Goal: Task Accomplishment & Management: Complete application form

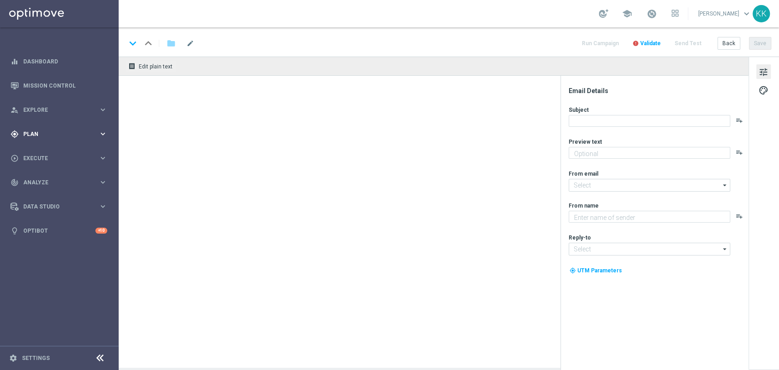
click at [44, 128] on div "gps_fixed Plan keyboard_arrow_right" at bounding box center [59, 134] width 118 height 24
click at [46, 154] on link "Target Groups" at bounding box center [59, 152] width 71 height 7
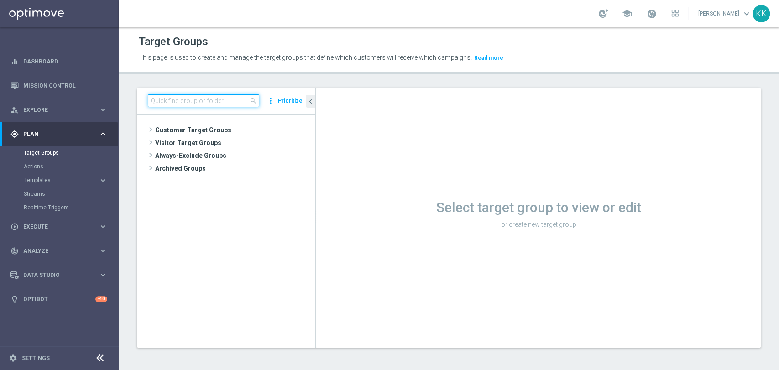
click at [215, 97] on input at bounding box center [203, 100] width 111 height 13
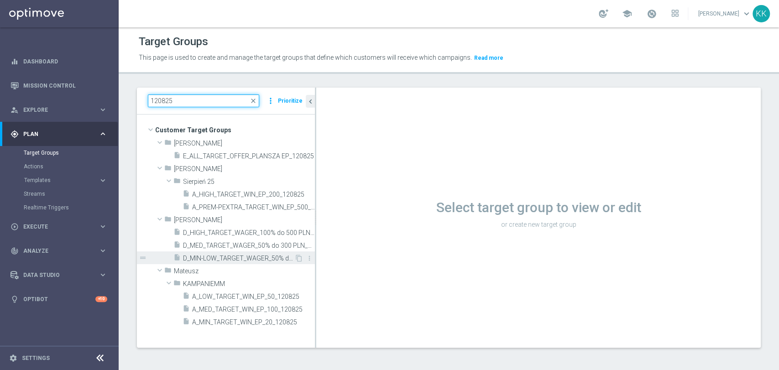
type input "120825"
click at [260, 253] on div "insert_drive_file D_MIN-LOW_TARGET_WAGER_50% do 100 PLN_120825" at bounding box center [233, 258] width 121 height 13
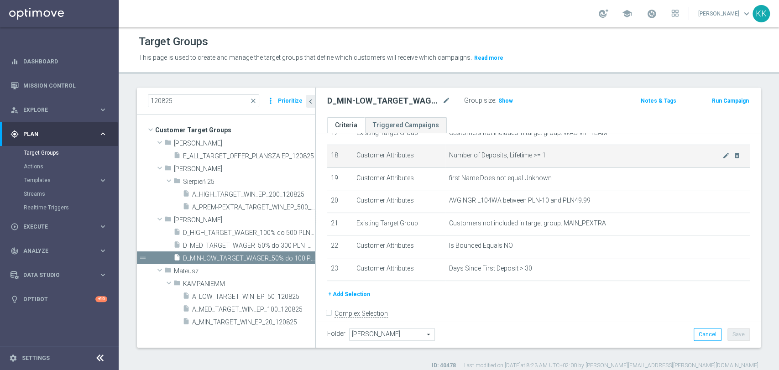
scroll to position [421, 0]
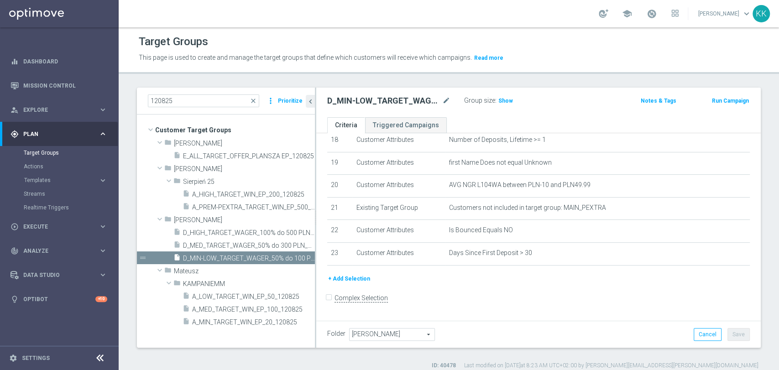
click at [512, 101] on div "Group size : Show" at bounding box center [509, 99] width 91 height 11
click at [506, 105] on h3 "Show" at bounding box center [506, 101] width 16 height 10
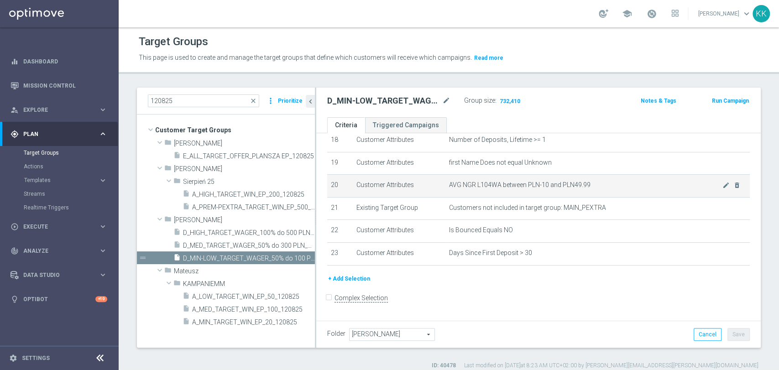
scroll to position [7, 0]
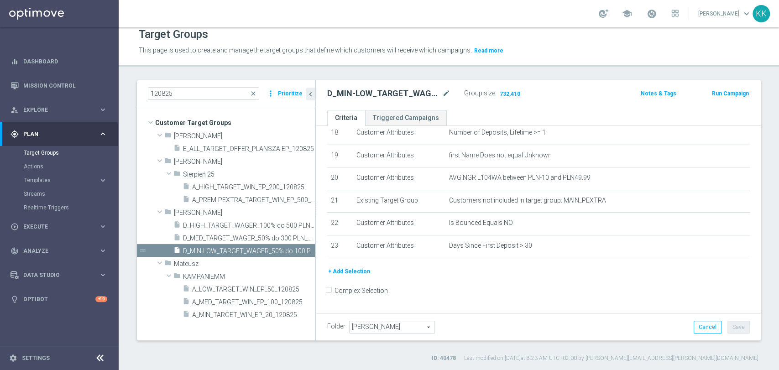
click at [530, 26] on div "school Katarzyna Kamińska keyboard_arrow_down KK" at bounding box center [449, 13] width 661 height 27
click at [514, 73] on div "Target Groups This page is used to create and manage the target groups that def…" at bounding box center [449, 198] width 661 height 343
click at [62, 166] on link "Actions" at bounding box center [59, 166] width 71 height 7
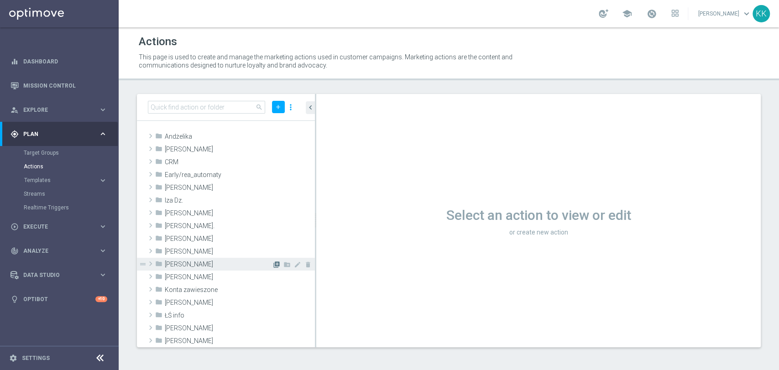
click at [273, 262] on icon "library_add" at bounding box center [276, 264] width 7 height 7
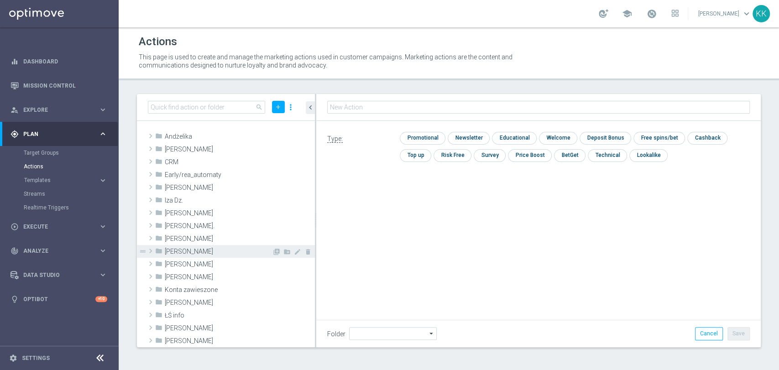
type input "Kasia K."
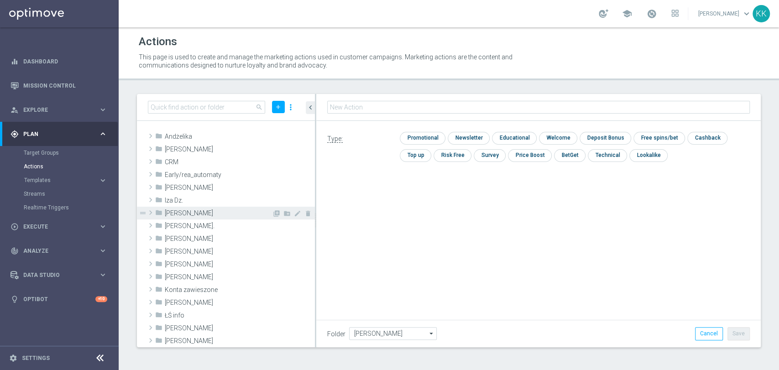
type input "D_MIN-LOW_TARGET_WAGER_50% do 100 PLN_120825"
click at [432, 140] on input "checkbox" at bounding box center [421, 138] width 43 height 12
checkbox input "true"
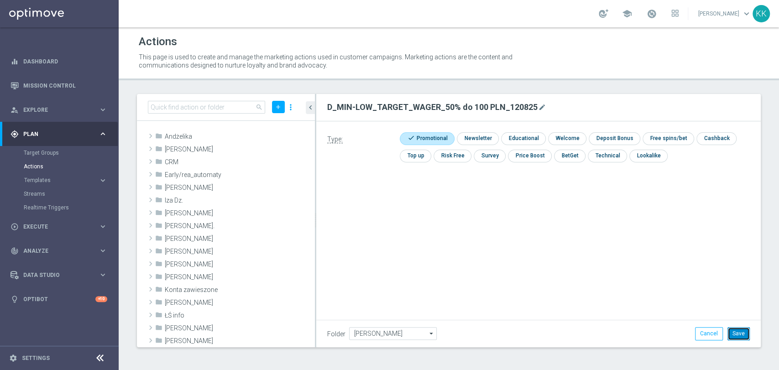
click at [735, 337] on button "Save" at bounding box center [739, 333] width 22 height 13
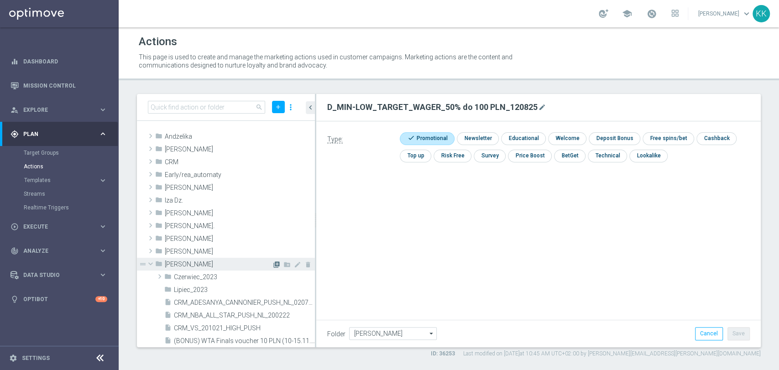
click at [273, 264] on icon "library_add" at bounding box center [276, 264] width 7 height 7
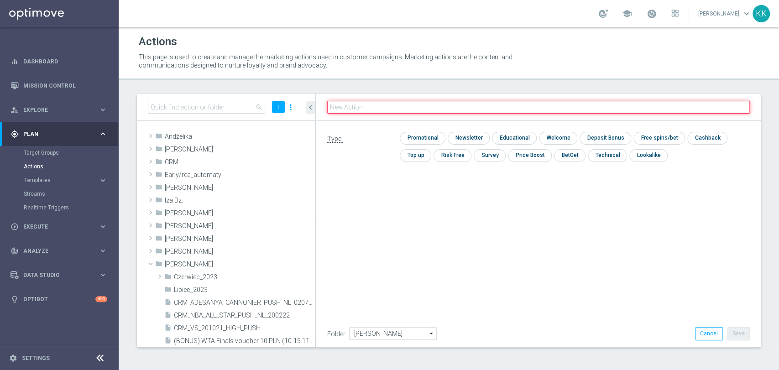
paste input "D_MED_TARGET_WAGER_50% do 300 PLN_120825"
type input "D_MED_TARGET_WAGER_50% do 300 PLN_120825"
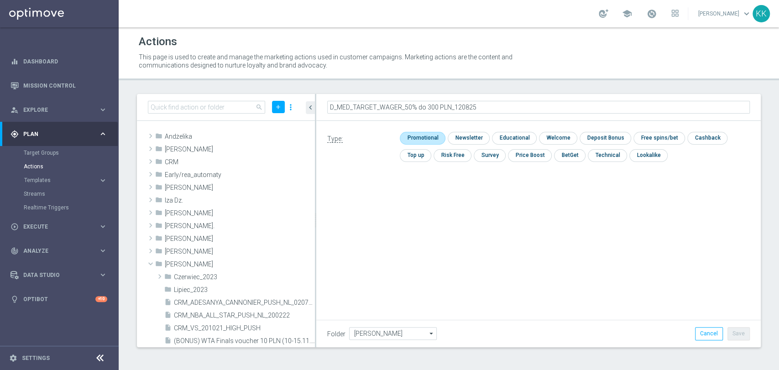
click at [425, 135] on input "checkbox" at bounding box center [421, 138] width 43 height 12
checkbox input "true"
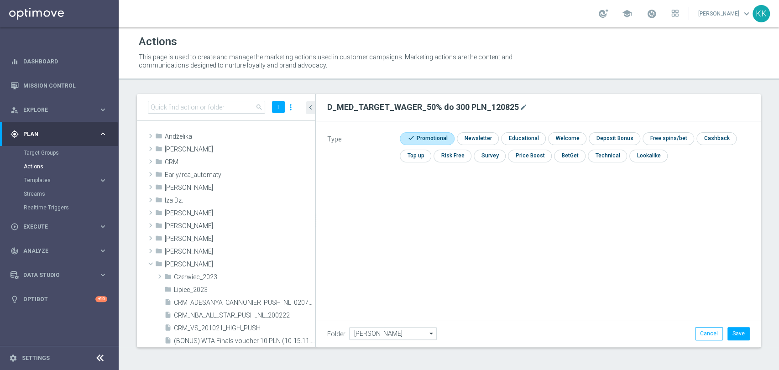
click at [738, 326] on div "Folder Kasia K. Kasia K. arrow_drop_down Show Selected 0 of 472 !ARCHIVE" at bounding box center [538, 333] width 445 height 27
click at [741, 329] on button "Save" at bounding box center [739, 333] width 22 height 13
click at [273, 267] on icon "library_add" at bounding box center [276, 264] width 7 height 7
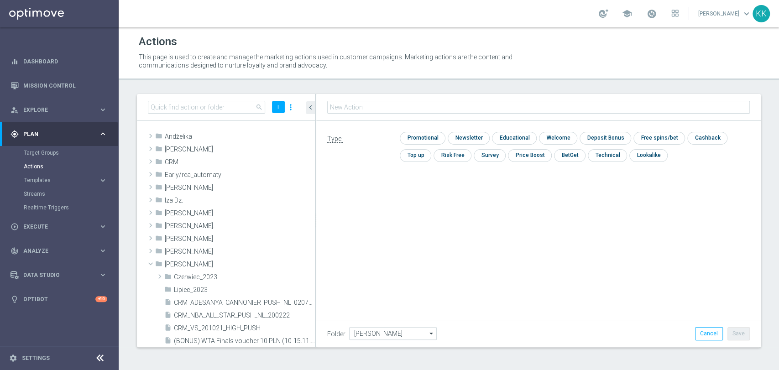
type input "D_HIGH_TARGET_WAGER_100% do 500 PLN_120825"
click at [416, 137] on input "checkbox" at bounding box center [421, 138] width 43 height 12
checkbox input "true"
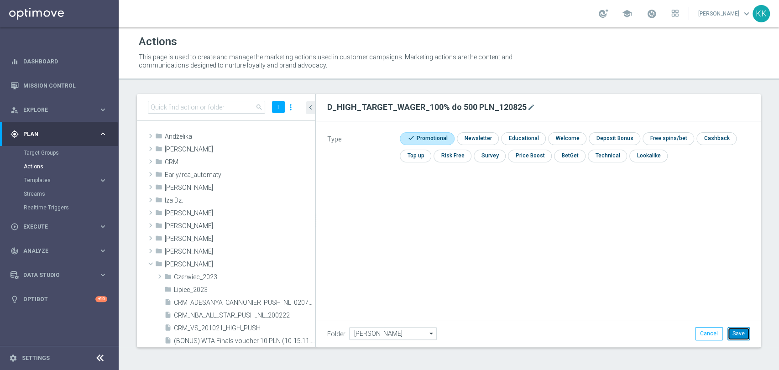
click at [748, 333] on button "Save" at bounding box center [739, 333] width 22 height 13
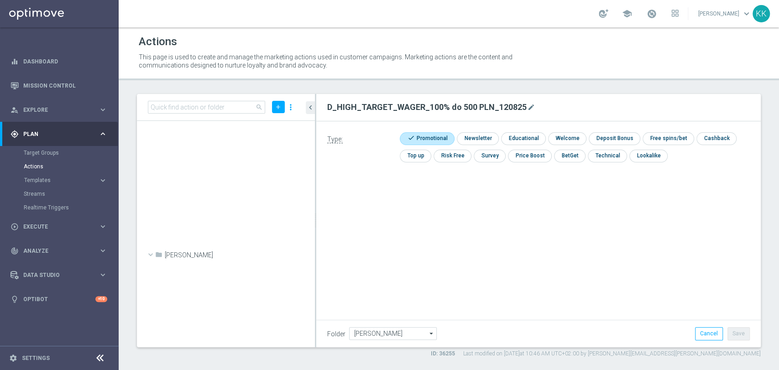
scroll to position [27992, 0]
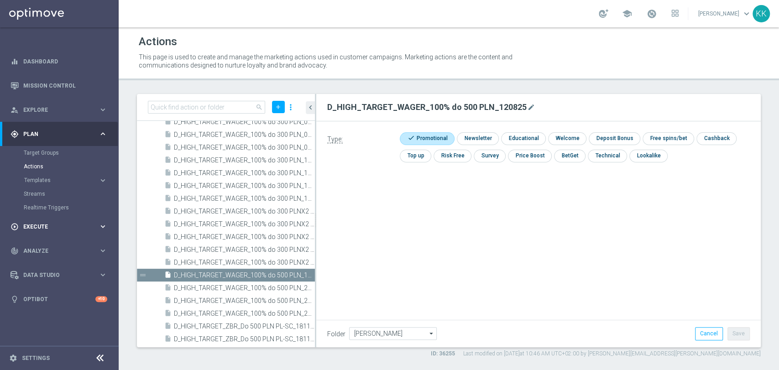
click at [75, 223] on div "play_circle_outline Execute" at bounding box center [54, 227] width 88 height 8
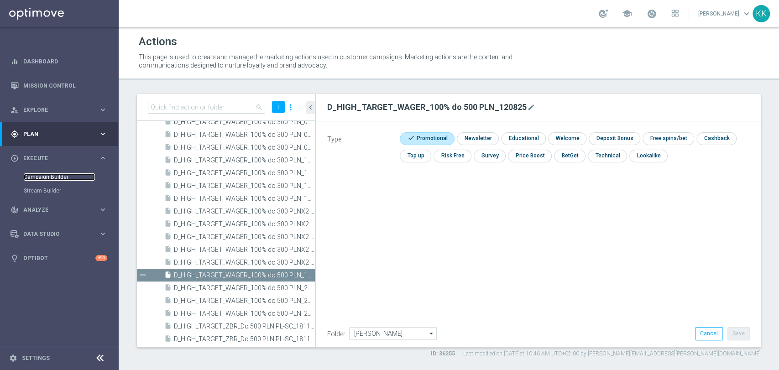
click at [52, 179] on link "Campaign Builder" at bounding box center [59, 176] width 71 height 7
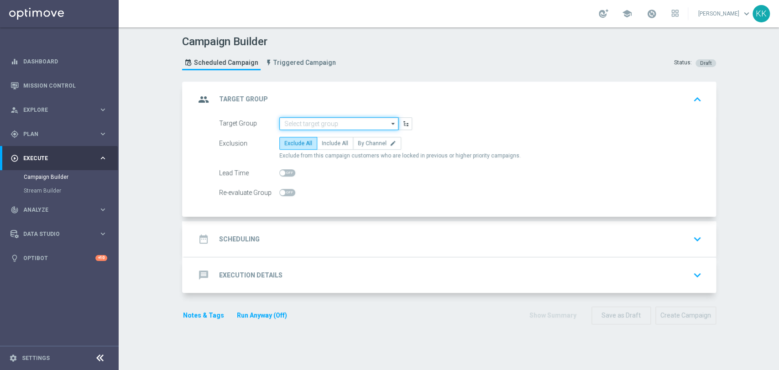
click at [348, 116] on div "group Target Group keyboard_arrow_up Target Group arrow_drop_down Show Selected…" at bounding box center [450, 150] width 532 height 136
click at [340, 119] on input at bounding box center [338, 123] width 119 height 13
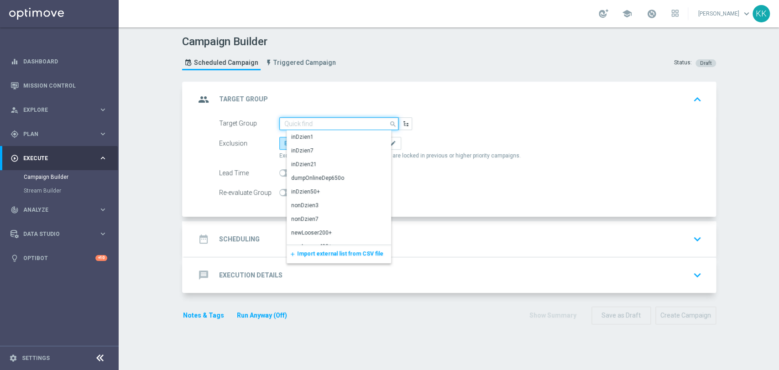
paste input "D_MIN-LOW_TARGET_WAGER_50% do 100 PLN_120825"
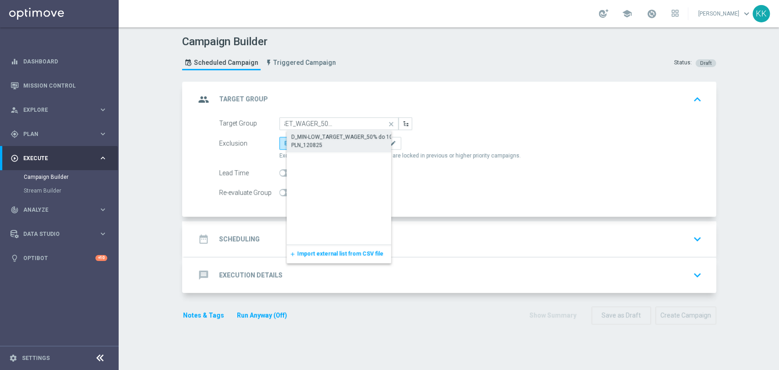
click at [349, 146] on div "D_MIN-LOW_TARGET_WAGER_50% do 100 PLN_120825" at bounding box center [346, 141] width 110 height 16
type input "D_MIN-LOW_TARGET_WAGER_50% do 100 PLN_120825"
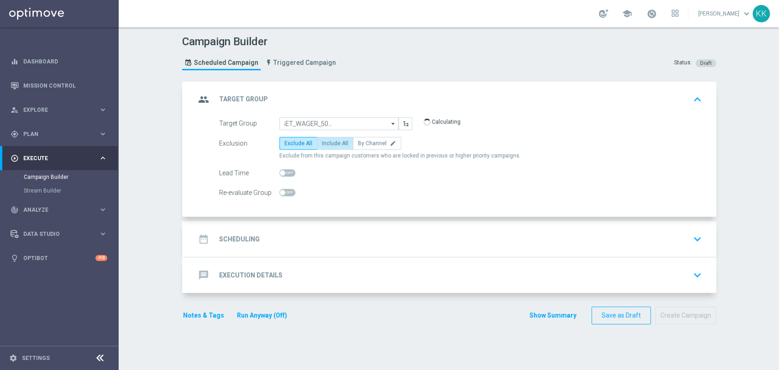
scroll to position [0, 0]
click at [327, 145] on span "Include All" at bounding box center [335, 143] width 26 height 6
click at [327, 145] on input "Include All" at bounding box center [325, 145] width 6 height 6
radio input "true"
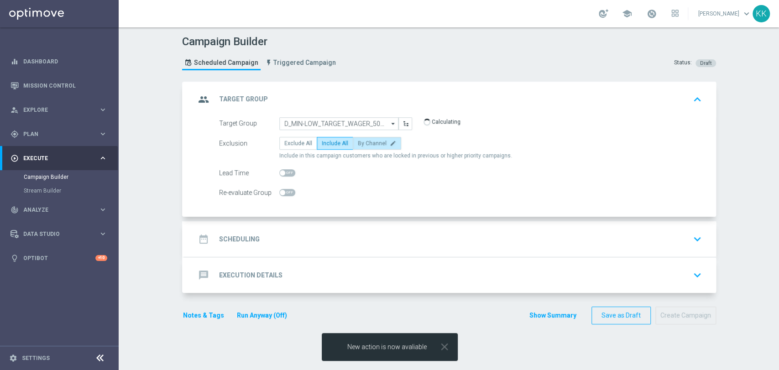
click at [373, 142] on span "By Channel" at bounding box center [372, 143] width 29 height 6
click at [364, 142] on input "By Channel edit" at bounding box center [361, 145] width 6 height 6
radio input "true"
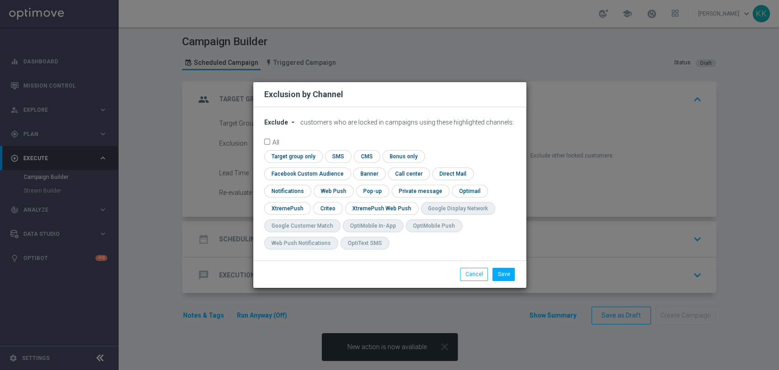
click at [284, 126] on span "Exclude" at bounding box center [276, 122] width 24 height 7
click at [0, 0] on span "Include" at bounding box center [0, 0] width 0 height 0
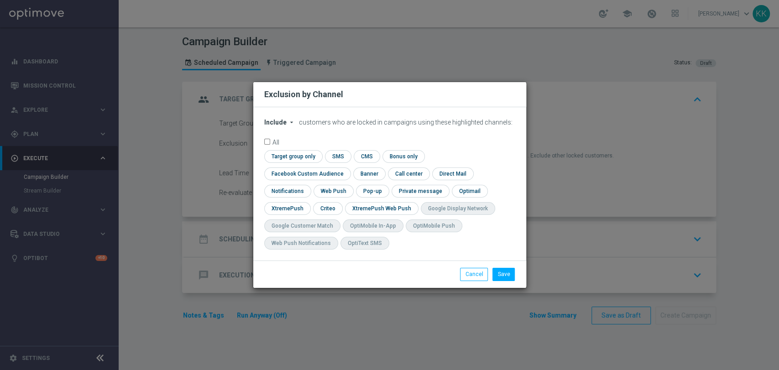
click at [488, 173] on div "check Target group only check SMS check CMS check Bonus only check Facebook Cus…" at bounding box center [389, 202] width 251 height 104
click at [347, 168] on input "checkbox" at bounding box center [305, 174] width 83 height 12
checkbox input "true"
click at [332, 211] on input "checkbox" at bounding box center [327, 208] width 28 height 12
checkbox input "true"
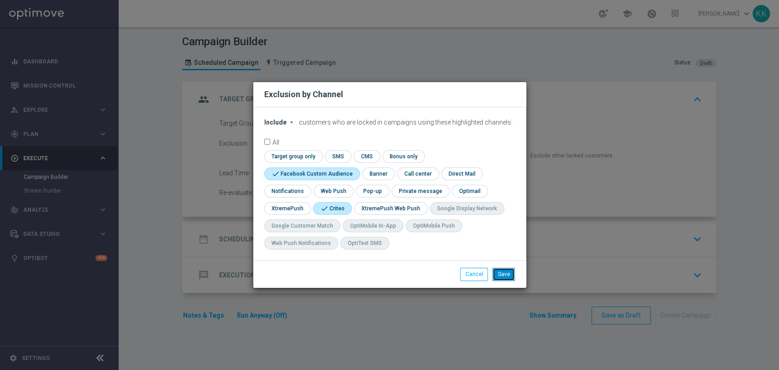
click at [500, 274] on button "Save" at bounding box center [504, 274] width 22 height 13
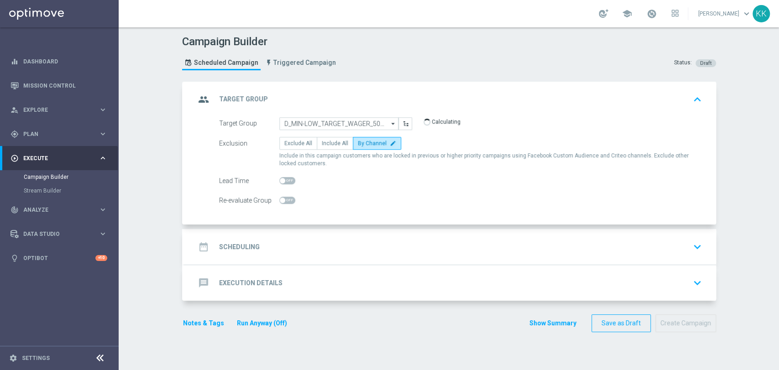
click at [346, 255] on div "date_range Scheduling keyboard_arrow_down" at bounding box center [450, 247] width 532 height 36
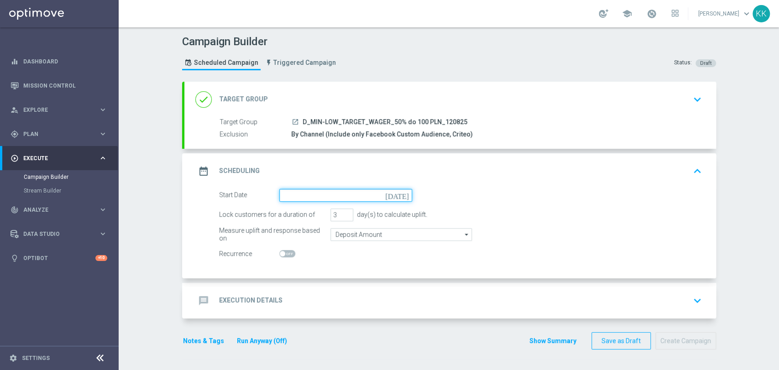
click at [281, 196] on input at bounding box center [345, 195] width 133 height 13
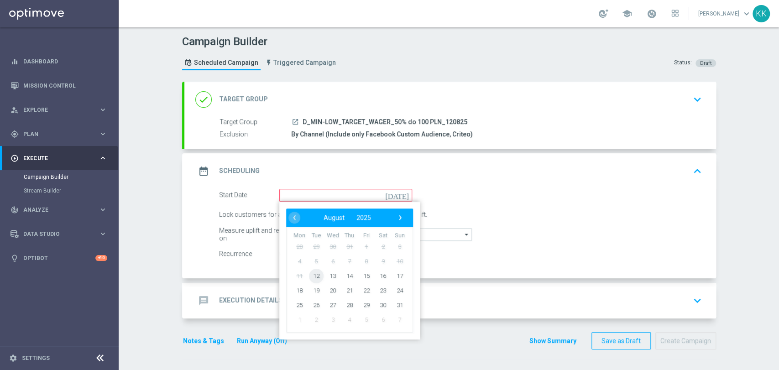
click at [315, 274] on span "12" at bounding box center [316, 275] width 15 height 15
type input "12 Aug 2025"
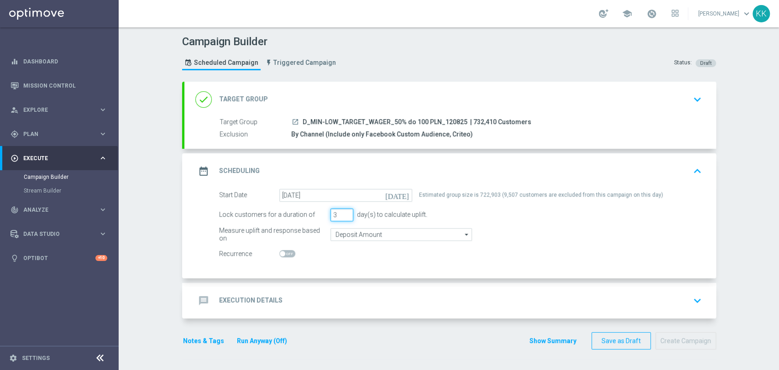
drag, startPoint x: 333, startPoint y: 214, endPoint x: 309, endPoint y: 215, distance: 24.2
click at [299, 215] on div "Lock customers for a duration of 3 day(s) to calculate uplift." at bounding box center [460, 215] width 497 height 13
type input "6"
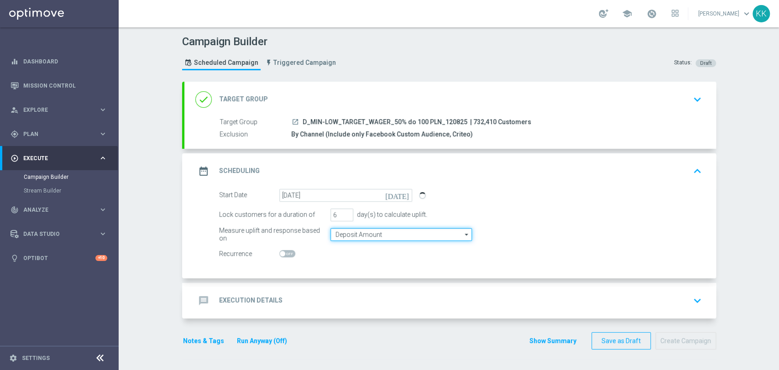
click at [356, 234] on input "Deposit Amount" at bounding box center [402, 234] width 142 height 13
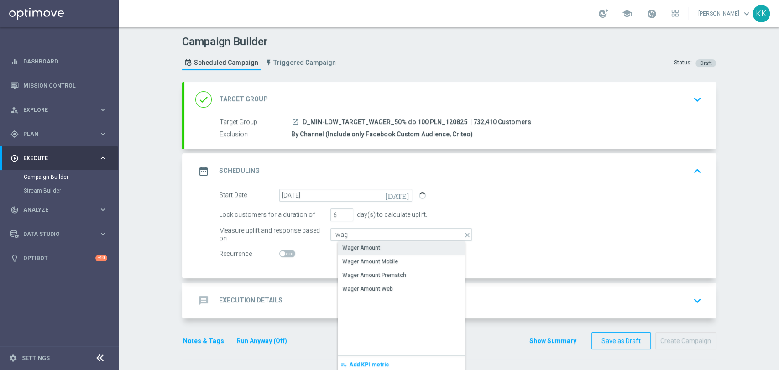
click at [357, 251] on div "Wager Amount" at bounding box center [361, 248] width 38 height 8
type input "Wager Amount"
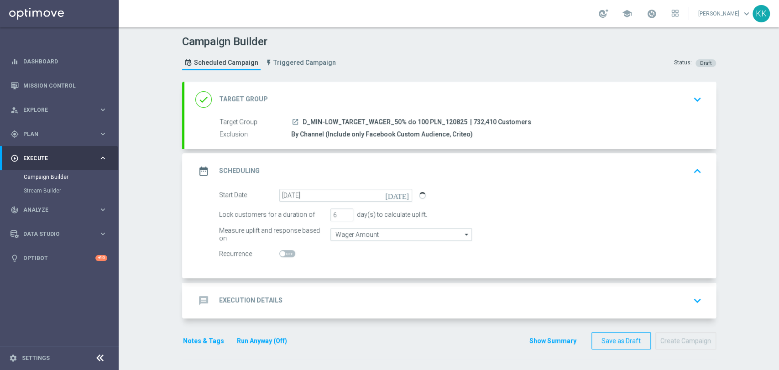
click at [385, 295] on div "message Execution Details keyboard_arrow_down" at bounding box center [450, 300] width 510 height 17
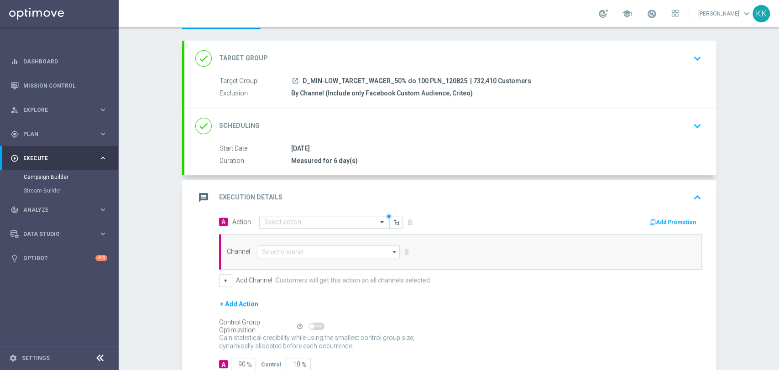
scroll to position [43, 0]
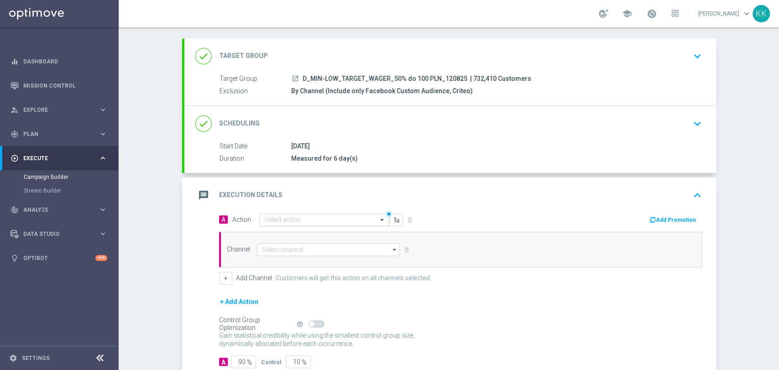
click at [298, 214] on div "Select action" at bounding box center [324, 220] width 130 height 13
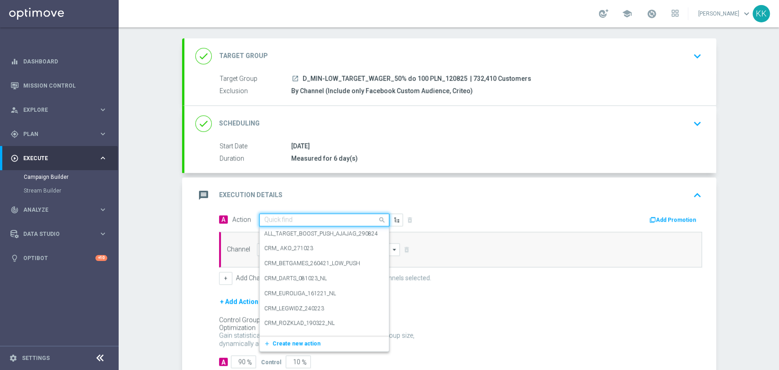
paste input "D_MIN-LOW_TARGET_WAGER_50% do 100 PLN_120825"
type input "D_MIN-LOW_TARGET_WAGER_50% do 100 PLN_120825"
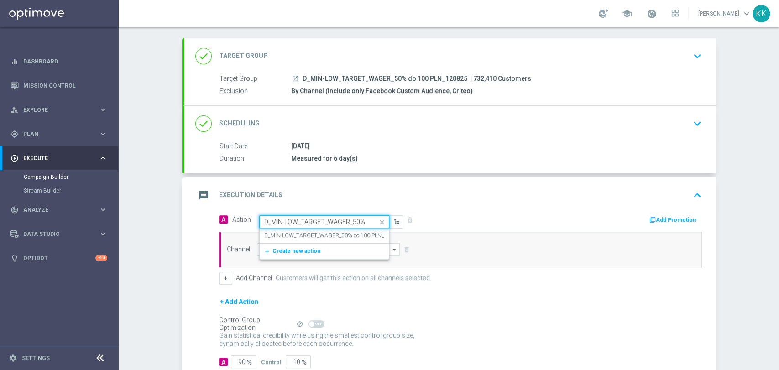
scroll to position [0, 55]
click at [298, 232] on label "D_MIN-LOW_TARGET_WAGER_50% do 100 PLN_120825" at bounding box center [333, 236] width 139 height 8
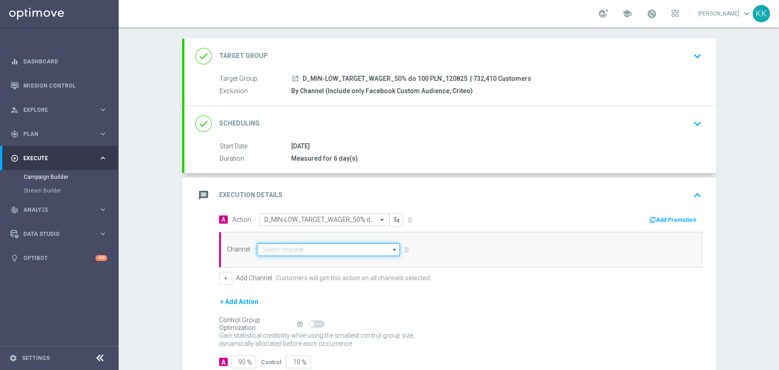
click at [294, 248] on input at bounding box center [328, 249] width 143 height 13
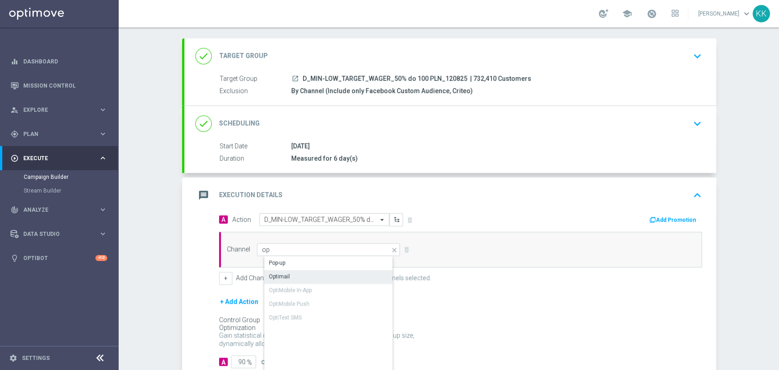
click at [296, 273] on div "Optimail" at bounding box center [336, 276] width 144 height 13
type input "Optimail"
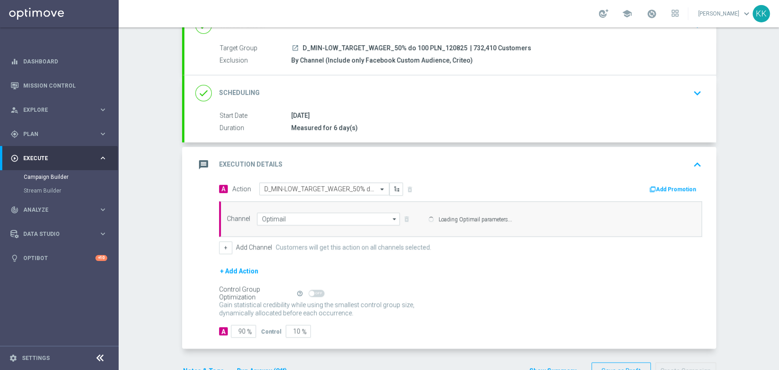
scroll to position [101, 0]
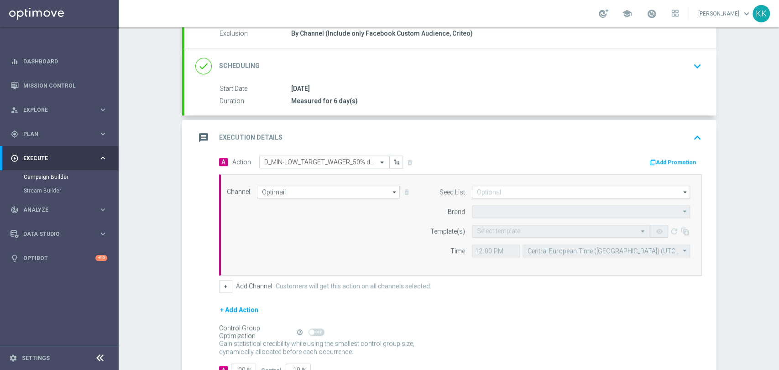
type input "STS"
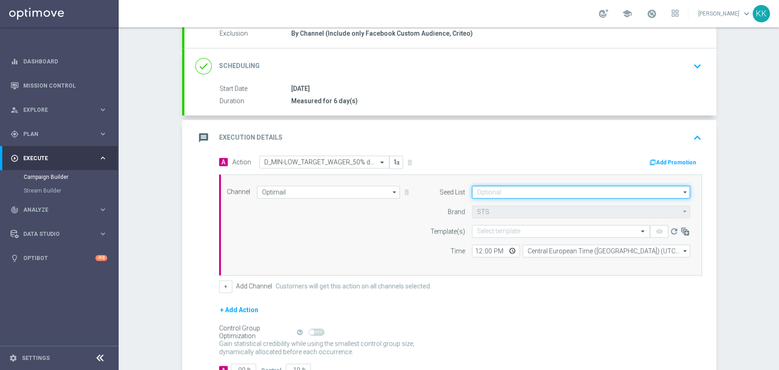
click at [500, 193] on input at bounding box center [581, 192] width 218 height 13
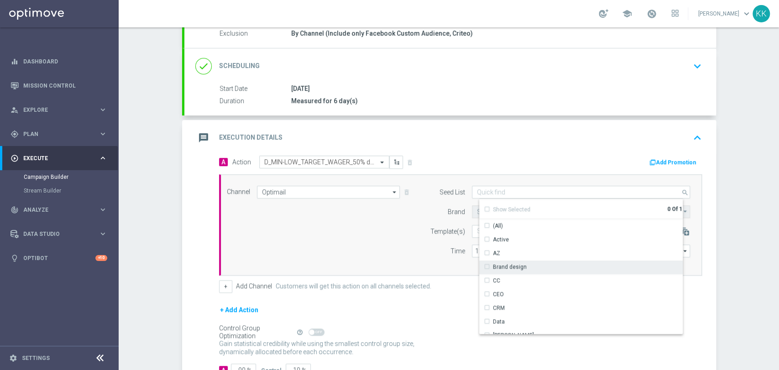
click at [501, 265] on div "Brand design" at bounding box center [510, 267] width 34 height 8
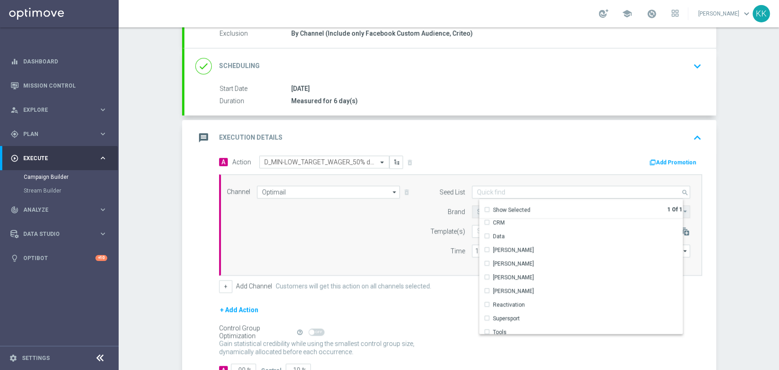
scroll to position [101, 0]
click at [514, 291] on div "Reactivation" at bounding box center [509, 289] width 32 height 8
click at [427, 257] on div "Seed List Selected 2 of 17 search Show Selected 2 of 17 (All)" at bounding box center [558, 225] width 278 height 79
type input "Selected 2 of 17"
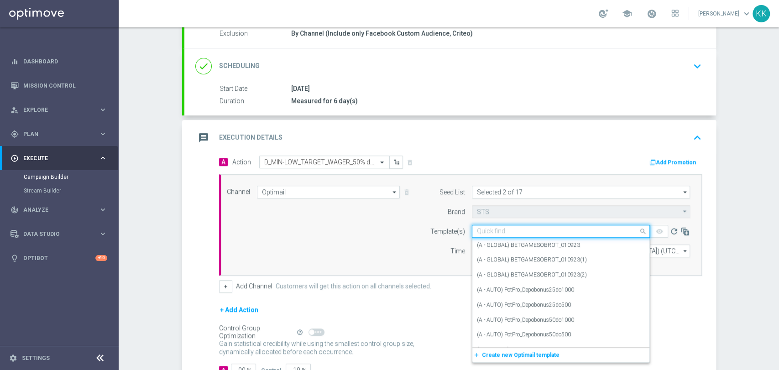
click at [492, 236] on div "Quick find" at bounding box center [561, 231] width 178 height 13
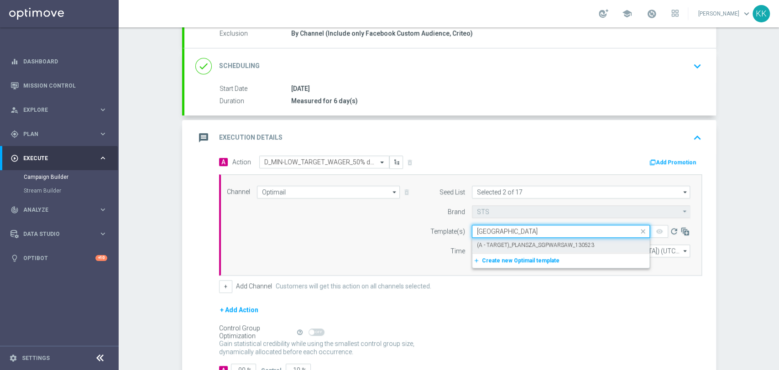
click at [493, 246] on label "(A - TARGET)_PLANSZA_SGPWARSAW_130523" at bounding box center [535, 245] width 117 height 8
type input "warsaw"
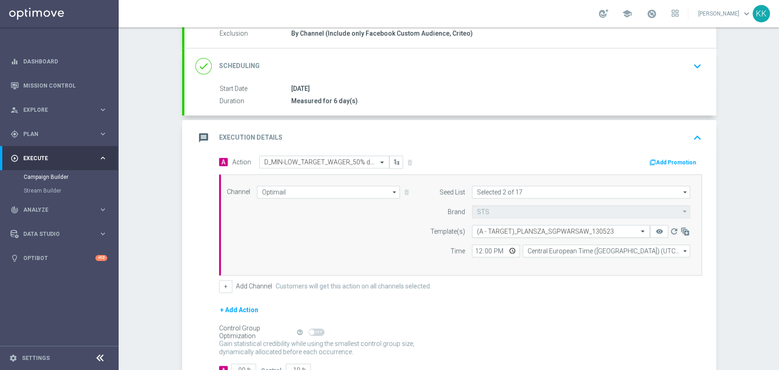
click at [499, 228] on input "text" at bounding box center [552, 232] width 150 height 8
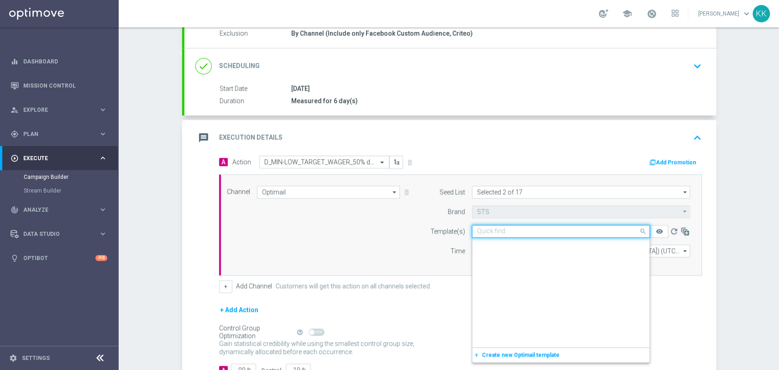
scroll to position [5529, 0]
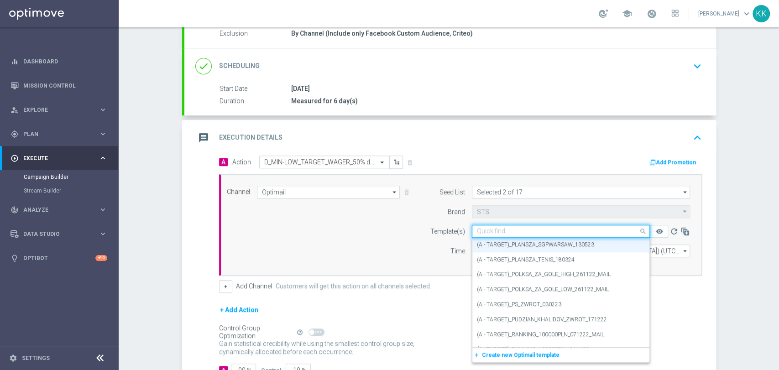
paste input "D_MIN-LOW_TARGET_WAGER_50% do 100 PLN_120825"
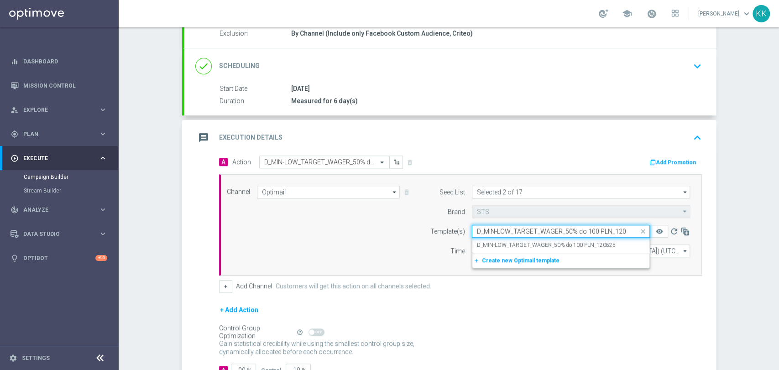
scroll to position [0, 0]
click at [502, 247] on label "D_MIN-LOW_TARGET_WAGER_50% do 100 PLN_120825" at bounding box center [546, 245] width 139 height 8
type input "D_MIN-LOW_TARGET_WAGER_50% do 100 PLN_120825"
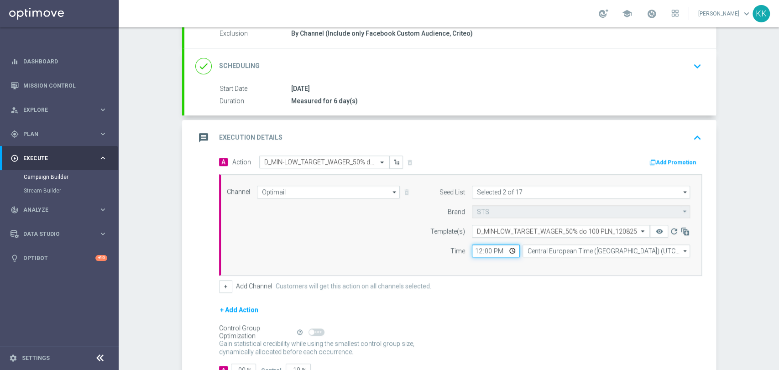
click at [484, 252] on input "12:00" at bounding box center [496, 251] width 48 height 13
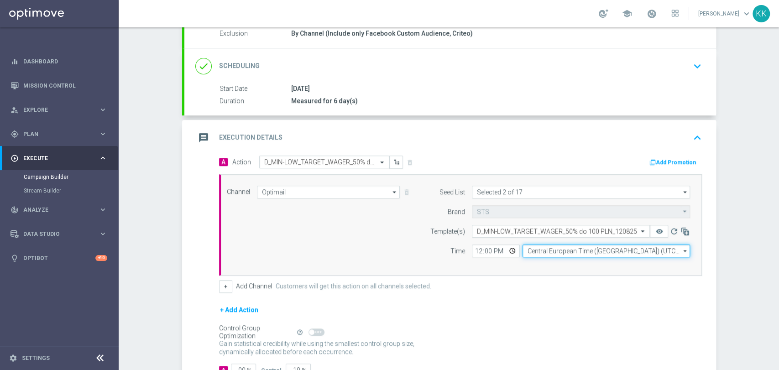
click at [547, 252] on input "Central European Time (Warsaw) (UTC +02:00)" at bounding box center [607, 251] width 168 height 13
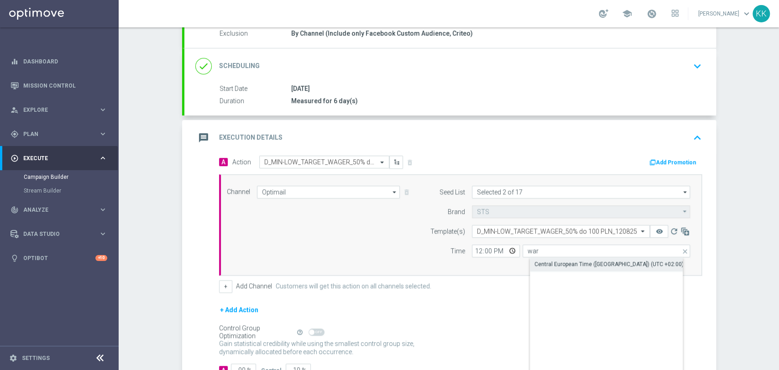
click at [546, 265] on div "Central European Time (Warsaw) (UTC +02:00)" at bounding box center [609, 264] width 149 height 8
type input "Central European Time (Warsaw) (UTC +02:00)"
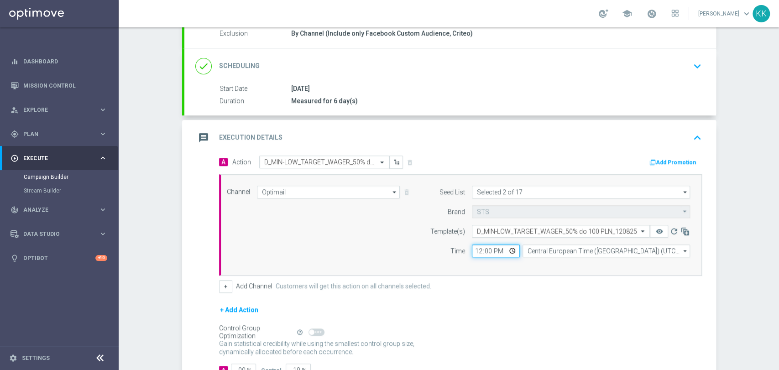
click at [475, 253] on input "12:00" at bounding box center [496, 251] width 48 height 13
type input "17:01"
click at [512, 282] on div "+ Add Channel Customers will get this action on all channels selected." at bounding box center [460, 286] width 483 height 13
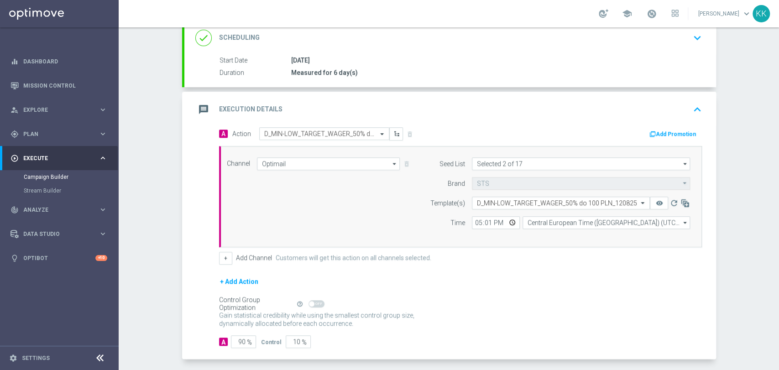
scroll to position [167, 0]
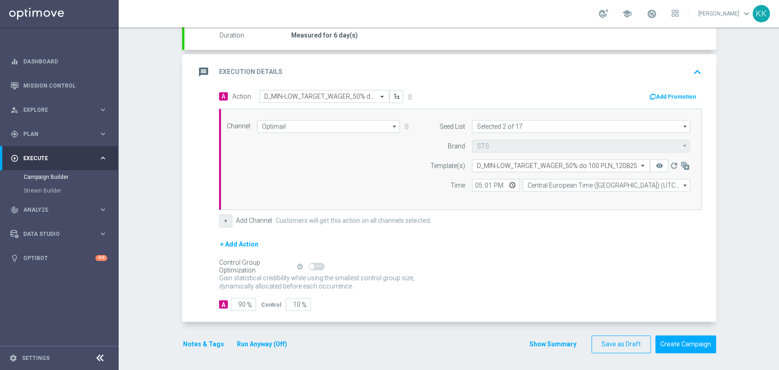
click at [220, 226] on button "+" at bounding box center [225, 221] width 13 height 13
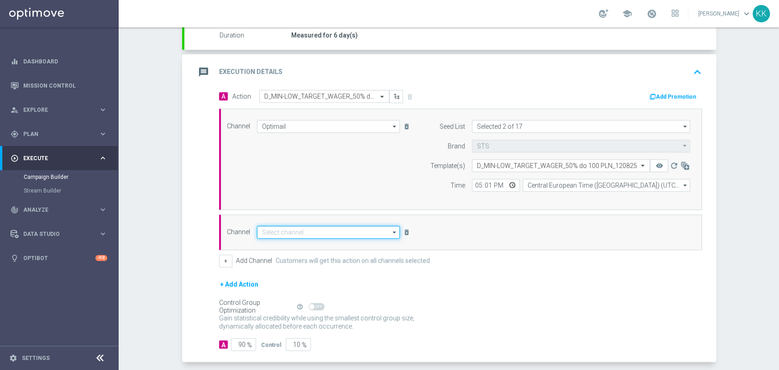
click at [265, 233] on input at bounding box center [328, 232] width 143 height 13
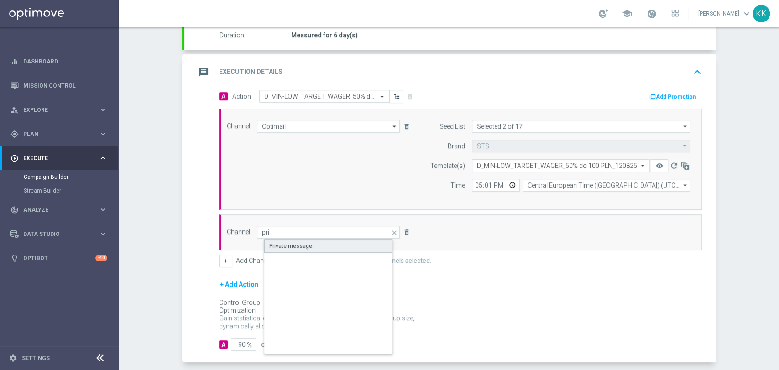
click at [275, 249] on div "Private message" at bounding box center [336, 246] width 144 height 14
type input "Private message"
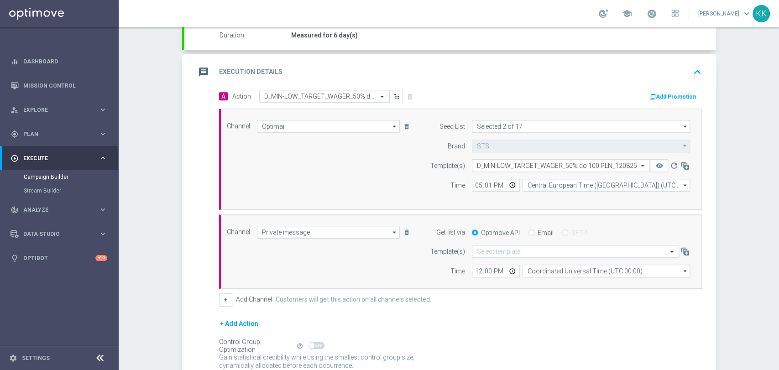
click at [493, 253] on input "text" at bounding box center [566, 252] width 179 height 8
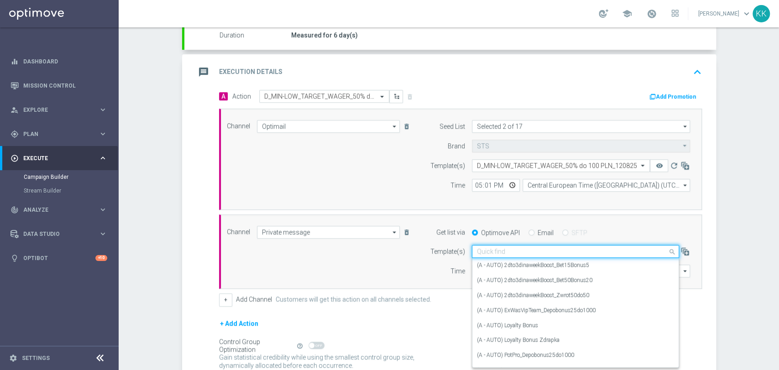
type input "v"
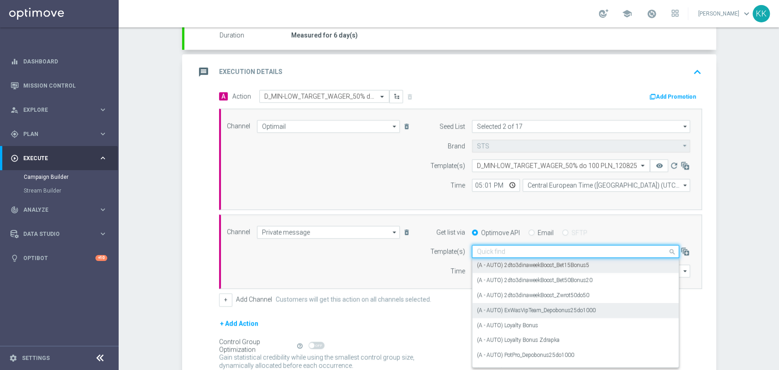
paste input "D_MIN-LOW_TARGET_WAGER_50% do 100 PLN_120825"
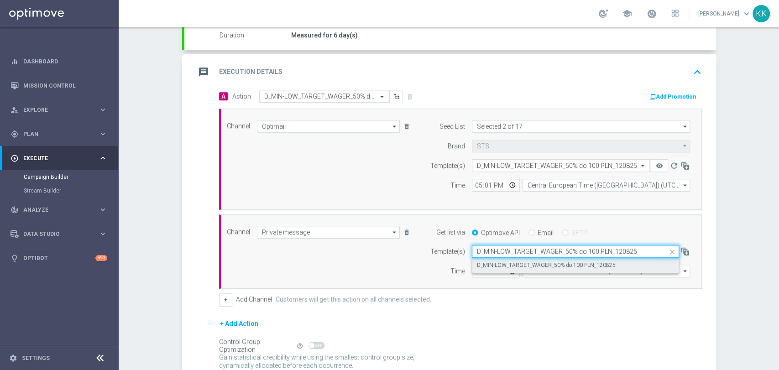
click at [484, 259] on div "D_MIN-LOW_TARGET_WAGER_50% do 100 PLN_120825" at bounding box center [575, 265] width 197 height 15
type input "D_MIN-LOW_TARGET_WAGER_50% do 100 PLN_120825"
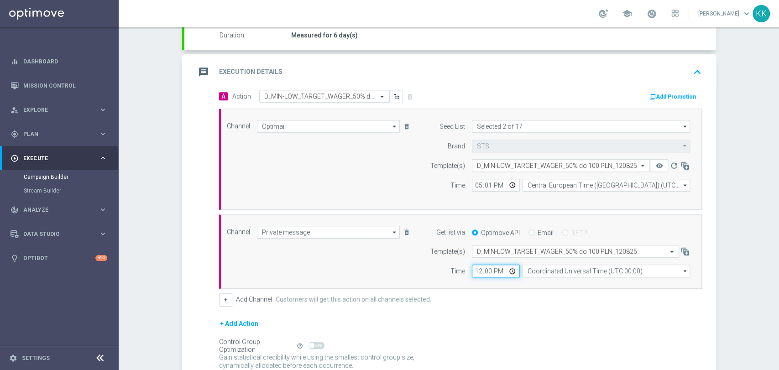
click at [474, 275] on input "12:00" at bounding box center [496, 271] width 48 height 13
type input "17:01"
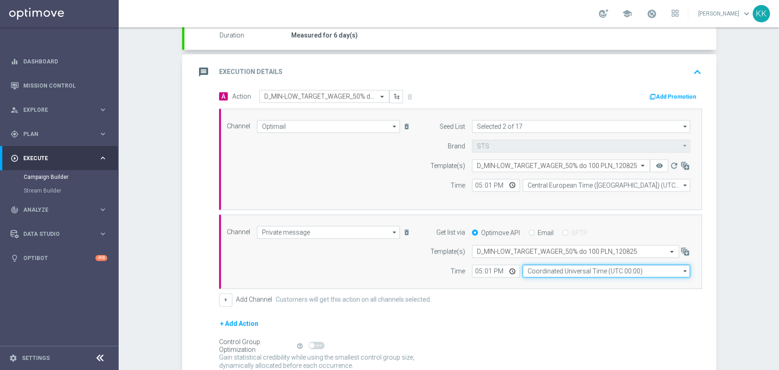
click at [554, 273] on input "Coordinated Universal Time (UTC 00:00)" at bounding box center [607, 271] width 168 height 13
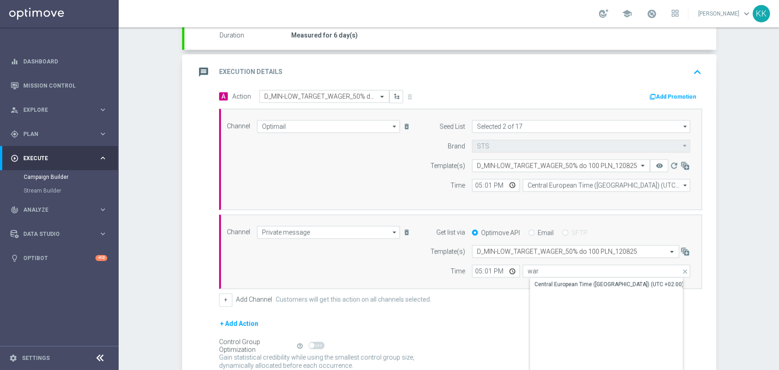
click at [556, 286] on div "Central European Time (Warsaw) (UTC +02:00)" at bounding box center [609, 284] width 149 height 8
type input "Central European Time (Warsaw) (UTC +02:00)"
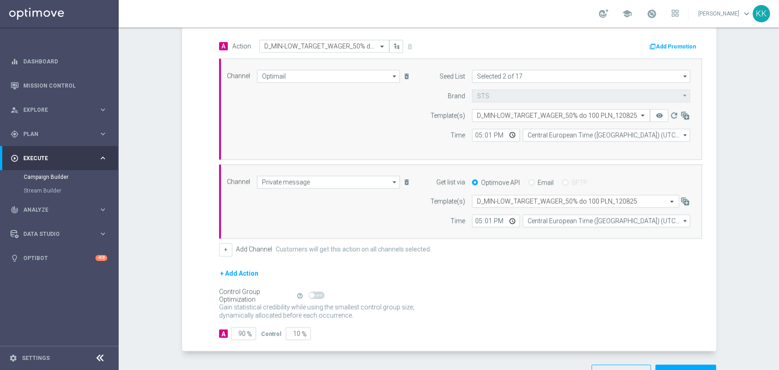
scroll to position [246, 0]
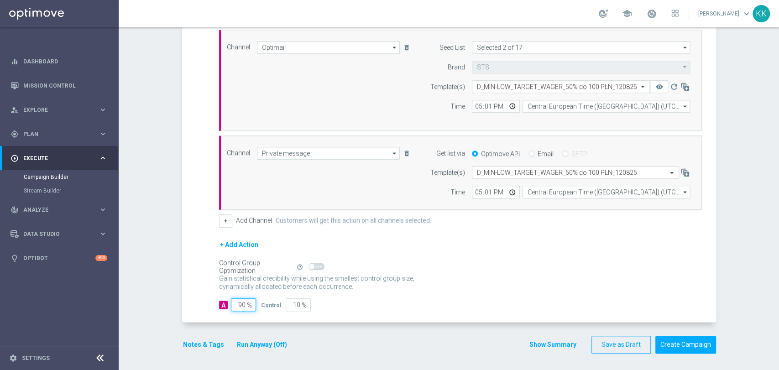
click at [240, 299] on input "90" at bounding box center [243, 305] width 25 height 13
type input "9"
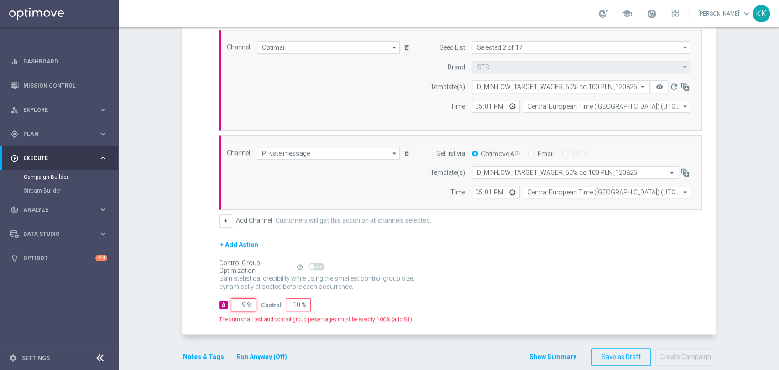
type input "91"
type input "98"
type input "2"
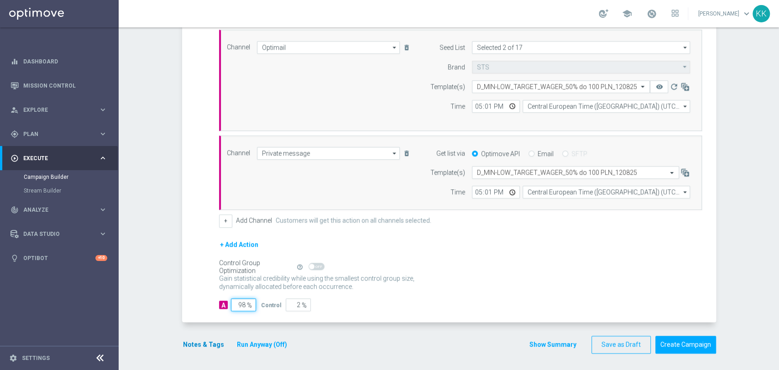
type input "98"
click at [209, 341] on button "Notes & Tags" at bounding box center [203, 344] width 43 height 11
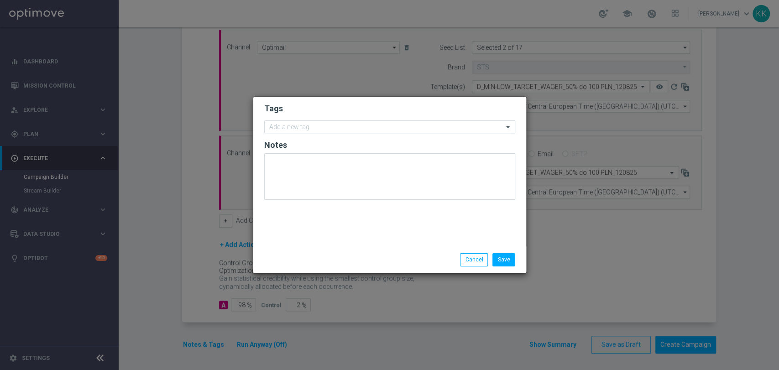
click at [282, 130] on input "text" at bounding box center [386, 128] width 234 height 8
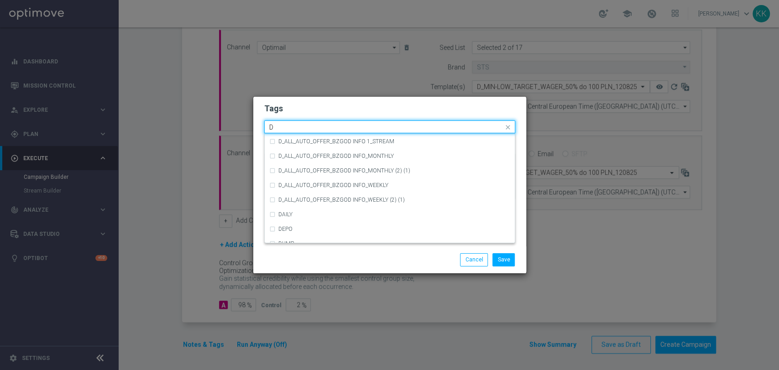
scroll to position [1014, 0]
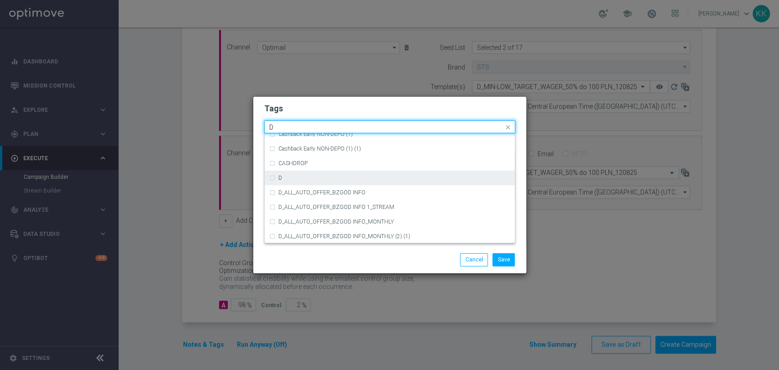
click at [296, 184] on div "D" at bounding box center [389, 178] width 241 height 15
type input "D"
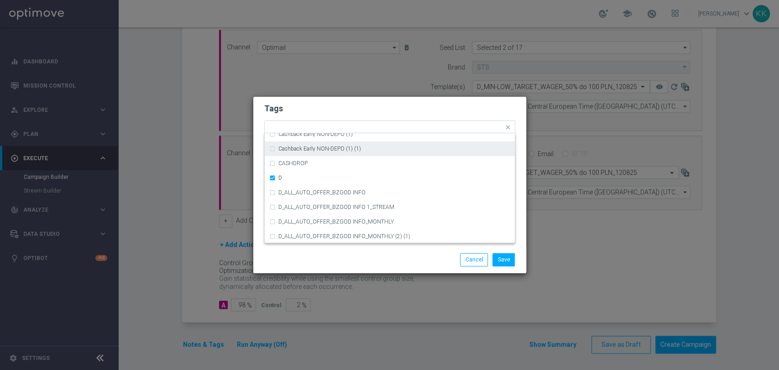
click at [325, 109] on h2 "Tags" at bounding box center [389, 108] width 251 height 11
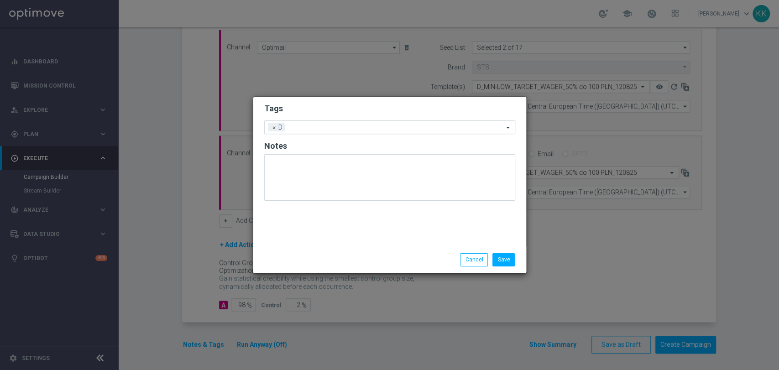
click at [332, 123] on div "Add a new tag × D" at bounding box center [384, 127] width 239 height 13
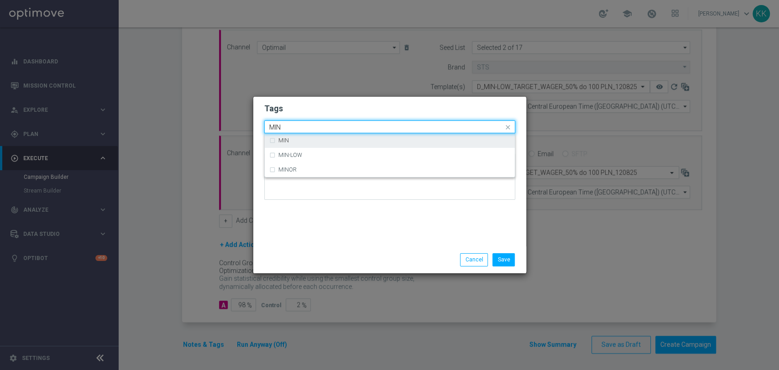
click at [323, 146] on div "MIN" at bounding box center [389, 140] width 241 height 15
type input "MIN"
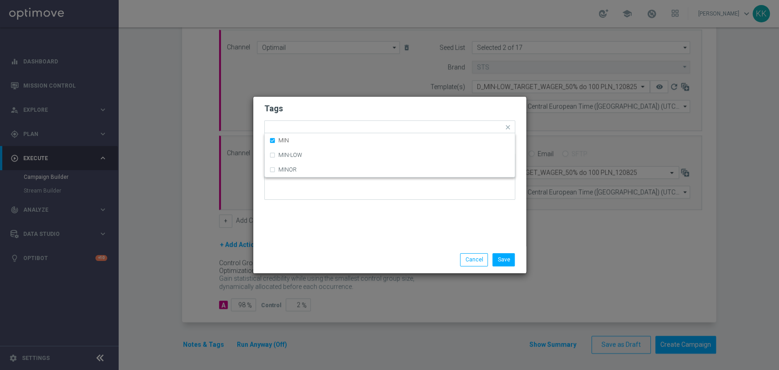
click at [334, 115] on form "Tags Quick find × D × MIN MIN MIN-LOW MINOR Notes" at bounding box center [389, 154] width 251 height 106
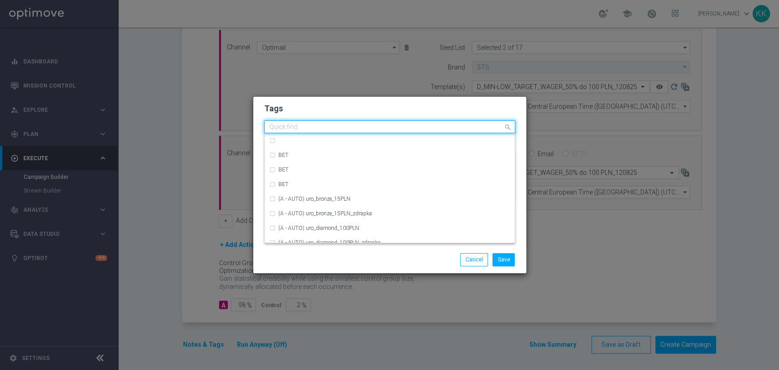
click at [336, 122] on div "Quick find × D × MIN" at bounding box center [384, 126] width 239 height 11
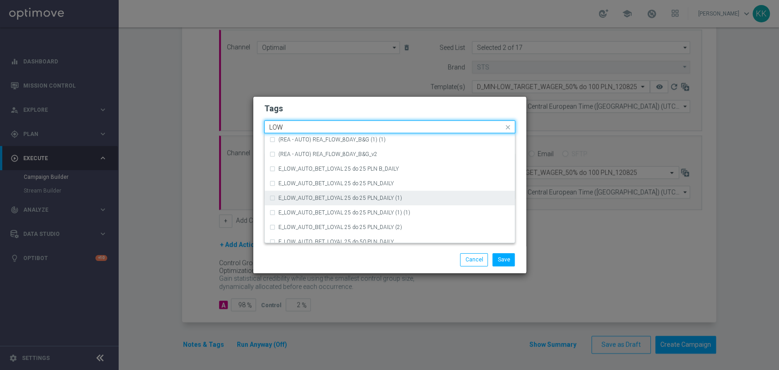
scroll to position [446, 0]
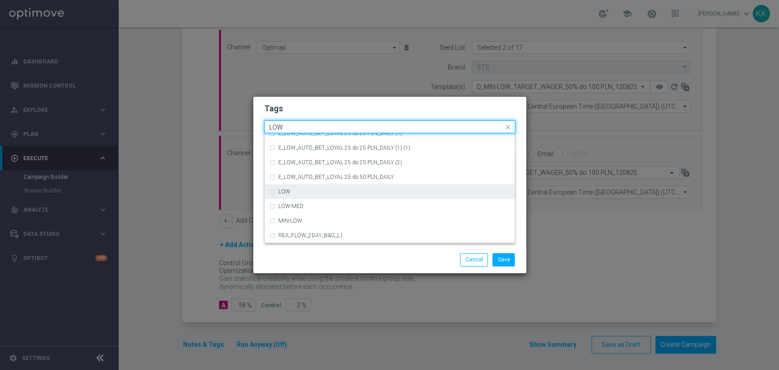
click at [318, 192] on div "LOW" at bounding box center [394, 191] width 232 height 5
type input "LOW"
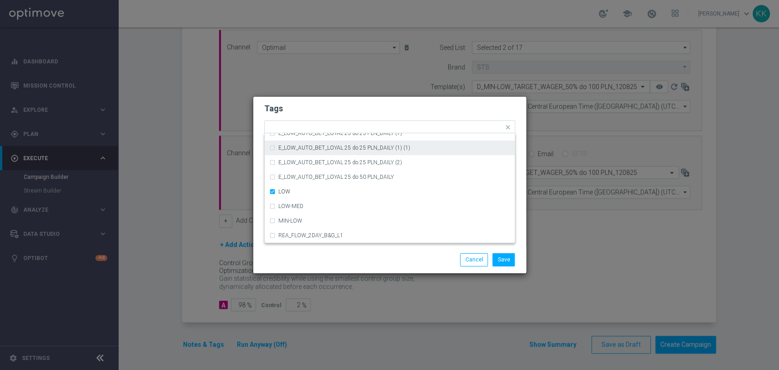
click at [336, 107] on h2 "Tags" at bounding box center [389, 108] width 251 height 11
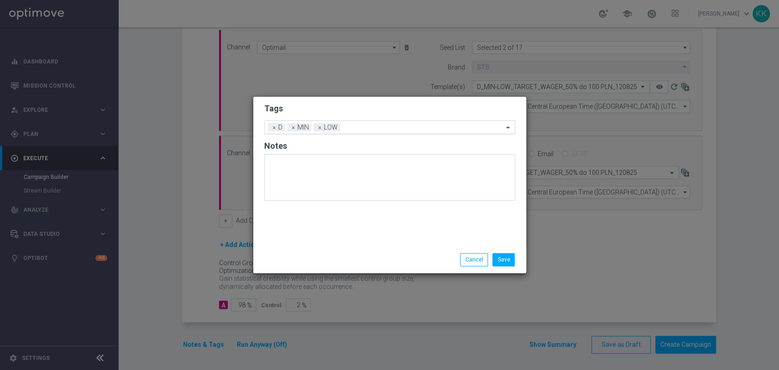
click at [346, 125] on input "text" at bounding box center [424, 128] width 160 height 8
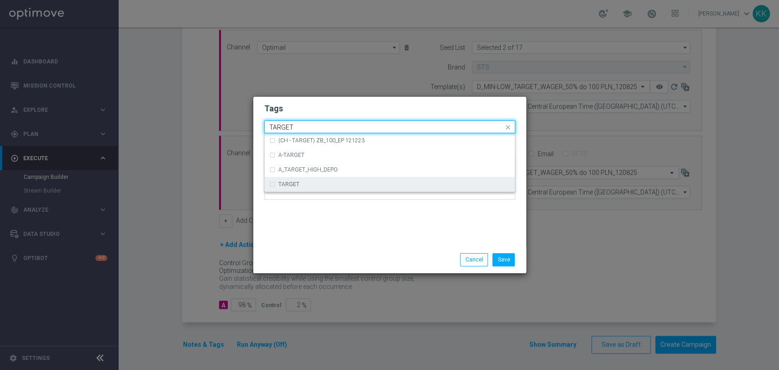
click at [362, 178] on div "TARGET" at bounding box center [389, 184] width 241 height 15
type input "TARGET"
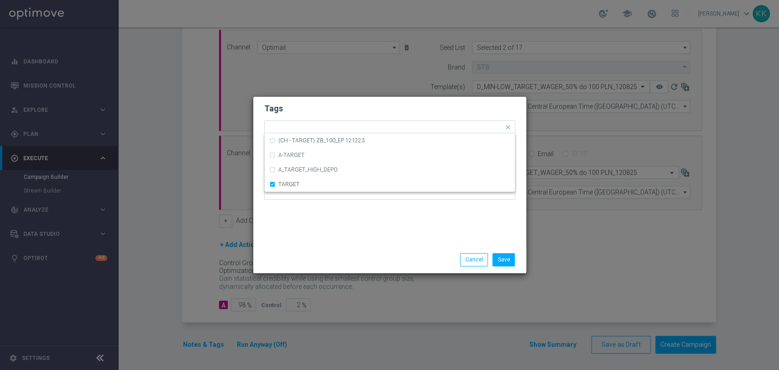
click at [369, 232] on div "Tags Quick find × D × MIN × LOW × TARGET (CH - TARGET) ZB_100_EP 121223 A-TARGE…" at bounding box center [389, 172] width 273 height 150
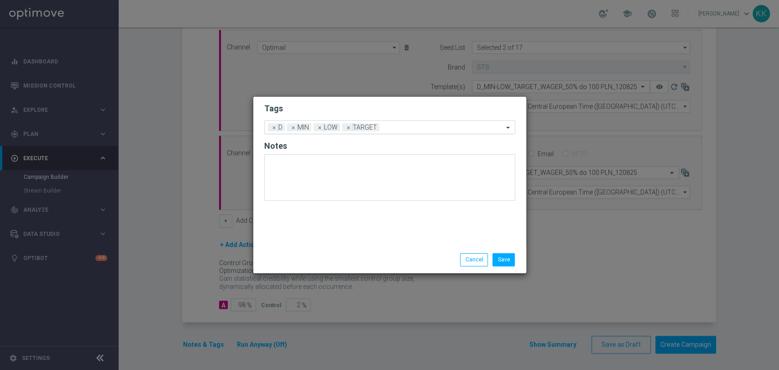
click at [394, 128] on input "text" at bounding box center [443, 128] width 121 height 8
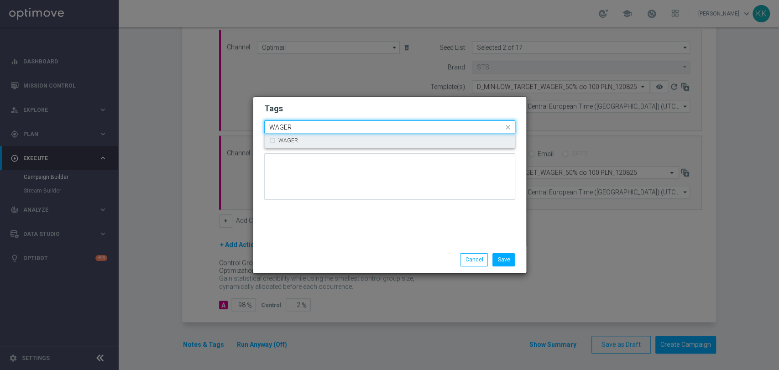
click at [380, 144] on div "WAGER" at bounding box center [389, 140] width 241 height 15
type input "WAGER"
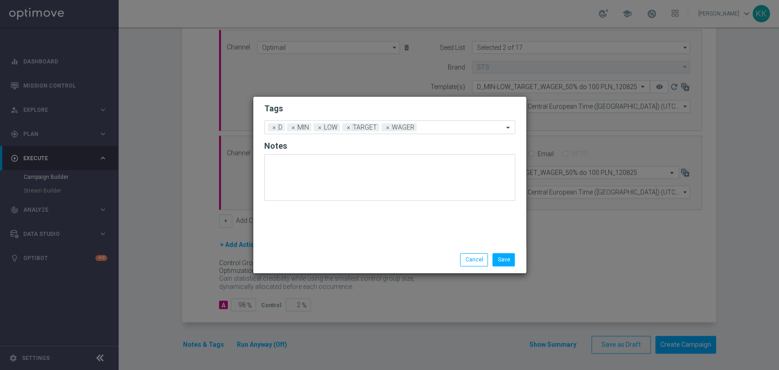
click at [373, 247] on div "Save Cancel" at bounding box center [389, 260] width 273 height 26
click at [503, 254] on button "Save" at bounding box center [504, 259] width 22 height 13
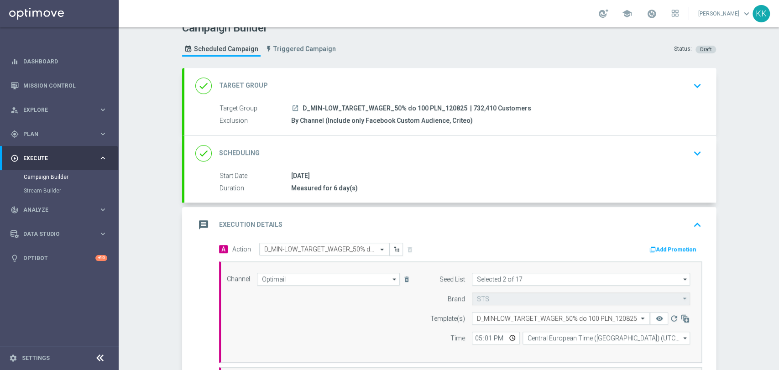
scroll to position [0, 0]
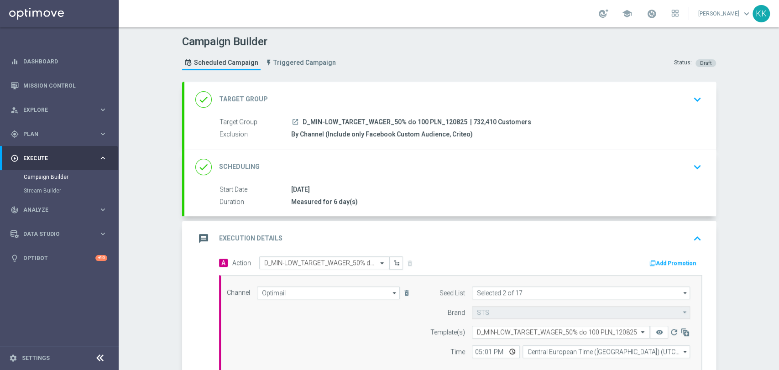
click at [691, 103] on icon "keyboard_arrow_down" at bounding box center [698, 100] width 14 height 14
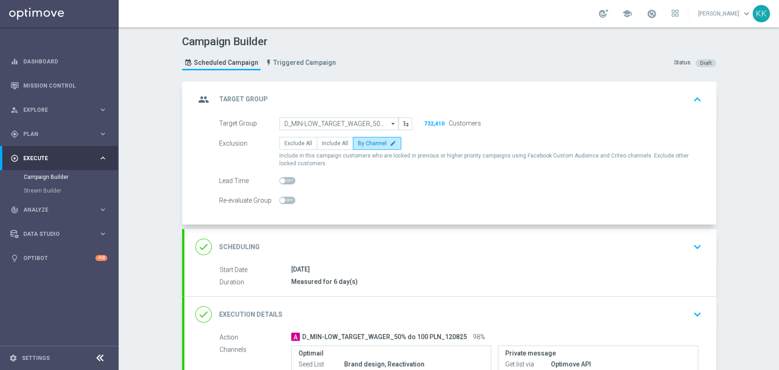
click at [680, 249] on div "done Scheduling keyboard_arrow_down" at bounding box center [450, 246] width 510 height 17
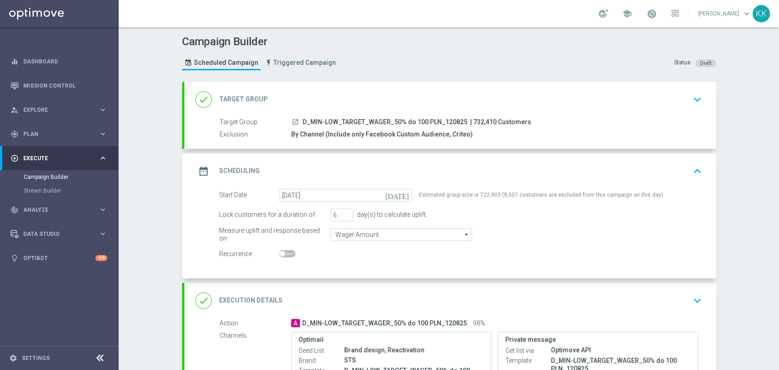
click at [691, 101] on icon "keyboard_arrow_down" at bounding box center [698, 100] width 14 height 14
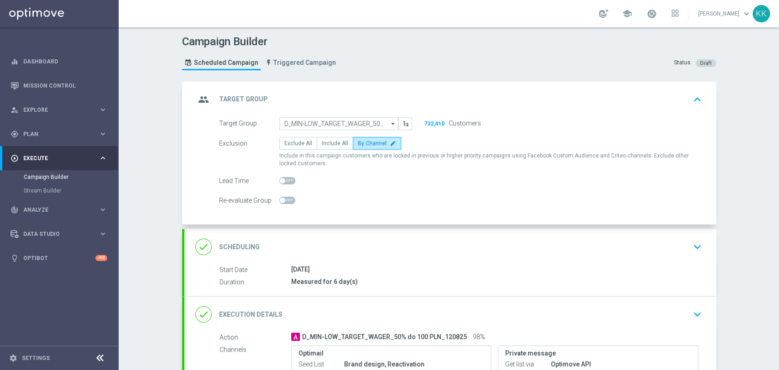
click at [152, 152] on div "Campaign Builder Scheduled Campaign Triggered Campaign Status: Draft group Targ…" at bounding box center [449, 198] width 661 height 343
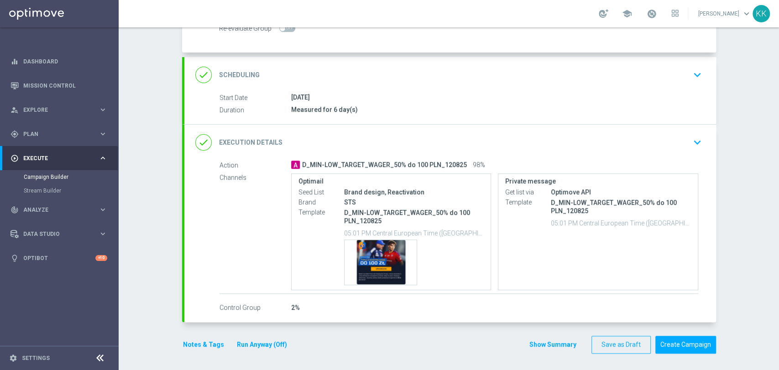
click at [709, 72] on div "done Scheduling keyboard_arrow_down" at bounding box center [450, 75] width 532 height 36
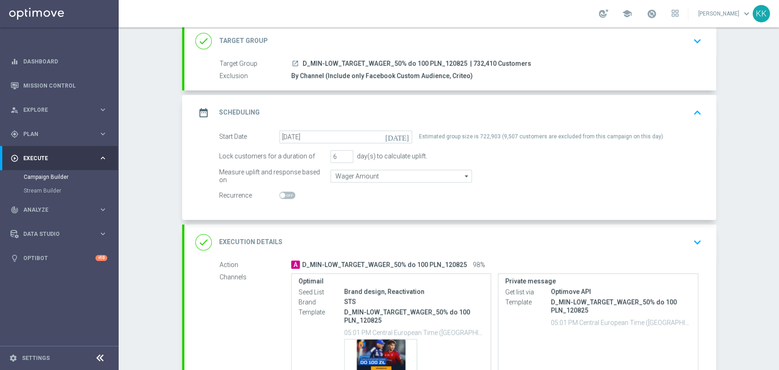
scroll to position [58, 0]
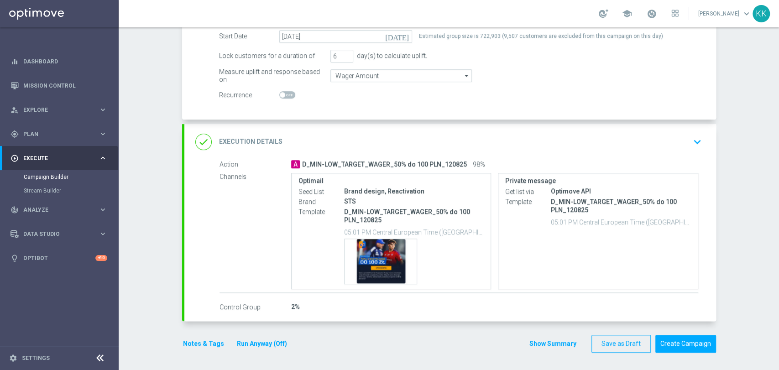
click at [691, 143] on icon "keyboard_arrow_down" at bounding box center [698, 142] width 14 height 14
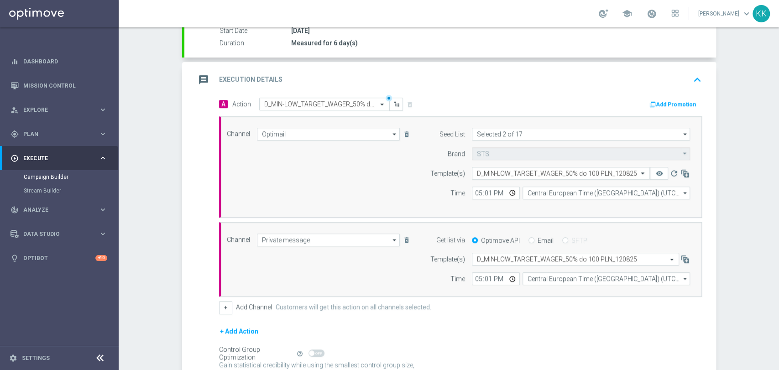
scroll to position [150, 0]
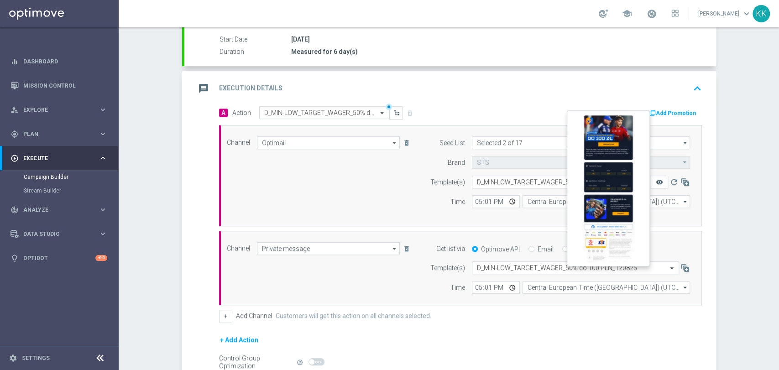
click at [658, 180] on icon "remove_red_eye" at bounding box center [659, 181] width 7 height 7
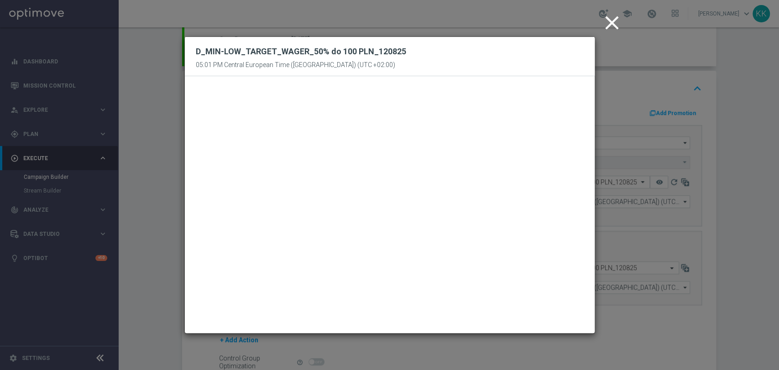
click at [608, 26] on icon "close" at bounding box center [612, 22] width 23 height 23
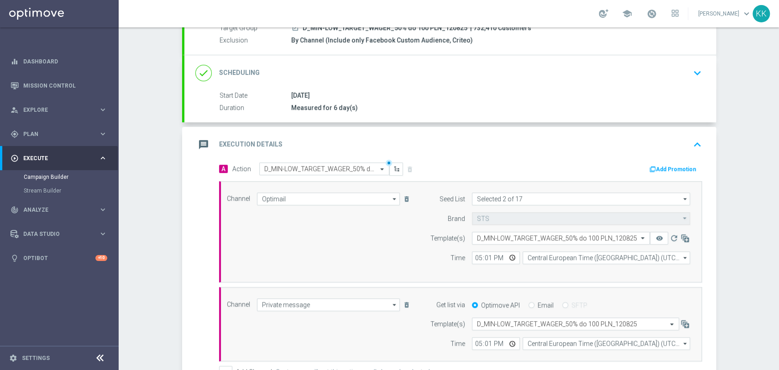
scroll to position [0, 0]
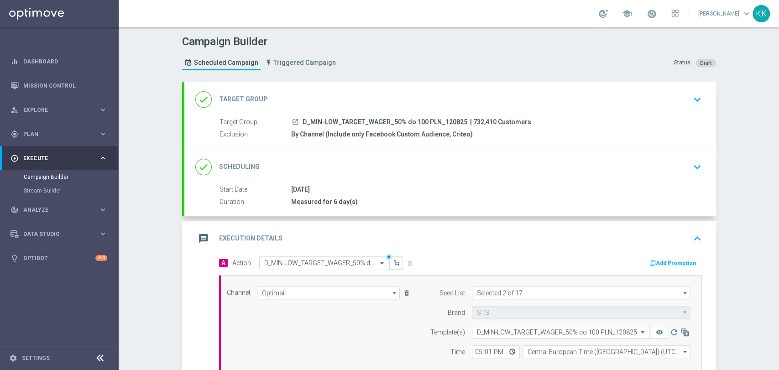
click at [696, 93] on icon "keyboard_arrow_down" at bounding box center [698, 100] width 14 height 14
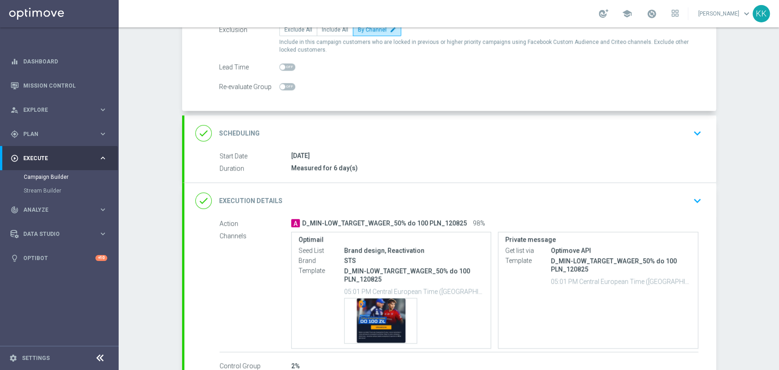
scroll to position [152, 0]
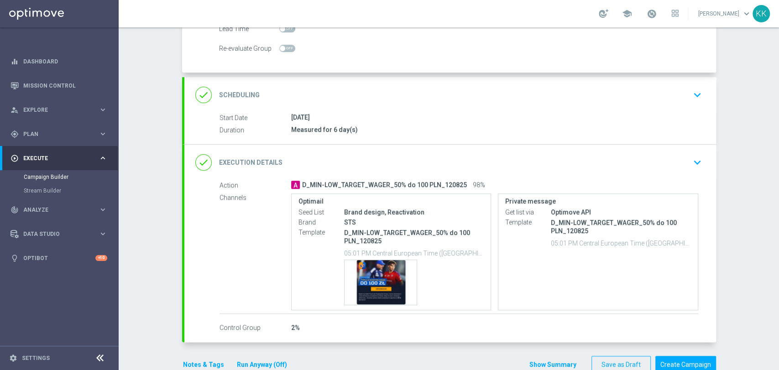
click at [697, 105] on div "done Scheduling keyboard_arrow_down" at bounding box center [450, 95] width 532 height 36
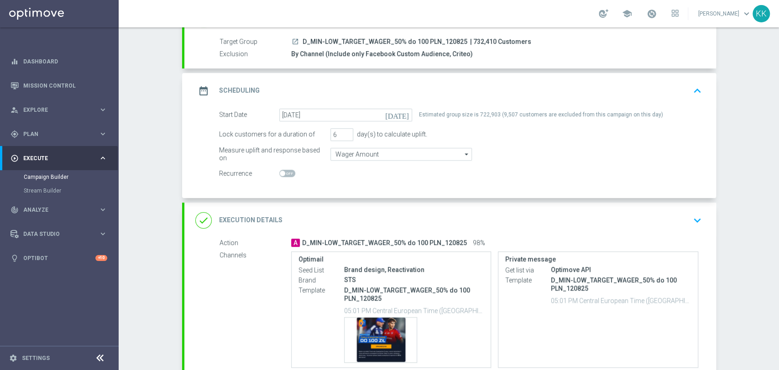
scroll to position [51, 0]
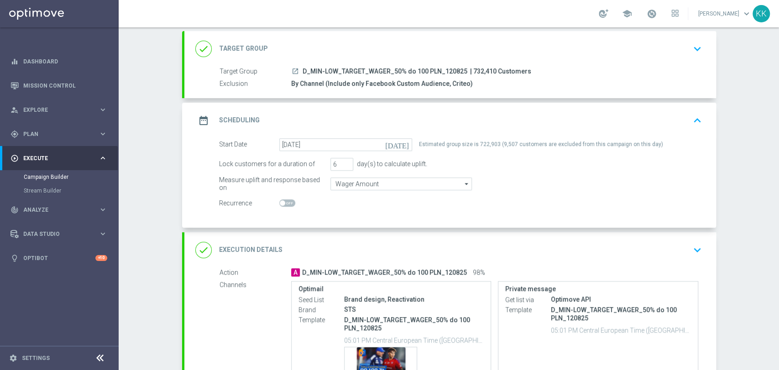
click at [695, 245] on icon "keyboard_arrow_down" at bounding box center [698, 250] width 14 height 14
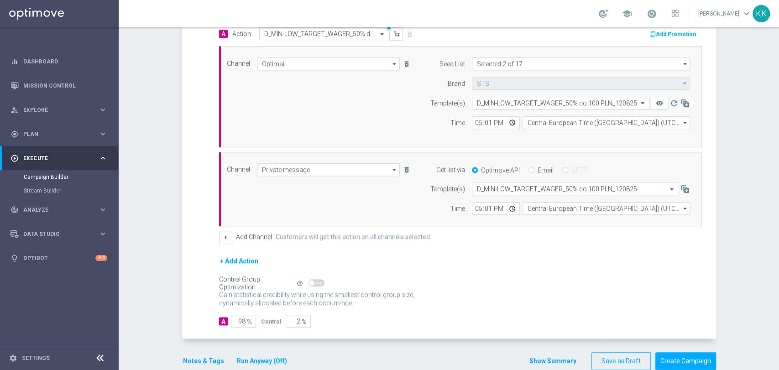
scroll to position [246, 0]
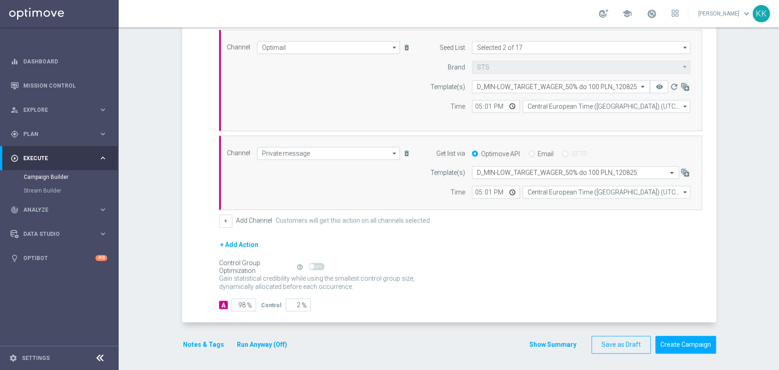
click at [198, 348] on button "Notes & Tags" at bounding box center [203, 344] width 43 height 11
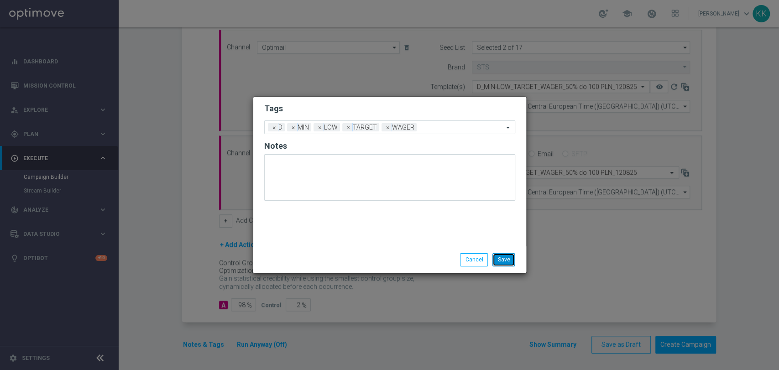
click at [510, 257] on button "Save" at bounding box center [504, 259] width 22 height 13
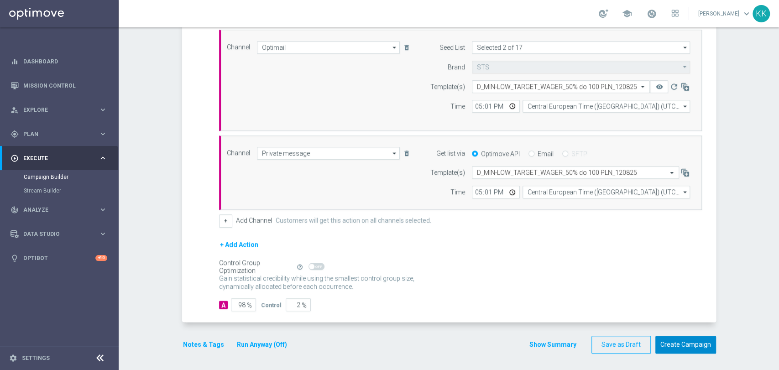
click at [673, 339] on button "Create Campaign" at bounding box center [686, 345] width 61 height 18
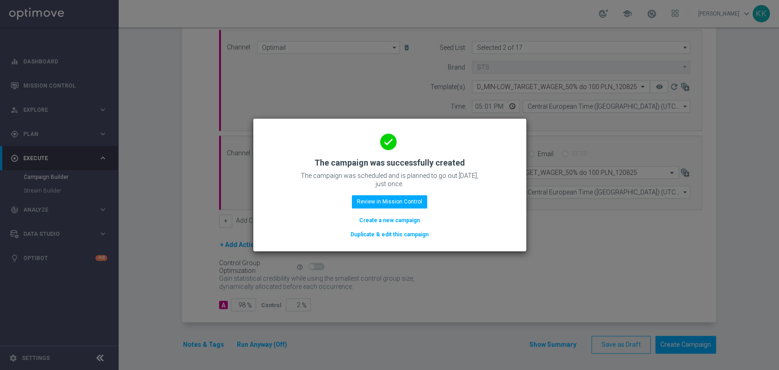
click at [380, 219] on button "Create a new campaign" at bounding box center [389, 220] width 63 height 10
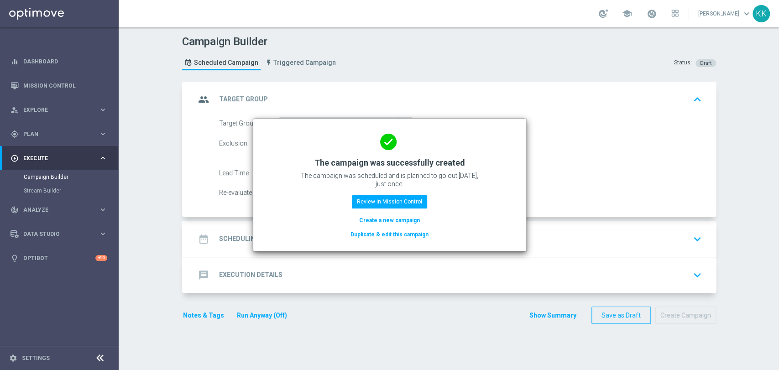
scroll to position [0, 0]
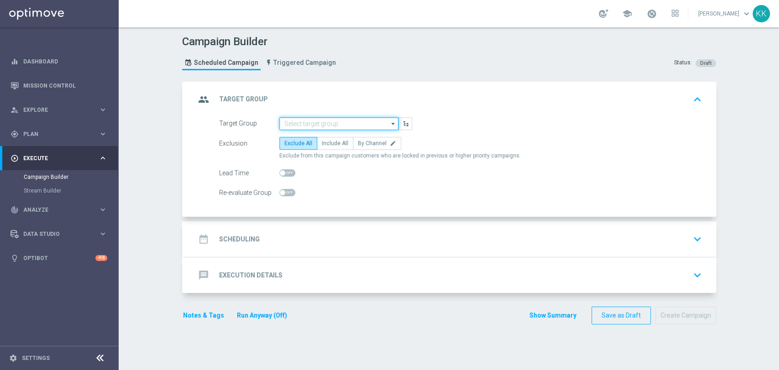
click at [306, 126] on input at bounding box center [338, 123] width 119 height 13
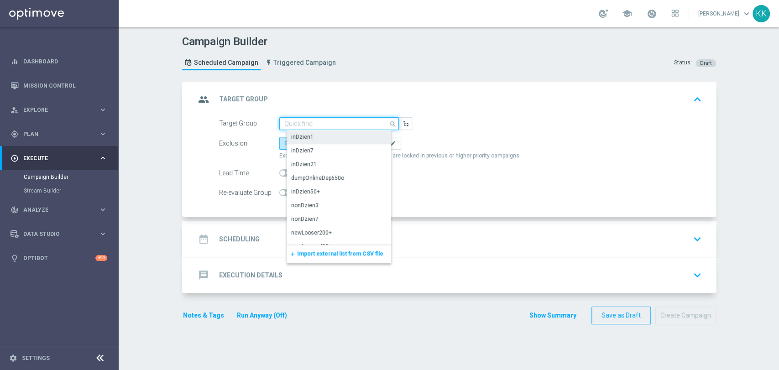
paste input "D_MED_TARGET_WAGER_50% do 300 PLN_120825"
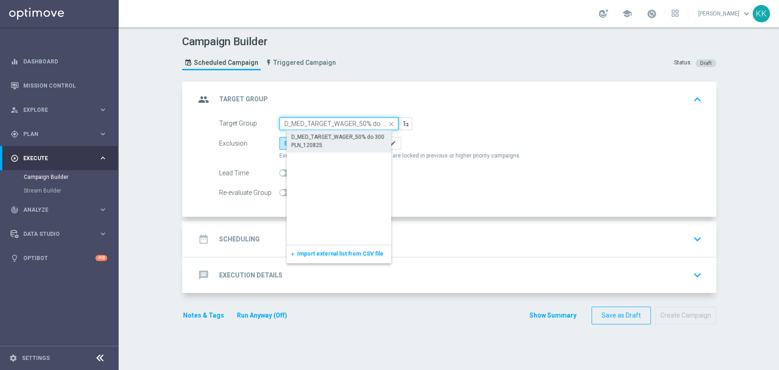
scroll to position [0, 38]
click at [301, 137] on div "D_MED_TARGET_WAGER_50% do 300 PLN_120825" at bounding box center [347, 141] width 110 height 16
type input "D_MED_TARGET_WAGER_50% do 300 PLN_120825"
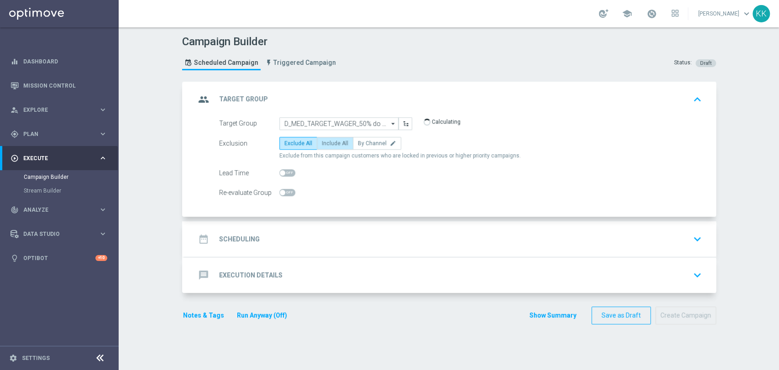
click at [326, 147] on label "Include All" at bounding box center [335, 143] width 37 height 13
click at [326, 147] on input "Include All" at bounding box center [325, 145] width 6 height 6
radio input "true"
click at [284, 194] on span at bounding box center [287, 192] width 16 height 7
click at [284, 194] on input "checkbox" at bounding box center [287, 192] width 16 height 7
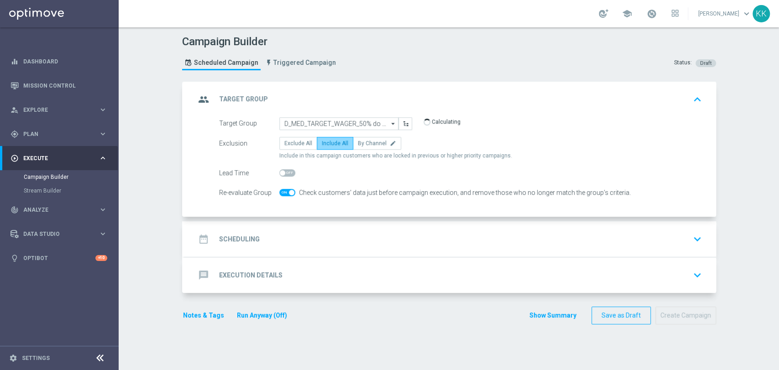
click at [322, 140] on span "Include All" at bounding box center [335, 143] width 26 height 6
click at [322, 142] on input "Include All" at bounding box center [325, 145] width 6 height 6
click at [286, 196] on div at bounding box center [287, 192] width 16 height 13
click at [283, 193] on span at bounding box center [287, 192] width 16 height 7
click at [283, 193] on input "checkbox" at bounding box center [287, 192] width 16 height 7
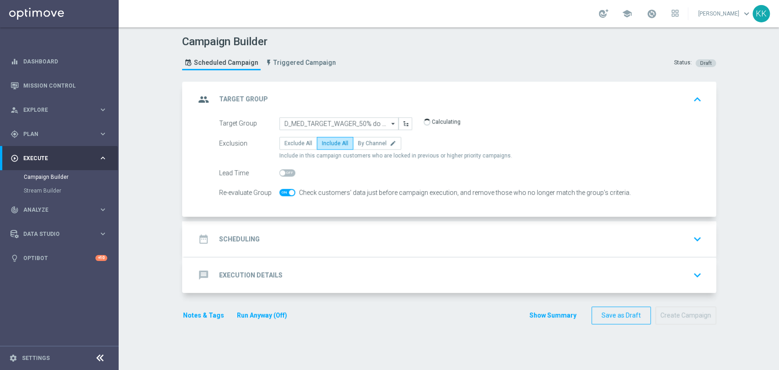
checkbox input "false"
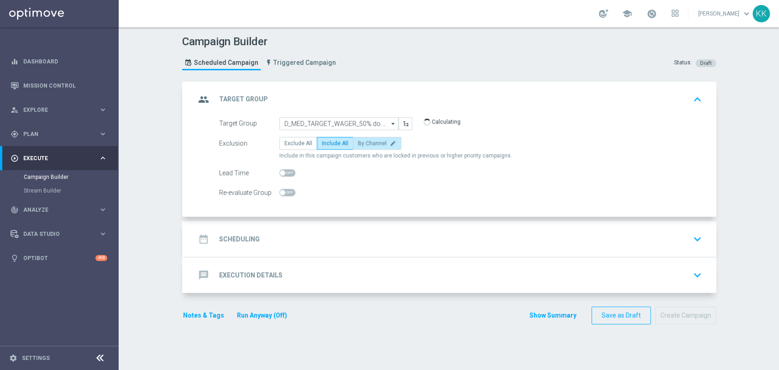
click at [367, 142] on span "By Channel" at bounding box center [372, 143] width 29 height 6
click at [364, 142] on input "By Channel edit" at bounding box center [361, 145] width 6 height 6
radio input "true"
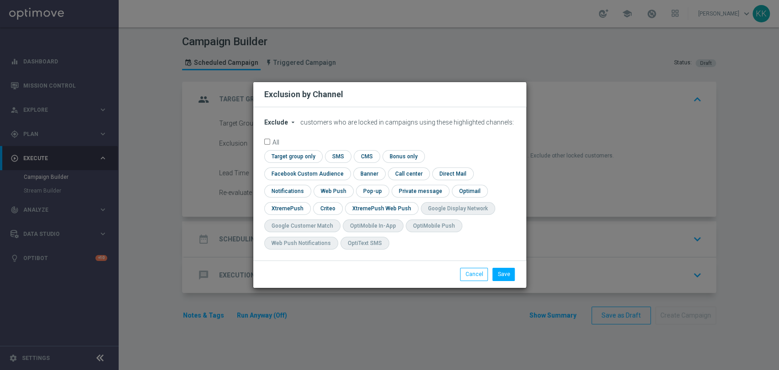
click at [289, 126] on icon "arrow_drop_down" at bounding box center [292, 122] width 7 height 7
click at [287, 158] on form "Exclude arrow_drop_down × Exclude Exclude Include customers who are locked in c…" at bounding box center [389, 187] width 251 height 136
click at [281, 126] on span "Exclude" at bounding box center [276, 122] width 24 height 7
click at [0, 0] on span "Include" at bounding box center [0, 0] width 0 height 0
click at [347, 168] on input "checkbox" at bounding box center [305, 174] width 83 height 12
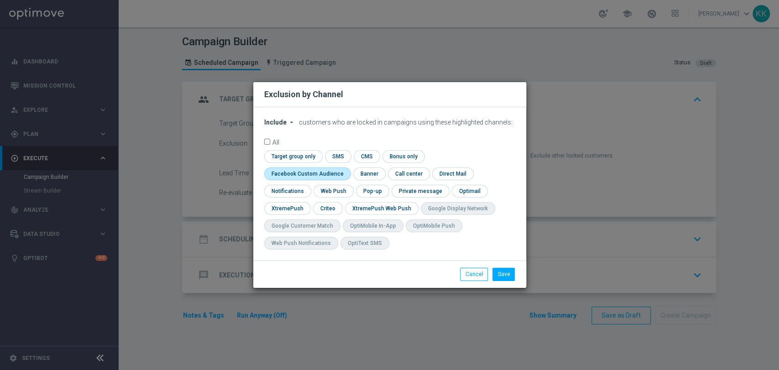
checkbox input "true"
click at [330, 210] on input "checkbox" at bounding box center [327, 208] width 28 height 12
checkbox input "true"
click at [508, 275] on button "Save" at bounding box center [504, 274] width 22 height 13
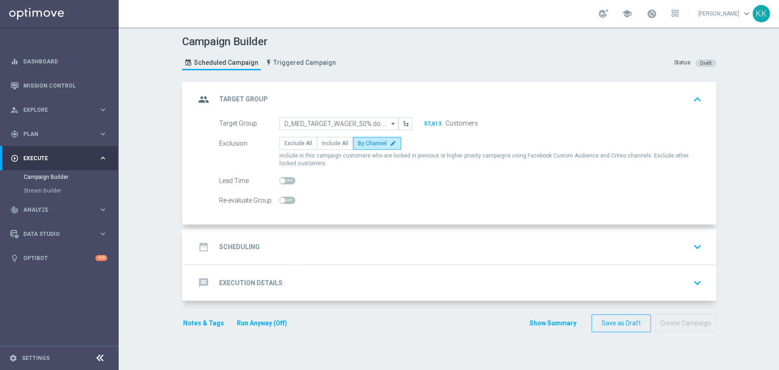
click at [508, 255] on div "date_range Scheduling keyboard_arrow_down" at bounding box center [450, 247] width 532 height 36
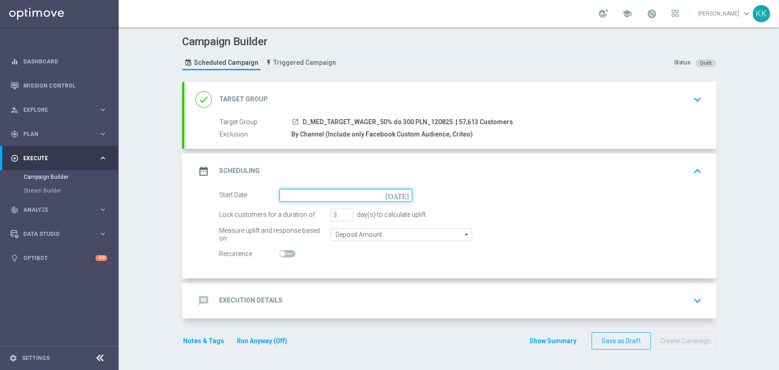
click at [301, 191] on input at bounding box center [345, 195] width 133 height 13
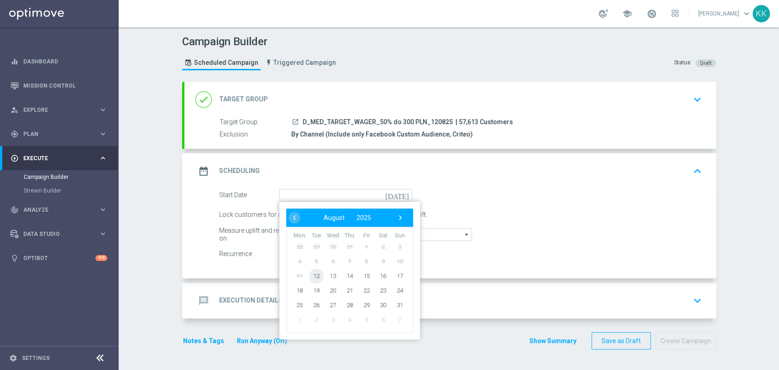
click at [317, 279] on span "12" at bounding box center [316, 275] width 15 height 15
type input "12 Aug 2025"
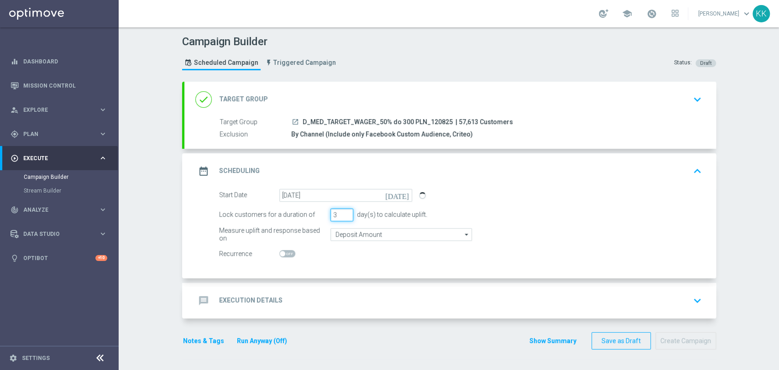
drag, startPoint x: 335, startPoint y: 215, endPoint x: 307, endPoint y: 213, distance: 27.5
click at [306, 215] on div "Lock customers for a duration of 3 day(s) to calculate uplift." at bounding box center [460, 215] width 497 height 13
type input "6"
click at [370, 237] on input "Deposit Amount" at bounding box center [402, 234] width 142 height 13
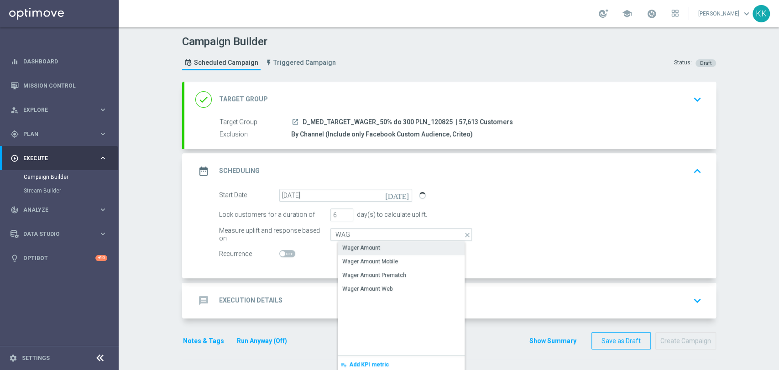
click at [345, 244] on div "Wager Amount" at bounding box center [361, 248] width 38 height 8
type input "Wager Amount"
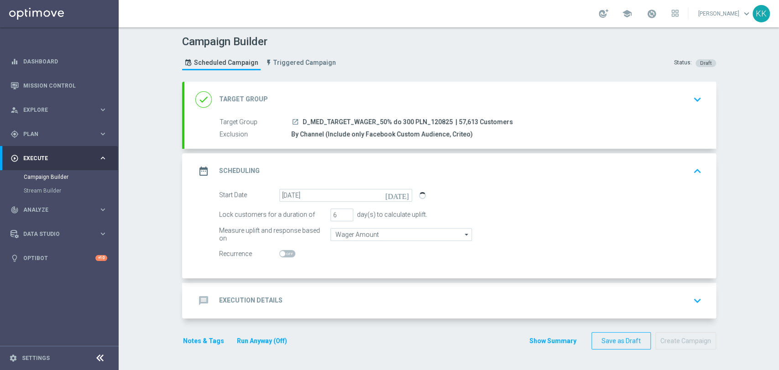
click at [361, 294] on div "message Execution Details keyboard_arrow_down" at bounding box center [450, 300] width 510 height 17
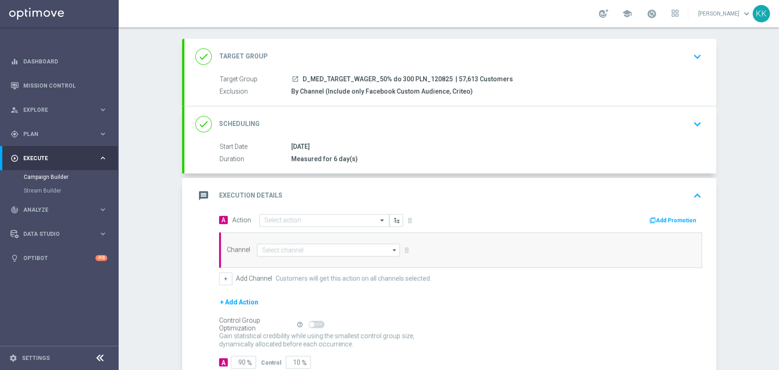
scroll to position [85, 0]
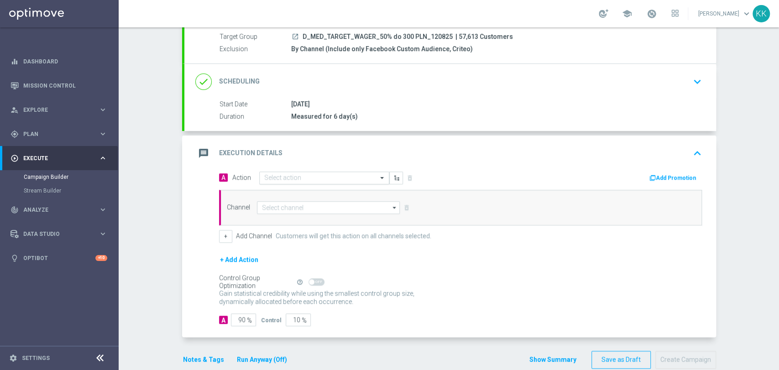
click at [283, 178] on input "text" at bounding box center [315, 178] width 102 height 8
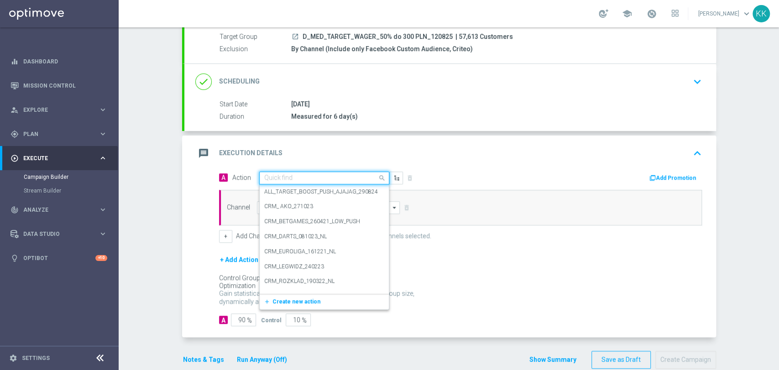
paste input "D_MED_TARGET_WAGER_50% do 300 PLN_120825"
type input "D_MED_TARGET_WAGER_50% do 300 PLN_120825"
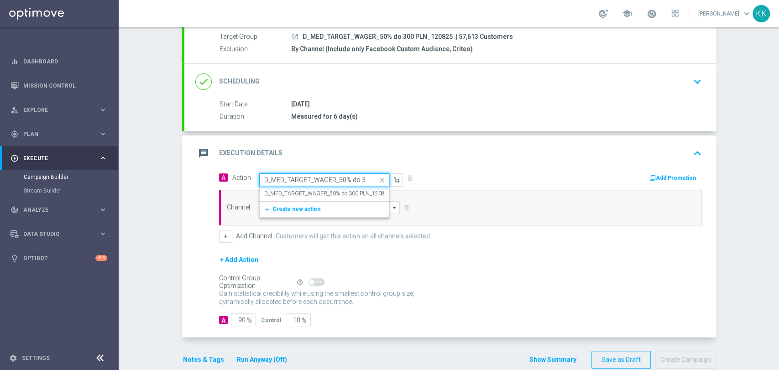
scroll to position [0, 42]
click at [285, 193] on label "D_MED_TARGET_WAGER_50% do 300 PLN_120825" at bounding box center [327, 194] width 127 height 8
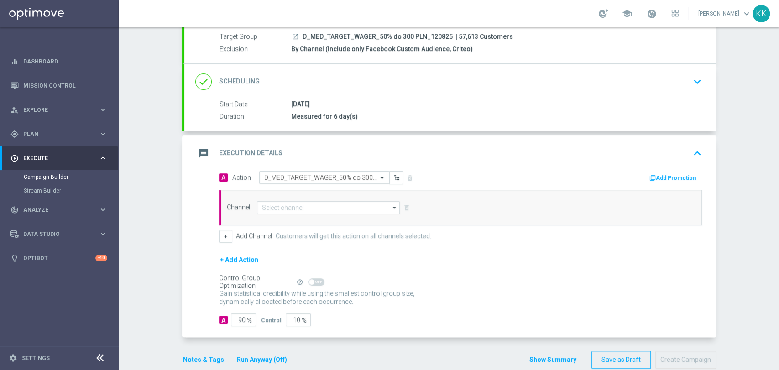
scroll to position [0, 0]
click at [299, 203] on input at bounding box center [328, 207] width 143 height 13
click at [293, 231] on div "Optimail" at bounding box center [336, 234] width 144 height 13
type input "Optimail"
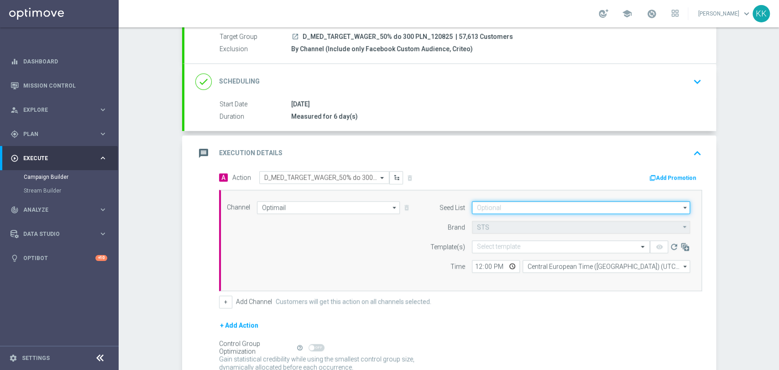
click at [508, 211] on input at bounding box center [581, 207] width 218 height 13
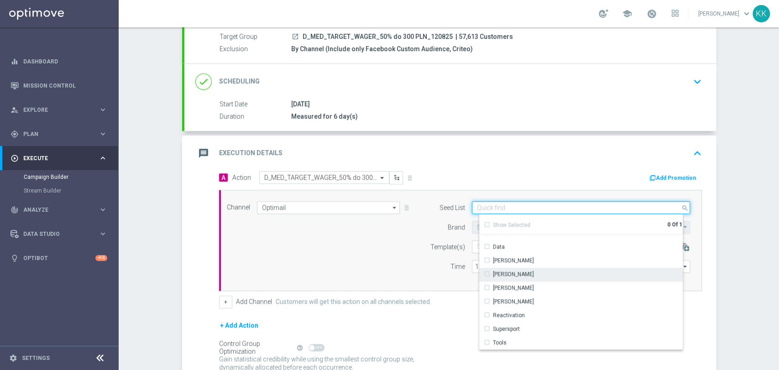
scroll to position [101, 0]
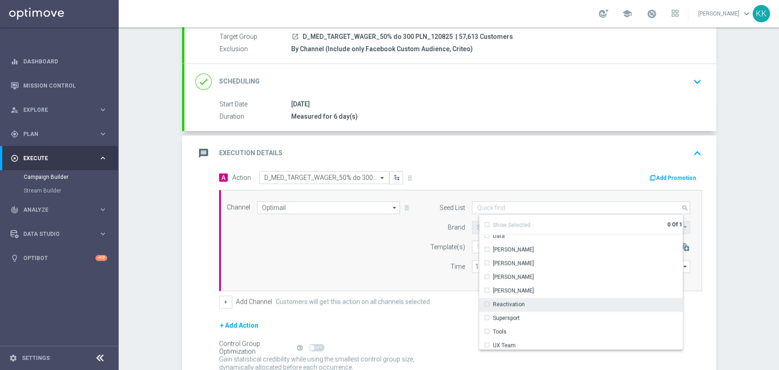
click at [527, 300] on div "Reactivation" at bounding box center [584, 304] width 211 height 13
click at [379, 271] on div "Channel Optimail Optimail arrow_drop_down Show Selected 1 of 22 Target group on…" at bounding box center [458, 240] width 477 height 79
type input "Reactivation"
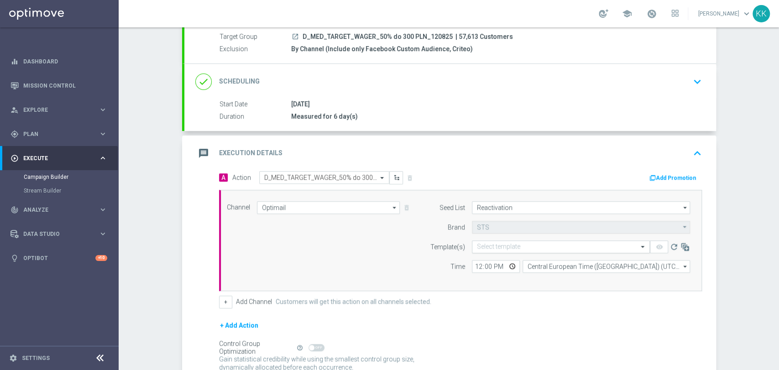
click at [528, 246] on input "text" at bounding box center [552, 247] width 150 height 8
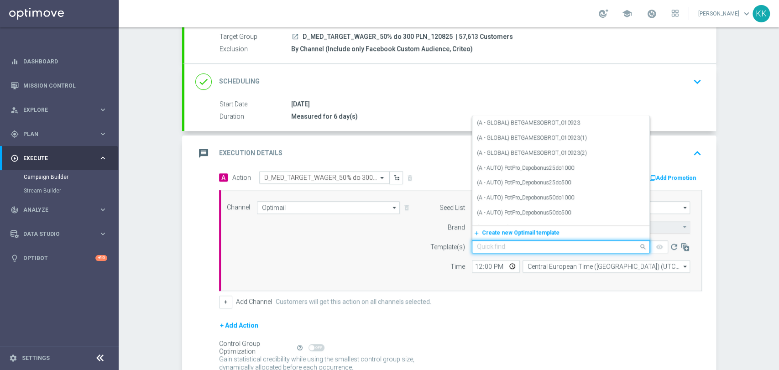
paste input "D_MED_TARGET_WAGER_50% do 300 PLN_120825"
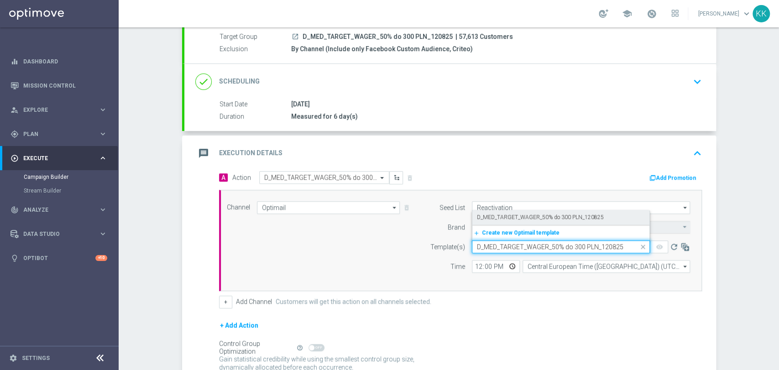
click at [496, 215] on label "D_MED_TARGET_WAGER_50% do 300 PLN_120825" at bounding box center [540, 218] width 127 height 8
type input "D_MED_TARGET_WAGER_50% do 300 PLN_120825"
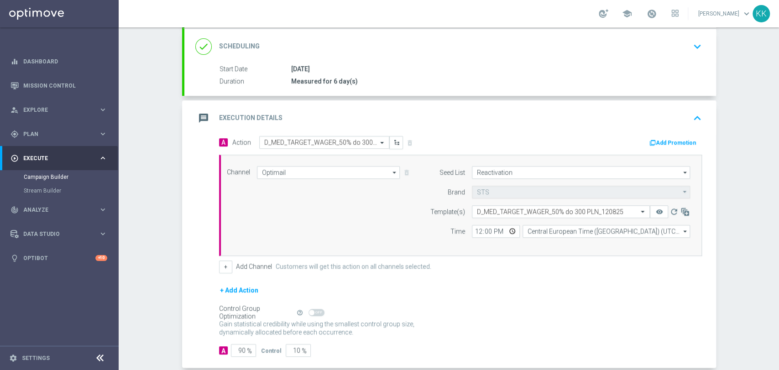
scroll to position [136, 0]
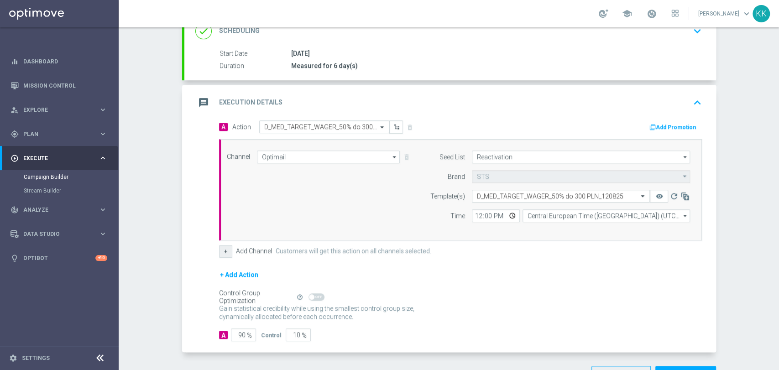
click at [223, 253] on button "+" at bounding box center [225, 251] width 13 height 13
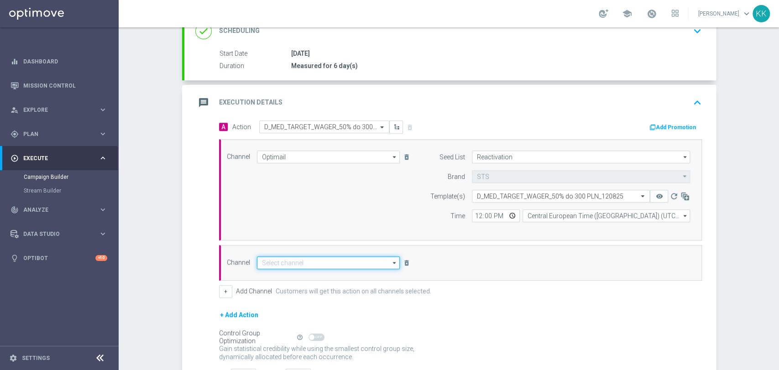
click at [257, 260] on input at bounding box center [328, 263] width 143 height 13
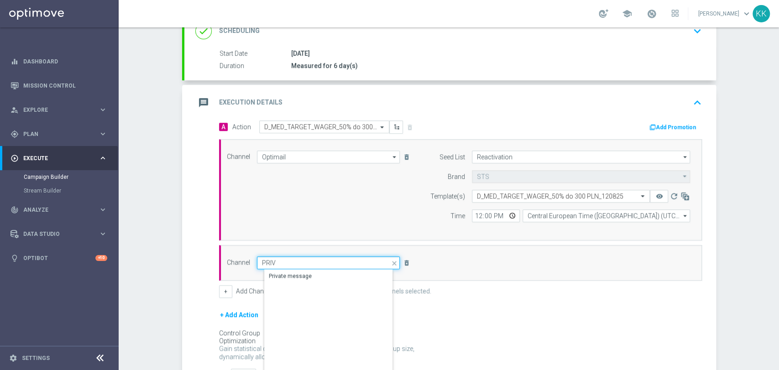
click at [279, 264] on input "PRIV" at bounding box center [328, 263] width 143 height 13
click at [280, 272] on div "Private message" at bounding box center [290, 276] width 43 height 8
type input "Private message"
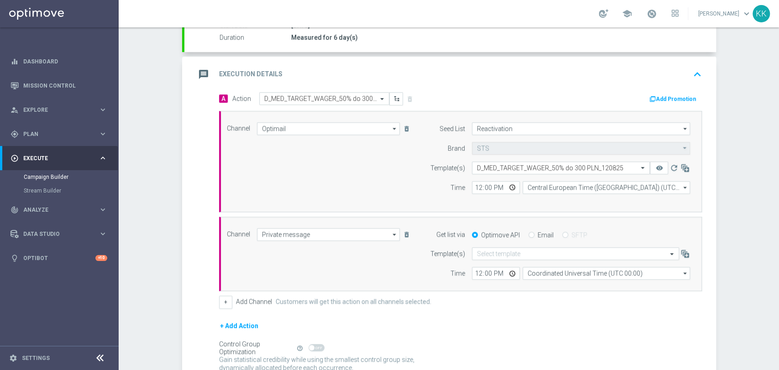
scroll to position [187, 0]
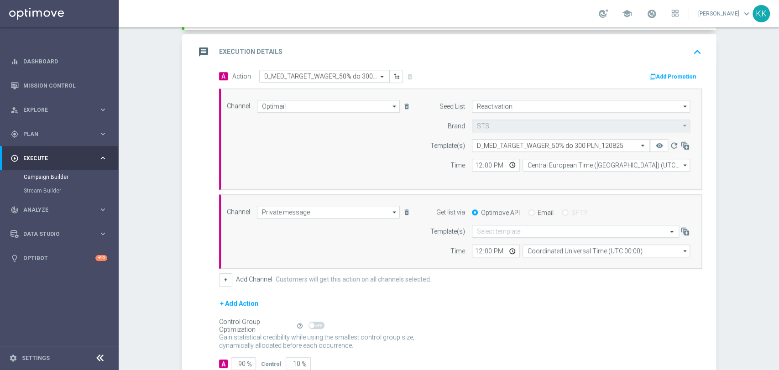
click at [489, 233] on input "text" at bounding box center [566, 232] width 179 height 8
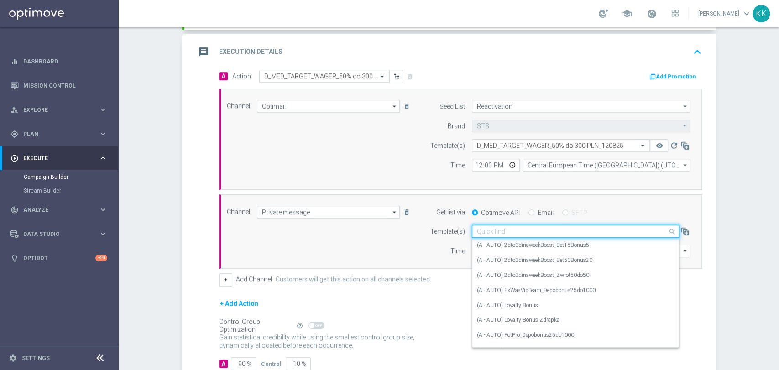
paste input "D_MED_TARGET_WAGER_50% do 300 PLN_120825"
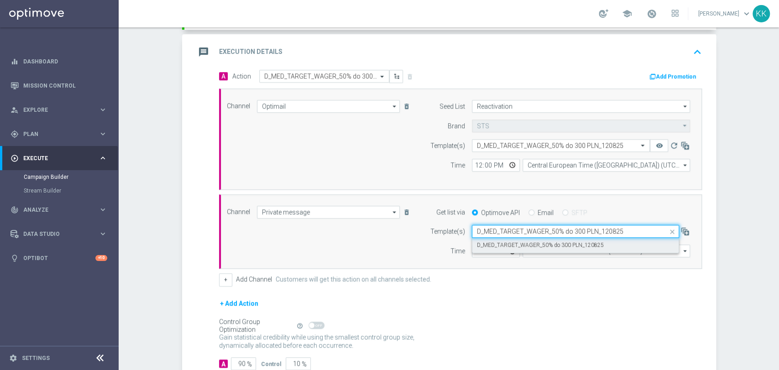
click at [489, 238] on div "D_MED_TARGET_WAGER_50% do 300 PLN_120825" at bounding box center [575, 245] width 197 height 15
type input "D_MED_TARGET_WAGER_50% do 300 PLN_120825"
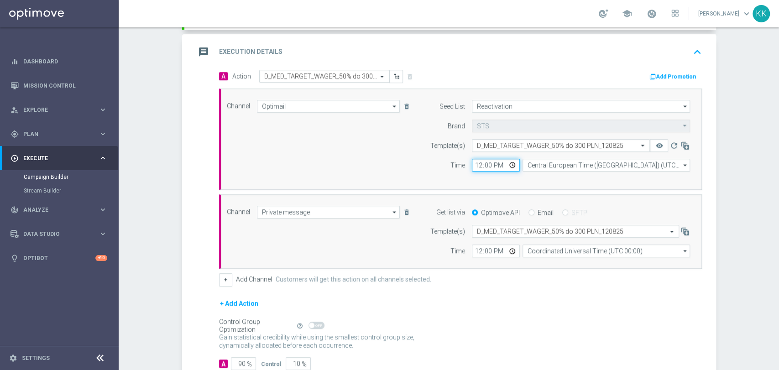
click at [478, 164] on input "12:00" at bounding box center [496, 165] width 48 height 13
type input "17:11"
click at [479, 250] on input "12:00" at bounding box center [496, 251] width 48 height 13
type input "17:11"
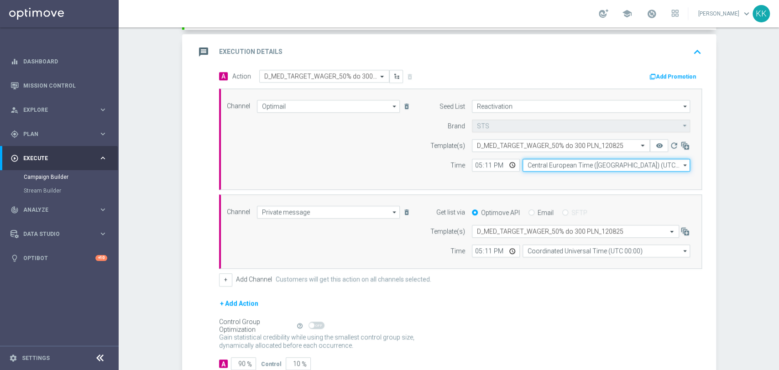
click at [556, 162] on input "Central European Time (Warsaw) (UTC +02:00)" at bounding box center [607, 165] width 168 height 13
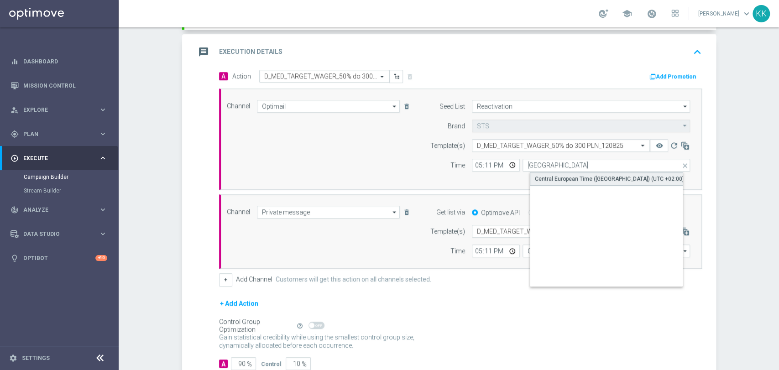
click at [560, 183] on div "Central European Time (Warsaw) (UTC +02:00)" at bounding box center [614, 179] width 168 height 14
type input "Central European Time (Warsaw) (UTC +02:00)"
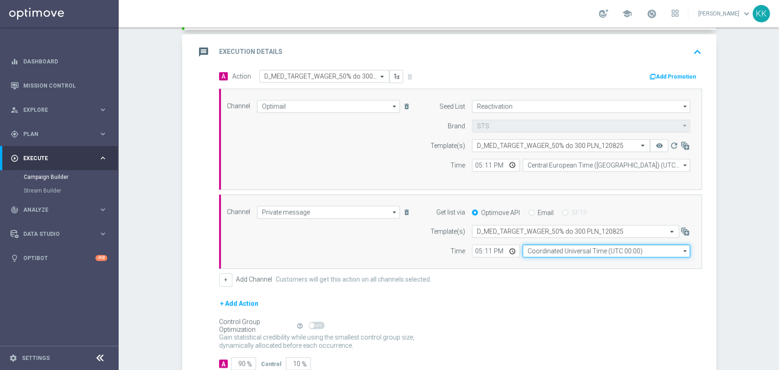
click at [565, 253] on input "Coordinated Universal Time (UTC 00:00)" at bounding box center [607, 251] width 168 height 13
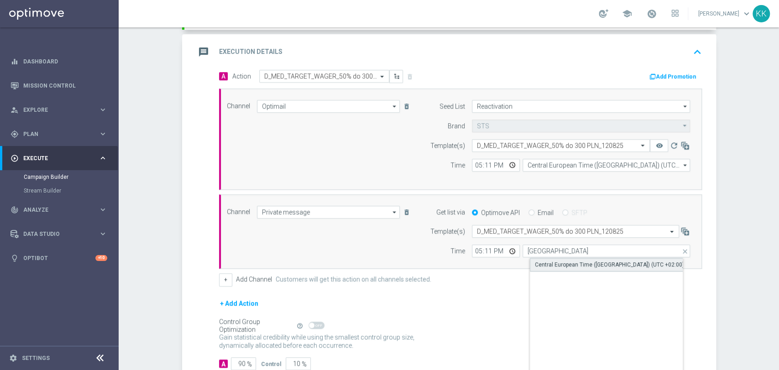
click at [566, 261] on div "Central European Time (Warsaw) (UTC +02:00)" at bounding box center [609, 265] width 149 height 8
type input "Central European Time (Warsaw) (UTC +02:00)"
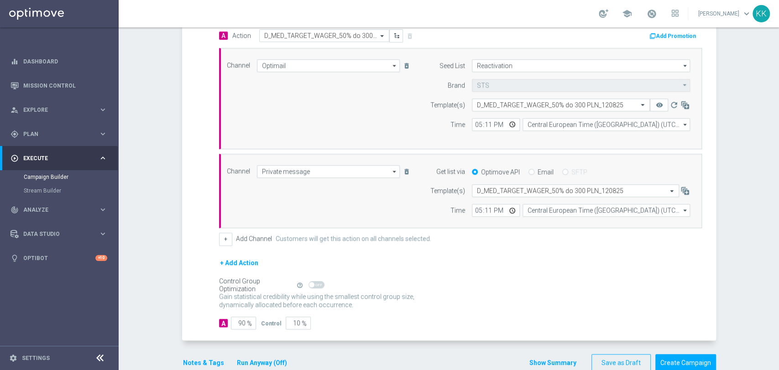
scroll to position [246, 0]
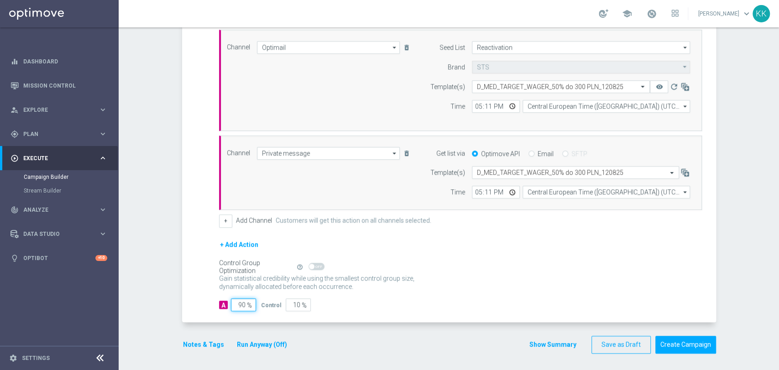
click at [241, 301] on input "90" at bounding box center [243, 305] width 25 height 13
type input "9"
type input "91"
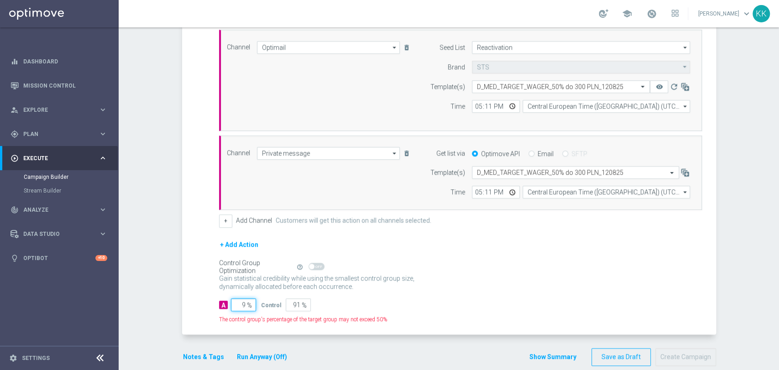
type input "98"
type input "2"
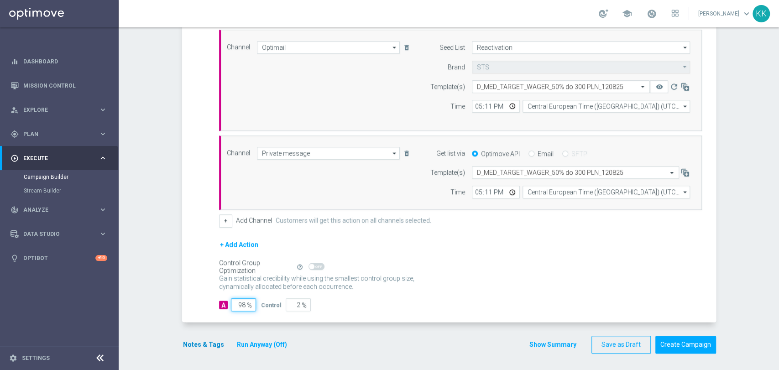
type input "98"
click at [193, 342] on button "Notes & Tags" at bounding box center [203, 344] width 43 height 11
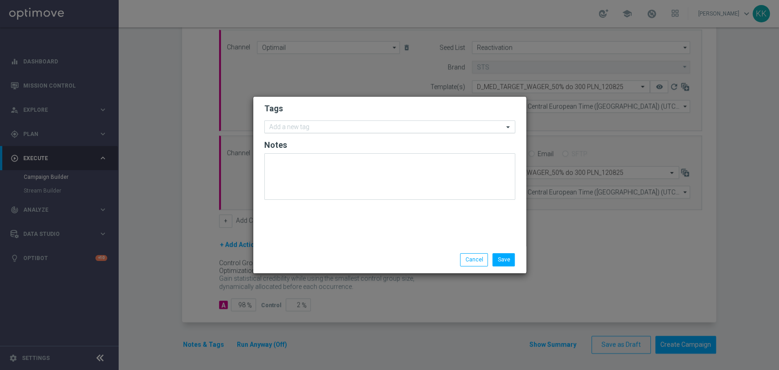
click at [279, 125] on input "text" at bounding box center [386, 128] width 234 height 8
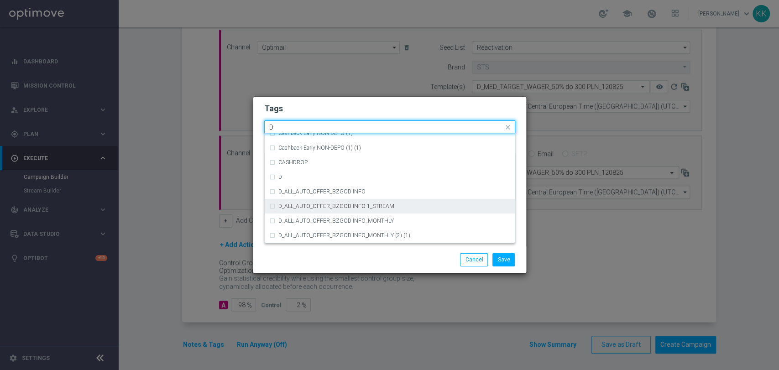
scroll to position [1014, 0]
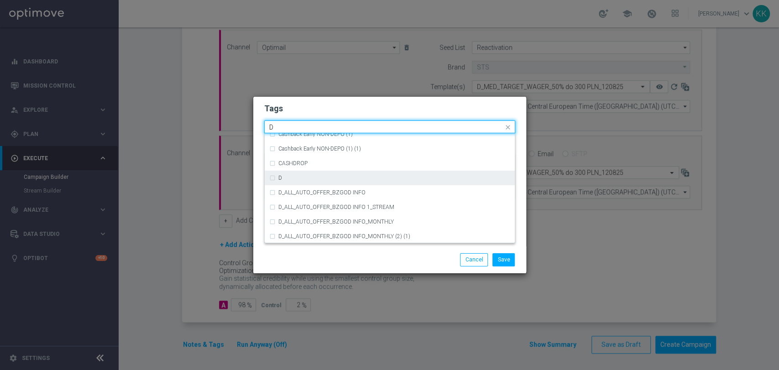
click at [307, 180] on div "D" at bounding box center [394, 177] width 232 height 5
type input "D"
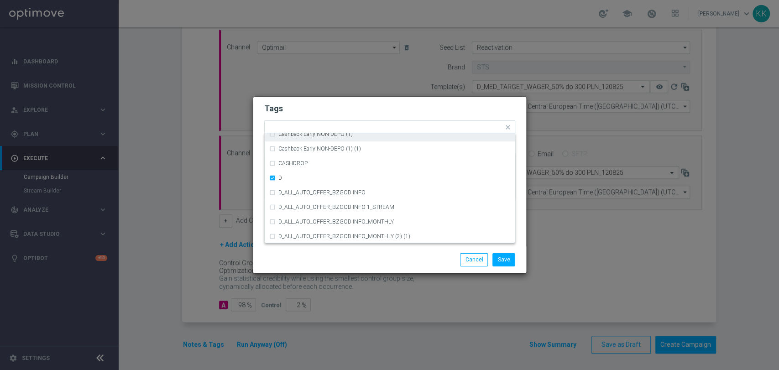
click at [321, 107] on h2 "Tags" at bounding box center [389, 108] width 251 height 11
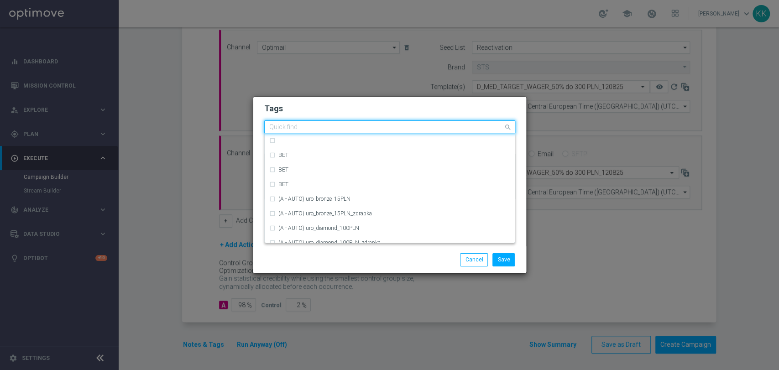
click at [328, 126] on input "text" at bounding box center [386, 128] width 234 height 8
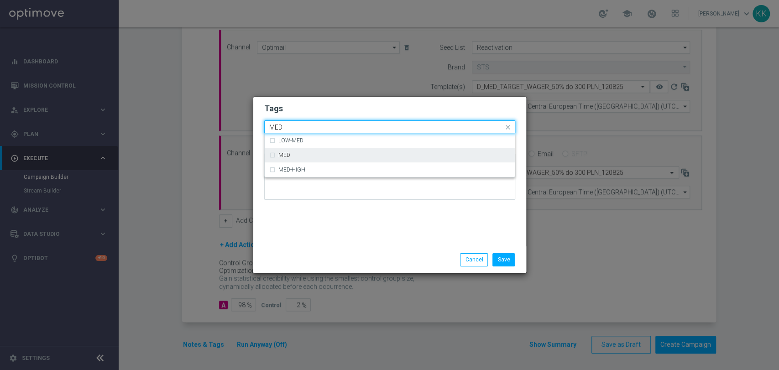
click at [320, 155] on div "MED" at bounding box center [394, 154] width 232 height 5
type input "MED"
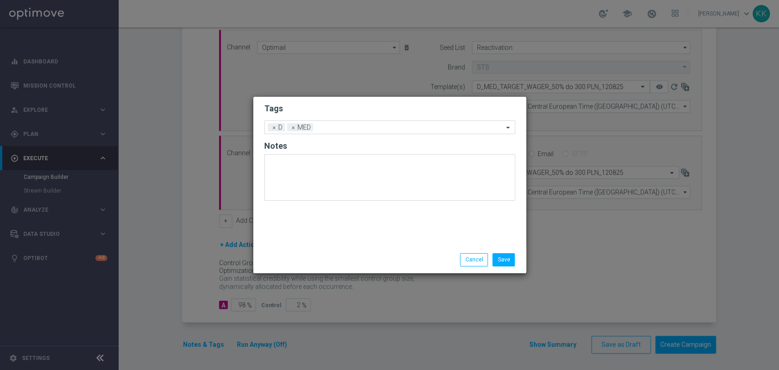
click at [326, 114] on h2 "Tags" at bounding box center [389, 108] width 251 height 11
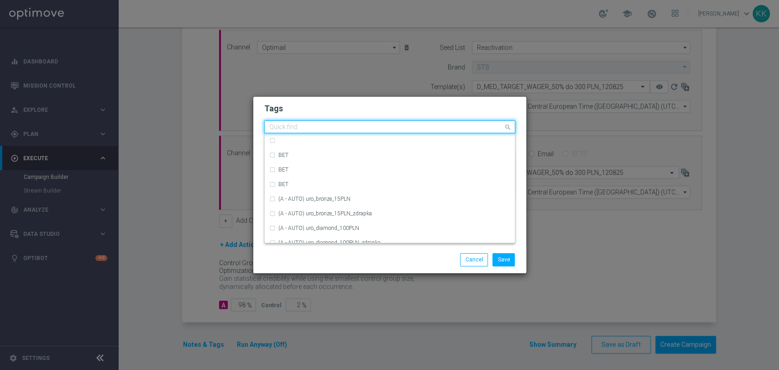
click at [331, 130] on input "text" at bounding box center [386, 128] width 234 height 8
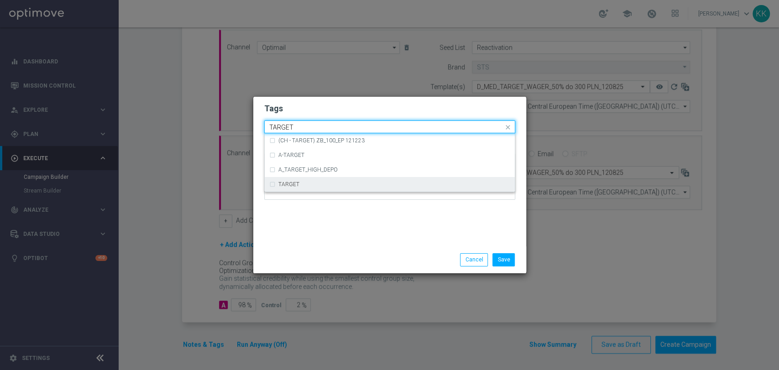
click at [338, 182] on div "TARGET" at bounding box center [394, 184] width 232 height 5
type input "TARGET"
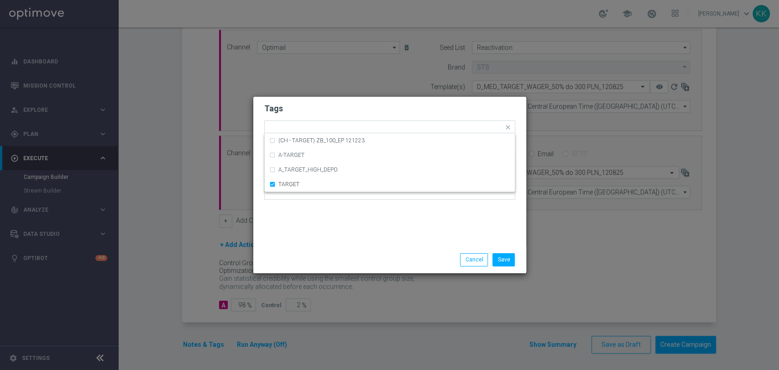
click at [352, 220] on div "Tags Quick find × D × MED × TARGET (CH - TARGET) ZB_100_EP 121223 A-TARGET A_TA…" at bounding box center [389, 172] width 273 height 150
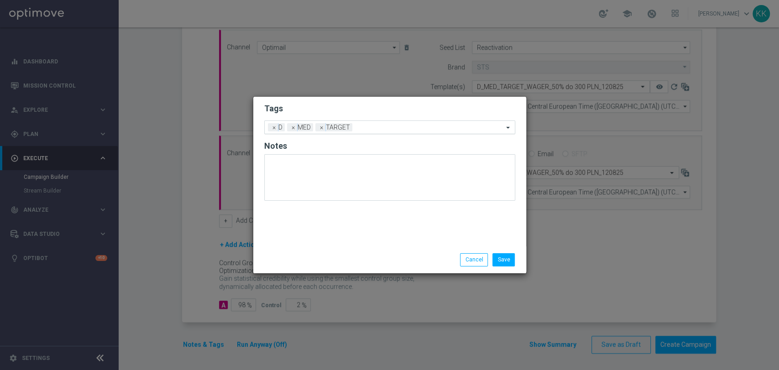
click at [390, 126] on input "text" at bounding box center [429, 128] width 147 height 8
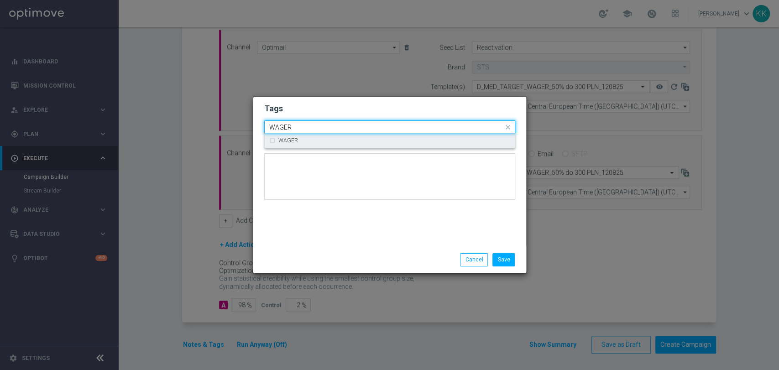
click at [378, 142] on div "WAGER" at bounding box center [394, 140] width 232 height 5
type input "WAGER"
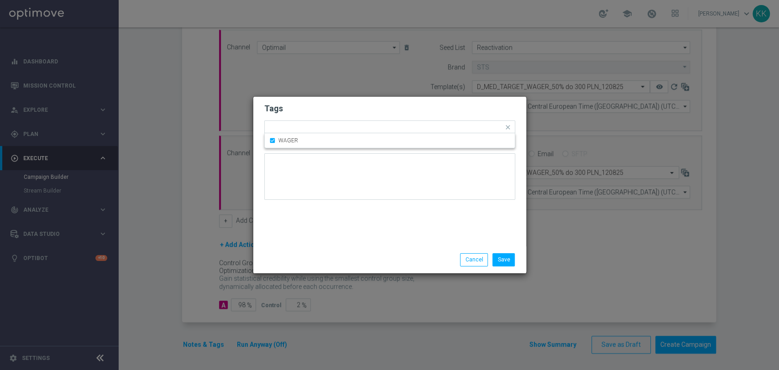
click at [378, 98] on div "Tags Quick find × D × MED × TARGET × WAGER WAGER Notes" at bounding box center [389, 172] width 273 height 150
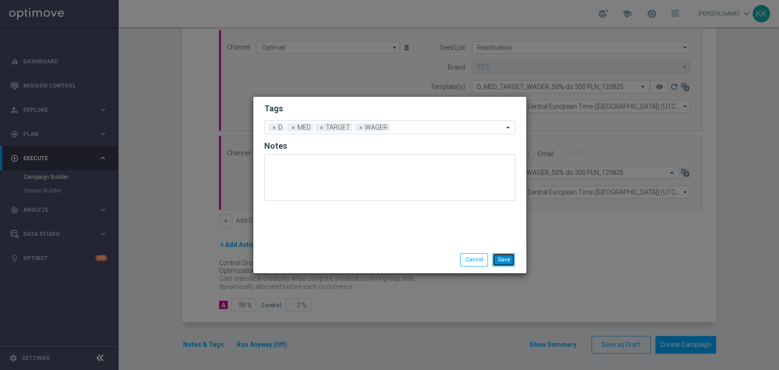
click at [501, 266] on button "Save" at bounding box center [504, 259] width 22 height 13
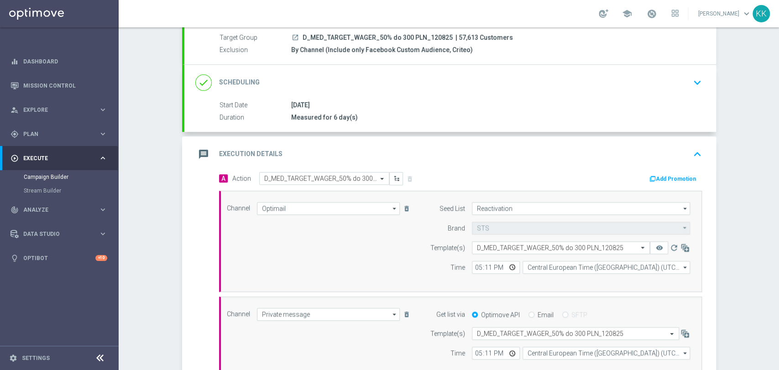
scroll to position [43, 0]
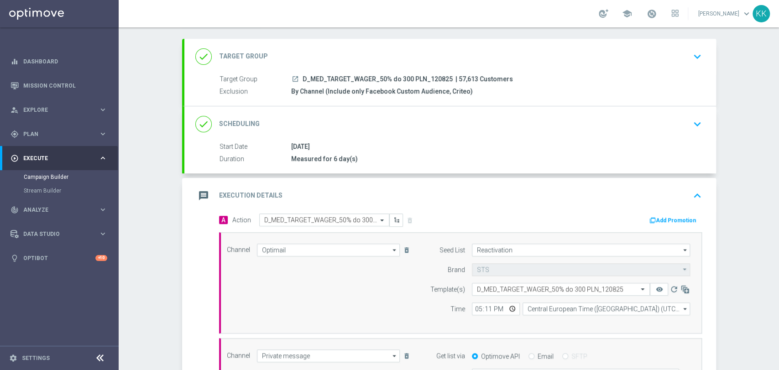
click at [691, 53] on icon "keyboard_arrow_down" at bounding box center [698, 57] width 14 height 14
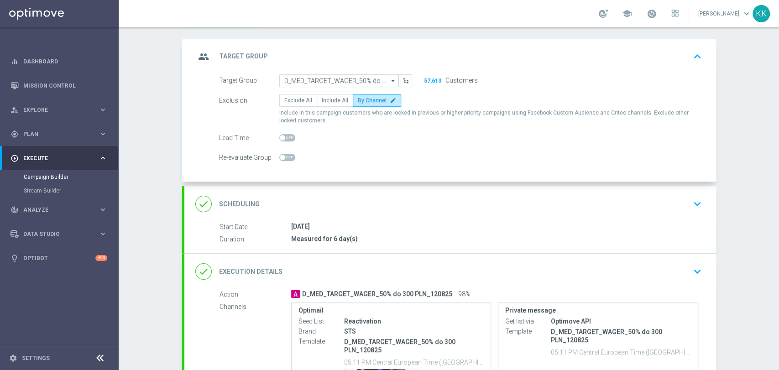
click at [695, 205] on icon "keyboard_arrow_down" at bounding box center [698, 204] width 14 height 14
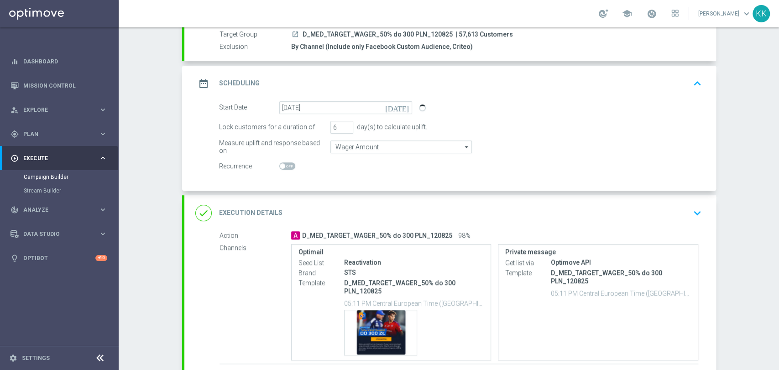
scroll to position [58, 0]
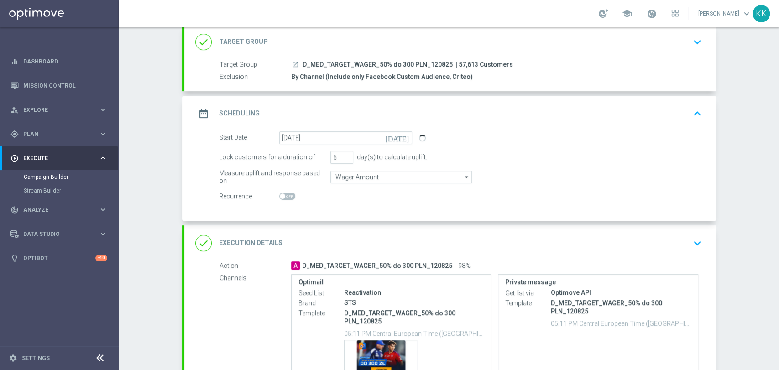
click at [758, 369] on div "Campaign Builder Scheduled Campaign Triggered Campaign Status: Draft done Targe…" at bounding box center [449, 198] width 661 height 343
click at [184, 191] on div "Start Date 12 Aug 2025 today Lock customers for a duration of 6 day(s) to calcu…" at bounding box center [450, 175] width 532 height 89
click at [690, 240] on button "keyboard_arrow_down" at bounding box center [698, 243] width 16 height 17
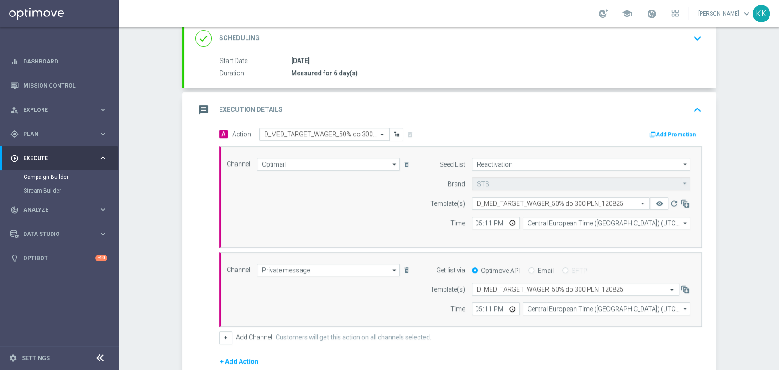
scroll to position [159, 0]
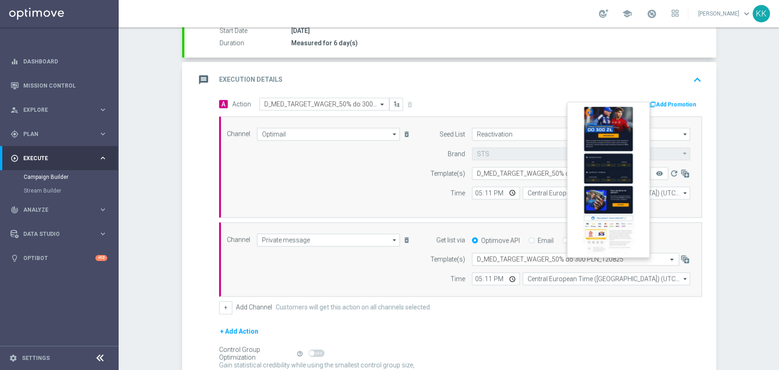
click at [663, 175] on button "remove_red_eye" at bounding box center [659, 173] width 18 height 13
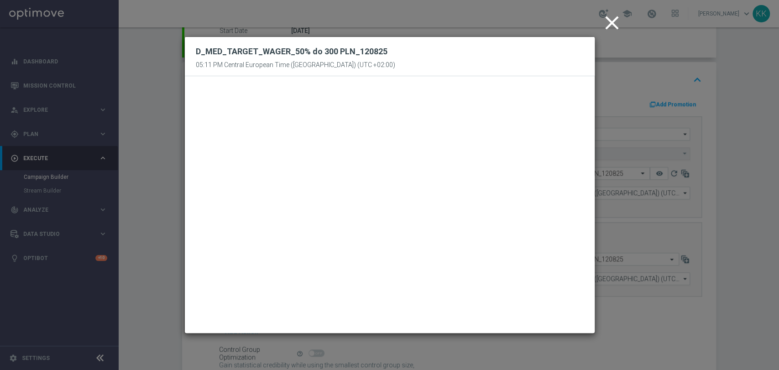
click at [614, 24] on icon "close" at bounding box center [612, 22] width 23 height 23
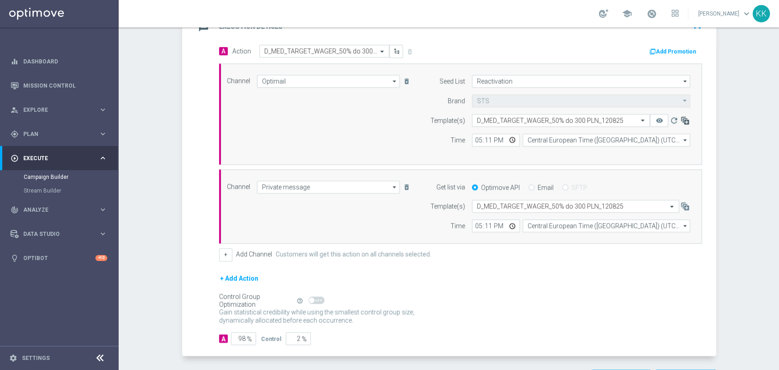
scroll to position [246, 0]
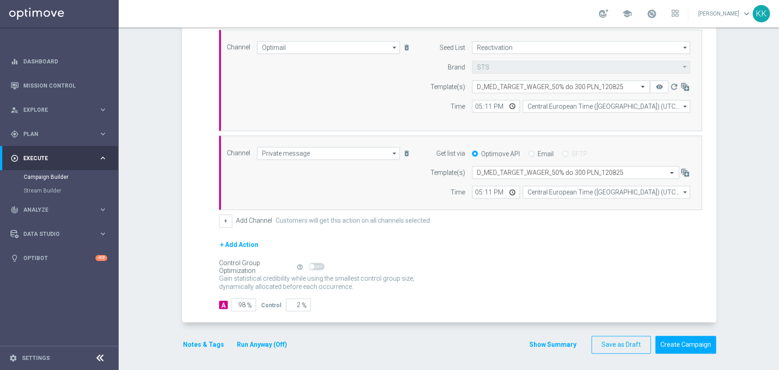
click at [210, 342] on button "Notes & Tags" at bounding box center [203, 344] width 43 height 11
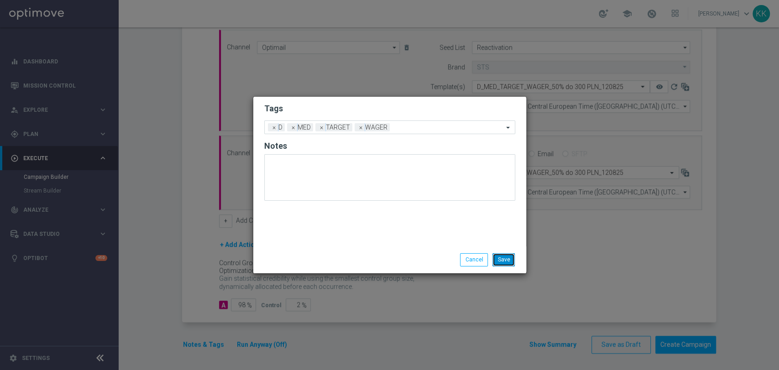
click at [511, 261] on button "Save" at bounding box center [504, 259] width 22 height 13
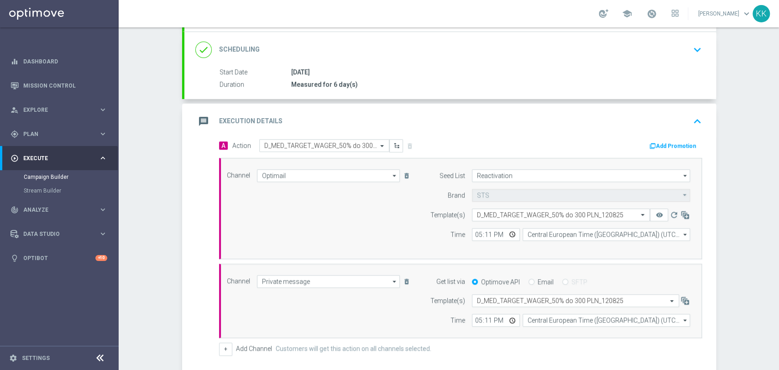
scroll to position [43, 0]
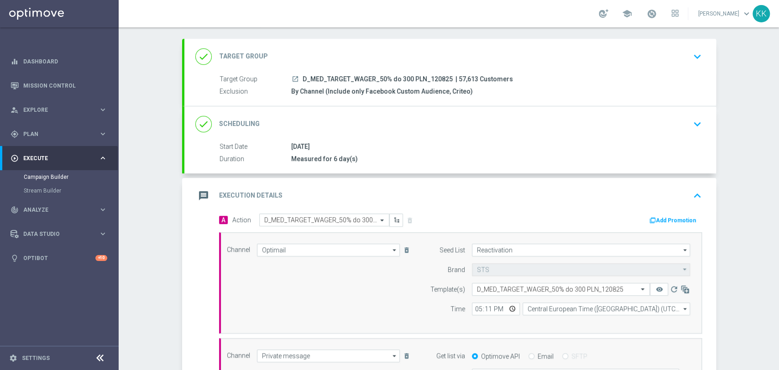
click at [690, 108] on div "done Scheduling keyboard_arrow_down" at bounding box center [450, 124] width 532 height 36
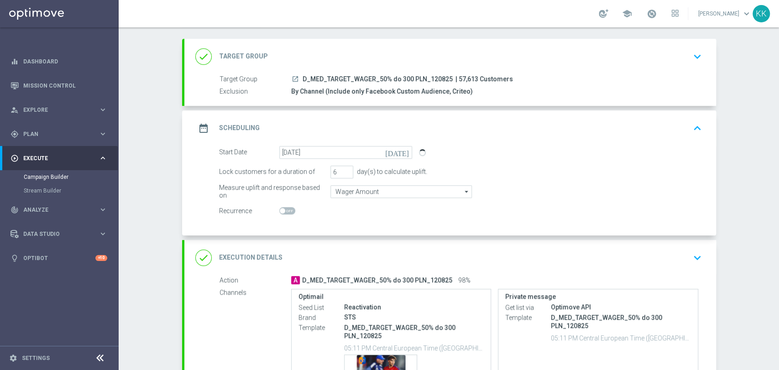
click at [699, 58] on icon "keyboard_arrow_down" at bounding box center [698, 57] width 14 height 14
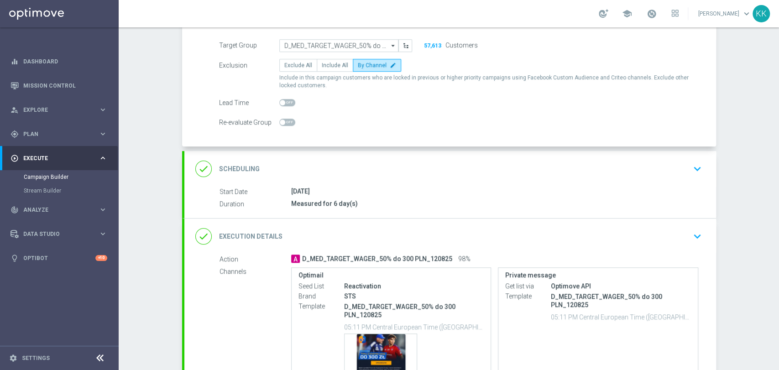
scroll to position [94, 0]
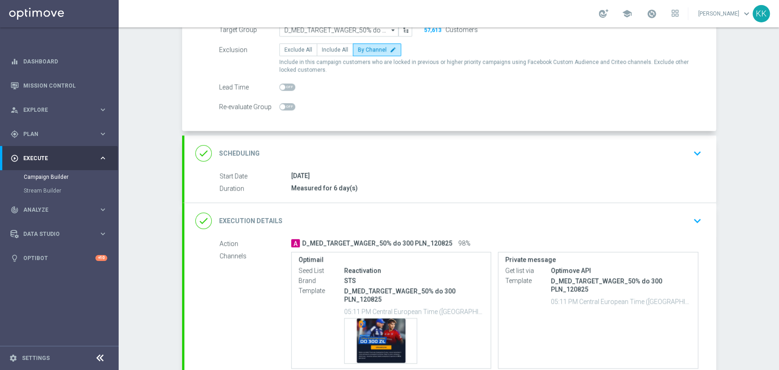
click at [681, 146] on div "done Scheduling keyboard_arrow_down" at bounding box center [450, 153] width 510 height 17
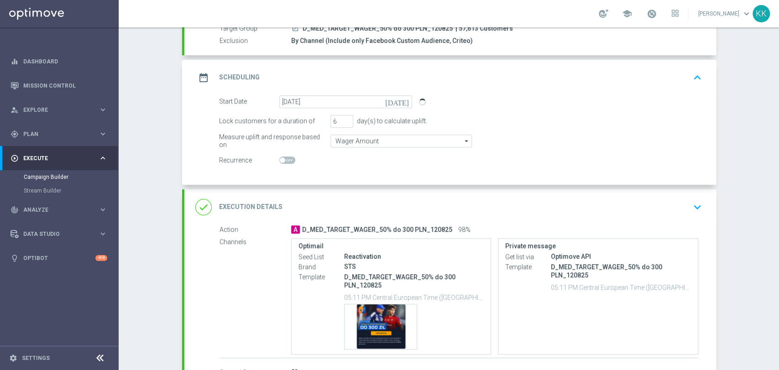
click at [692, 209] on icon "keyboard_arrow_down" at bounding box center [698, 207] width 14 height 14
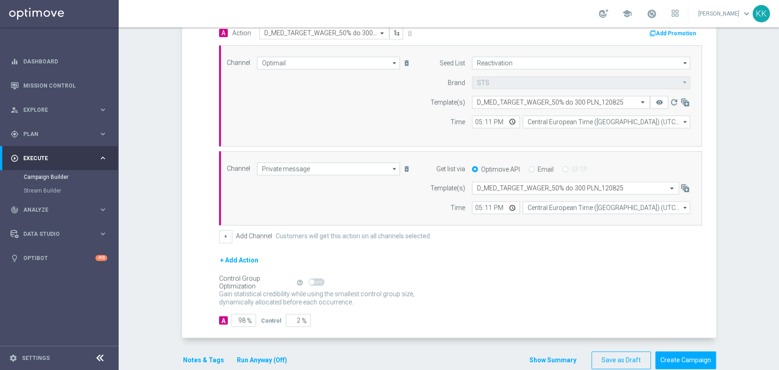
scroll to position [246, 0]
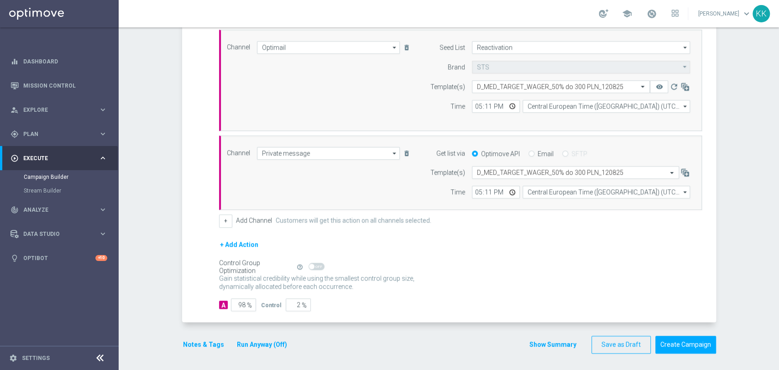
click at [213, 345] on button "Notes & Tags" at bounding box center [203, 344] width 43 height 11
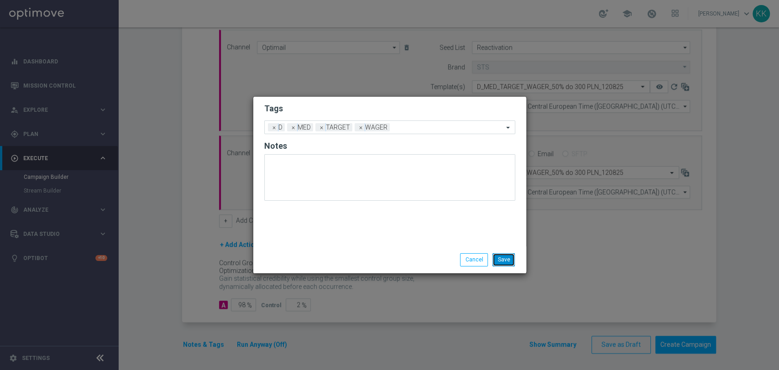
click at [508, 261] on button "Save" at bounding box center [504, 259] width 22 height 13
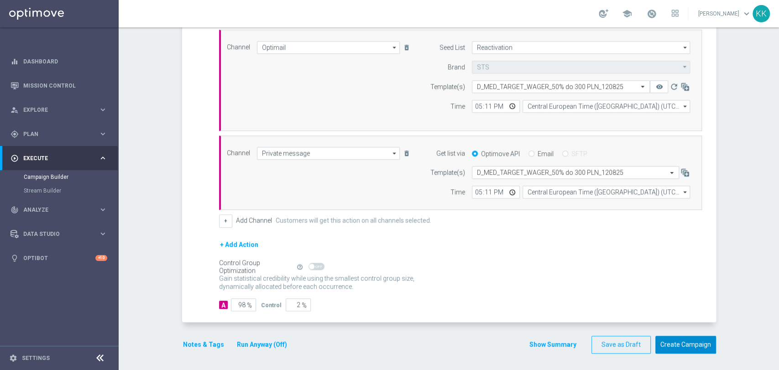
click at [683, 336] on button "Create Campaign" at bounding box center [686, 345] width 61 height 18
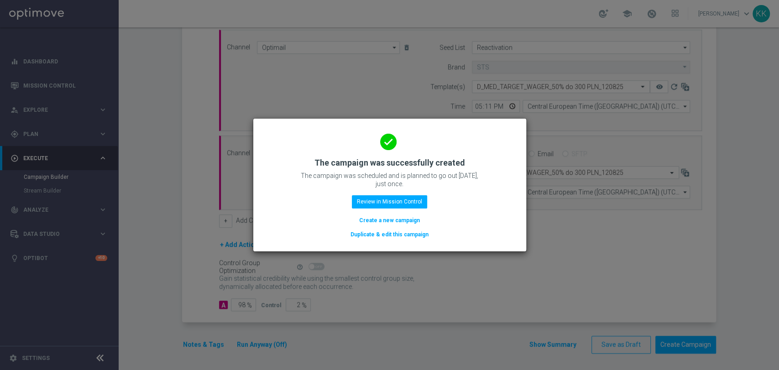
click at [414, 217] on button "Create a new campaign" at bounding box center [389, 220] width 63 height 10
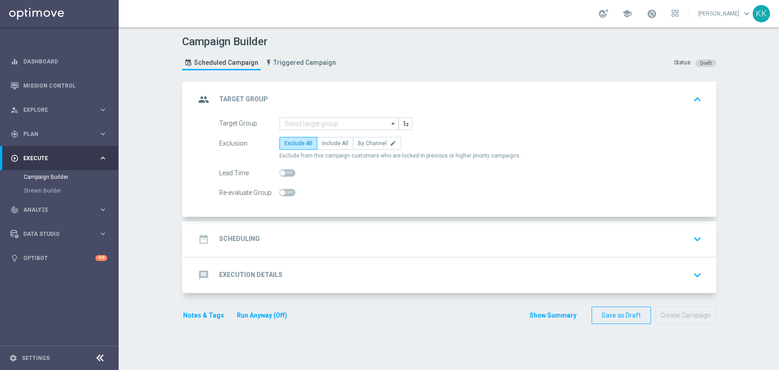
scroll to position [0, 0]
click at [349, 129] on input at bounding box center [338, 123] width 119 height 13
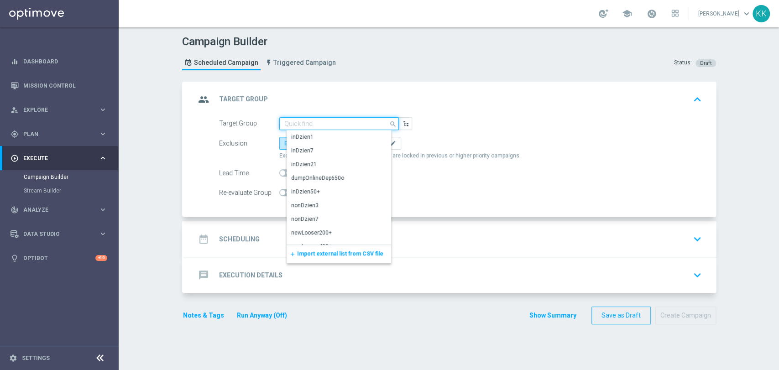
paste input "D_HIGH_TARGET_WAGER_100% do 500 PLN_120825"
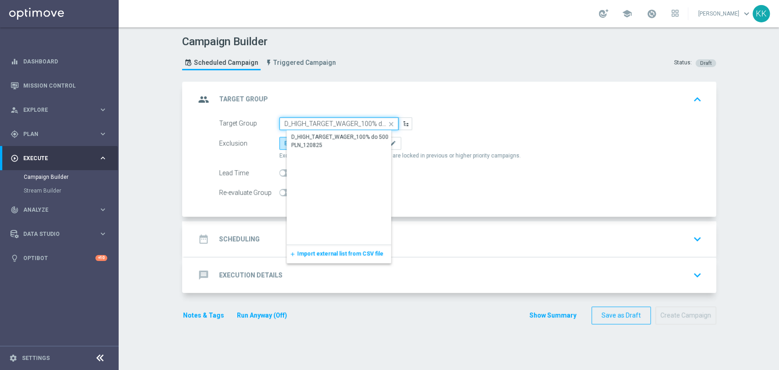
scroll to position [0, 44]
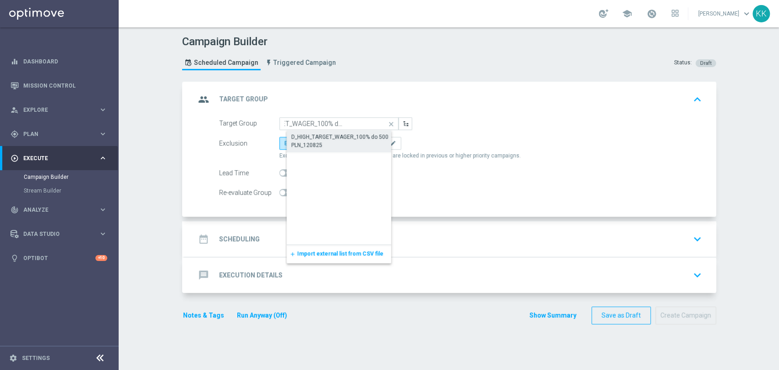
click at [348, 133] on div "D_HIGH_TARGET_WAGER_100% do 500 PLN_120825" at bounding box center [346, 141] width 110 height 16
type input "D_HIGH_TARGET_WAGER_100% do 500 PLN_120825"
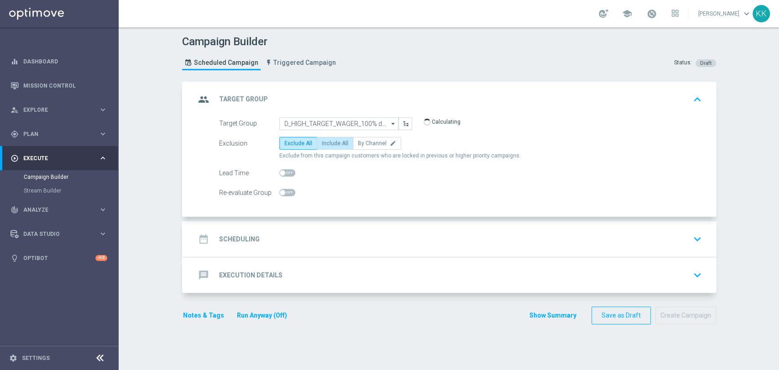
click at [334, 143] on span "Include All" at bounding box center [335, 143] width 26 height 6
click at [328, 143] on input "Include All" at bounding box center [325, 145] width 6 height 6
radio input "true"
click at [369, 140] on span "By Channel" at bounding box center [372, 143] width 29 height 6
click at [364, 142] on input "By Channel edit" at bounding box center [361, 145] width 6 height 6
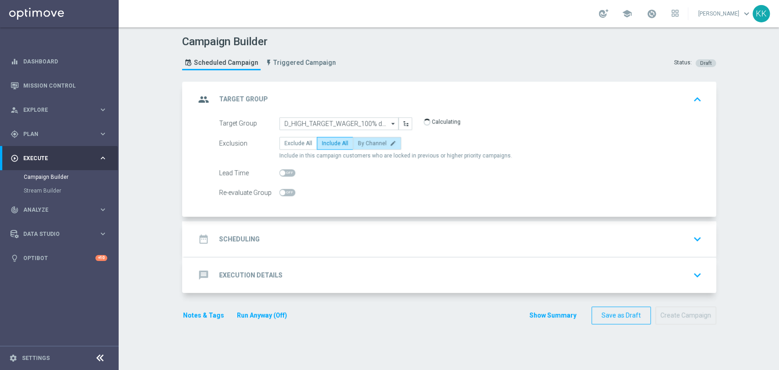
radio input "true"
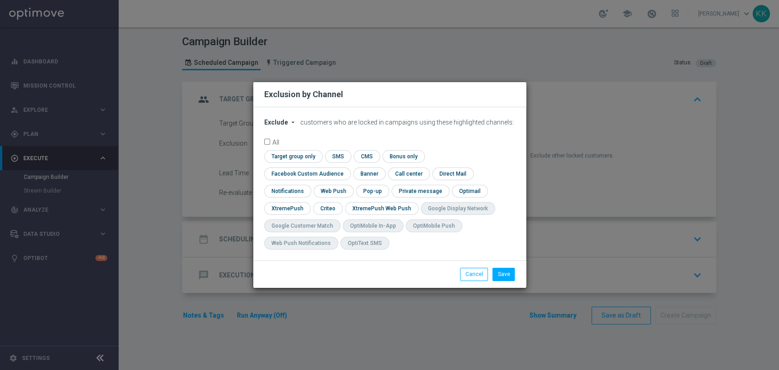
click at [282, 136] on form "Exclude arrow_drop_down × Exclude customers who are locked in campaigns using t…" at bounding box center [389, 187] width 251 height 136
click at [280, 126] on span "Exclude" at bounding box center [276, 122] width 24 height 7
click at [0, 0] on span "Include" at bounding box center [0, 0] width 0 height 0
click at [347, 168] on input "checkbox" at bounding box center [305, 174] width 83 height 12
checkbox input "true"
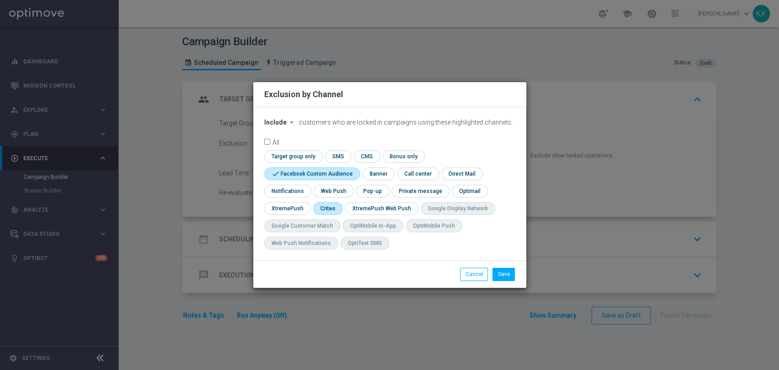
click at [327, 209] on input "checkbox" at bounding box center [327, 208] width 28 height 12
checkbox input "true"
click at [507, 273] on button "Save" at bounding box center [504, 274] width 22 height 13
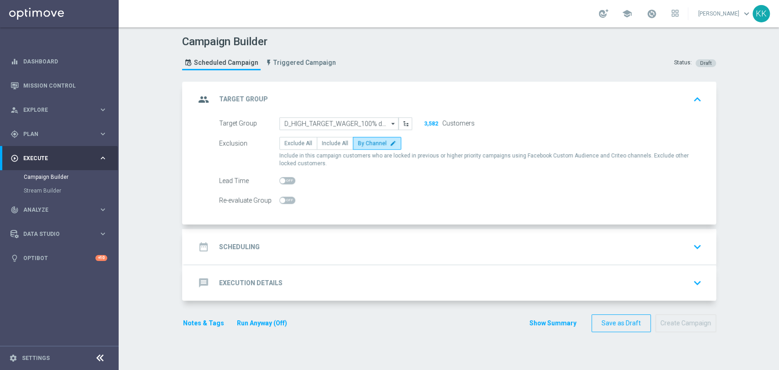
click at [376, 273] on div "message Execution Details keyboard_arrow_down" at bounding box center [450, 283] width 532 height 36
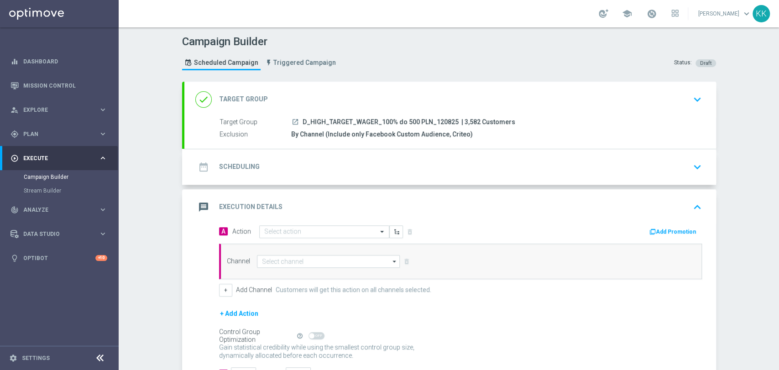
click at [292, 238] on div "A Action Select action delete_forever Add Promotion Channel arrow_drop_down Sho…" at bounding box center [460, 261] width 497 height 72
click at [394, 165] on div "date_range Scheduling keyboard_arrow_down" at bounding box center [450, 166] width 510 height 17
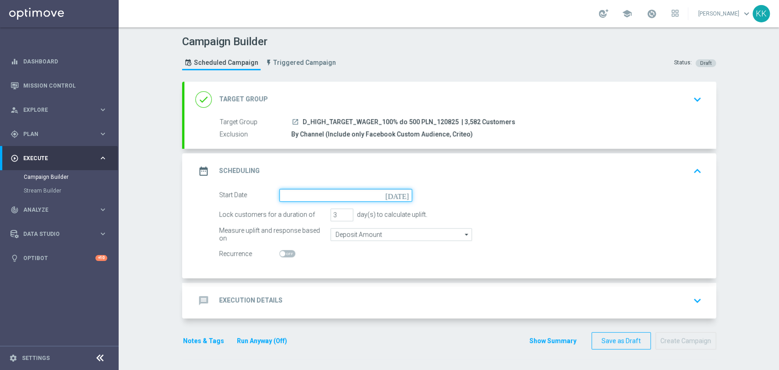
click at [313, 193] on input at bounding box center [345, 195] width 133 height 13
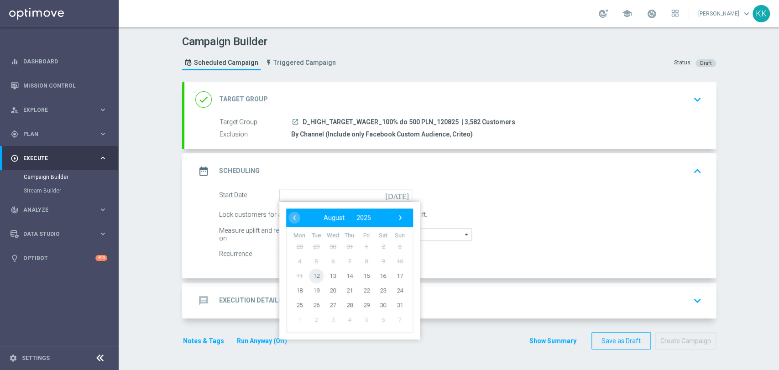
click at [309, 275] on span "12" at bounding box center [316, 275] width 15 height 15
type input "12 Aug 2025"
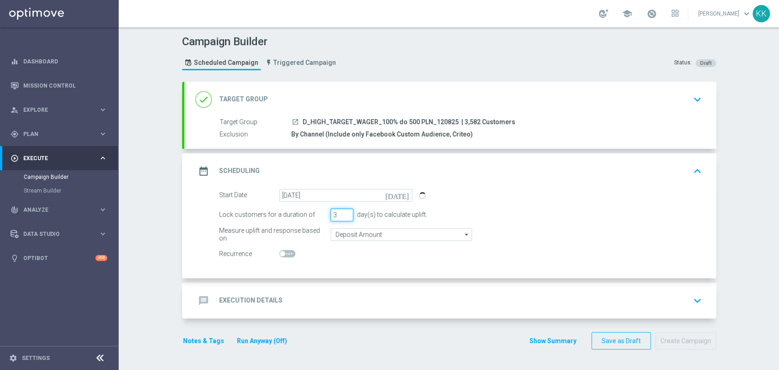
click at [322, 214] on div "Lock customers for a duration of 3 day(s) to calculate uplift." at bounding box center [460, 215] width 497 height 13
type input "6"
click at [371, 236] on input "Deposit Amount" at bounding box center [402, 234] width 142 height 13
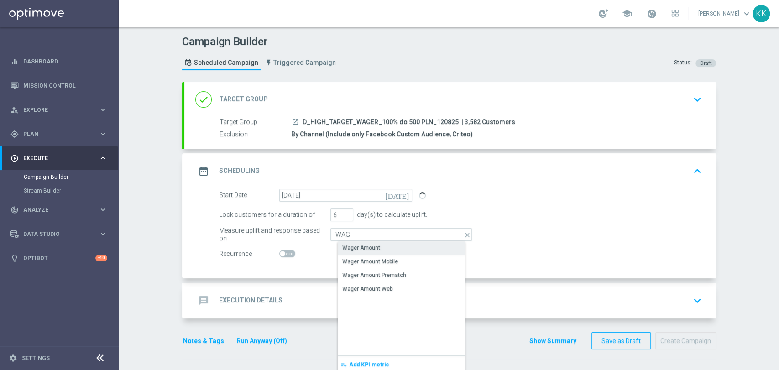
click at [365, 244] on div "Wager Amount" at bounding box center [361, 248] width 38 height 8
type input "Wager Amount"
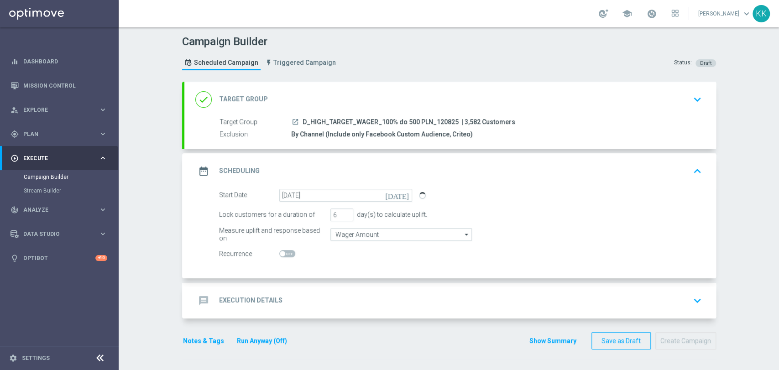
click at [414, 301] on div "message Execution Details keyboard_arrow_down" at bounding box center [450, 300] width 510 height 17
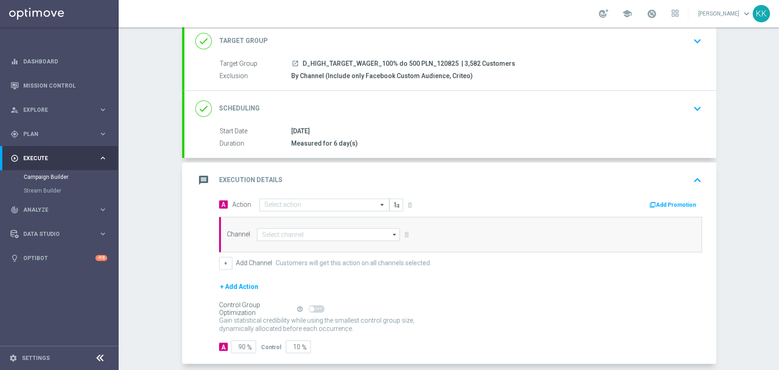
scroll to position [59, 0]
click at [287, 204] on input "text" at bounding box center [315, 205] width 102 height 8
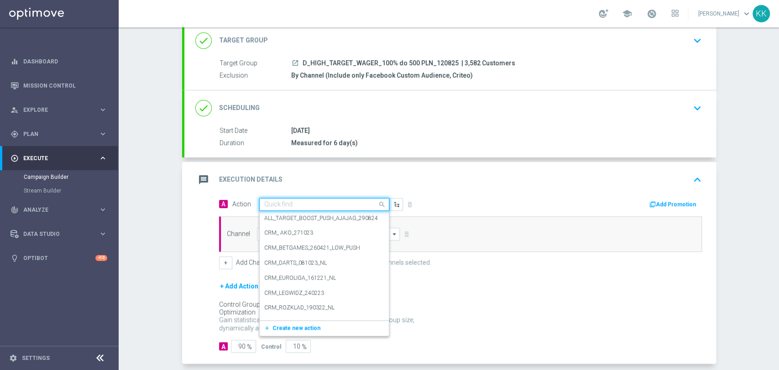
paste input "D_HIGH_TARGET_WAGER_100% do 500 PLN_120825"
type input "D_HIGH_TARGET_WAGER_100% do 500 PLN_120825"
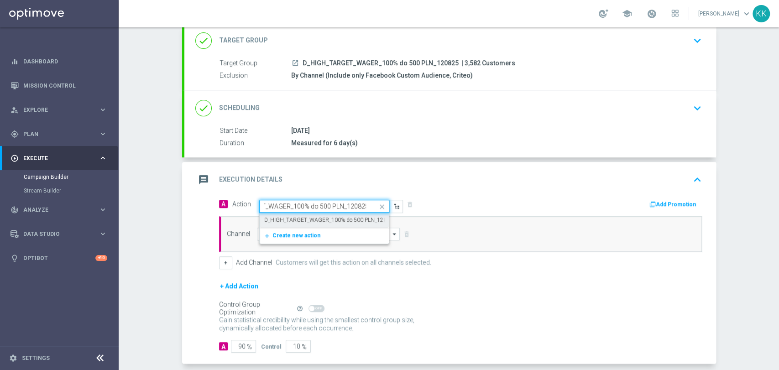
click at [292, 217] on label "D_HIGH_TARGET_WAGER_100% do 500 PLN_120825" at bounding box center [330, 220] width 132 height 8
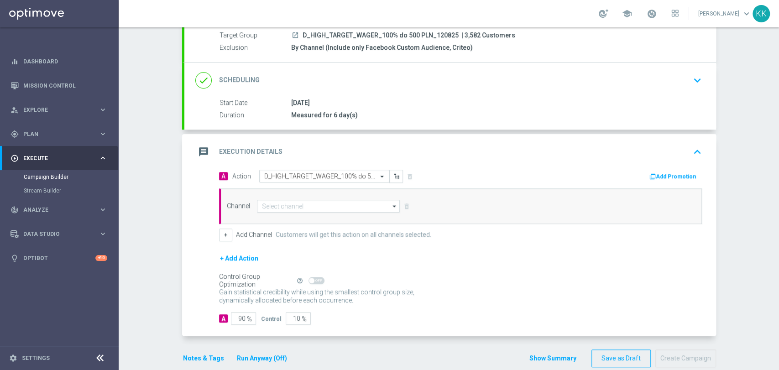
scroll to position [101, 0]
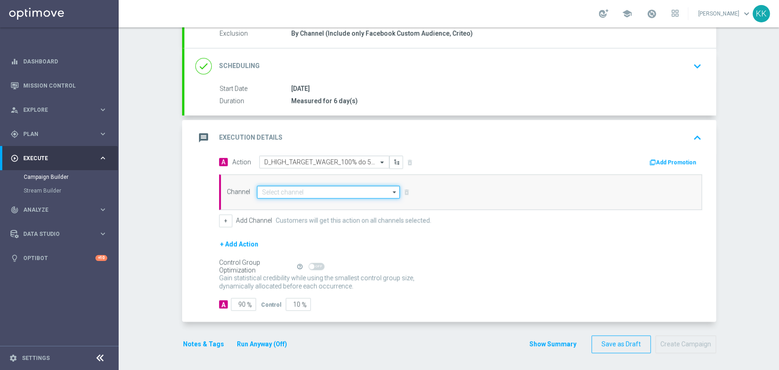
click at [290, 197] on input at bounding box center [328, 192] width 143 height 13
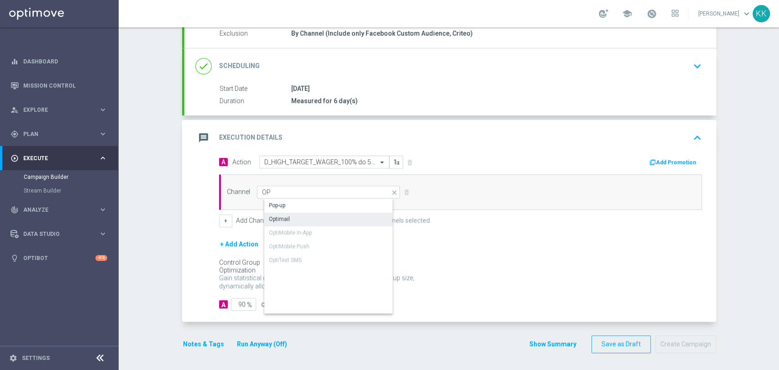
click at [293, 218] on div "Optimail" at bounding box center [336, 219] width 144 height 13
type input "Optimail"
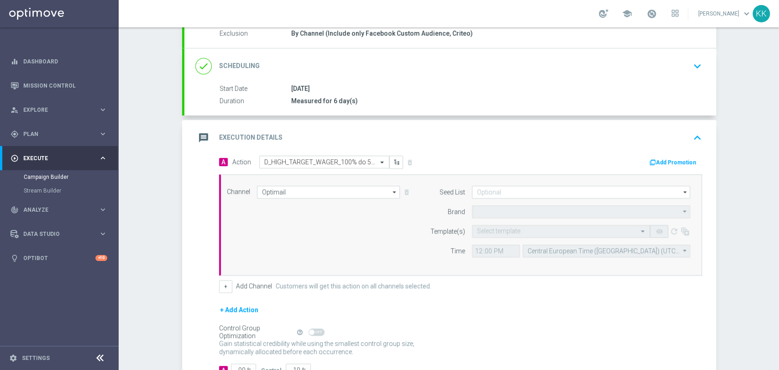
type input "STS"
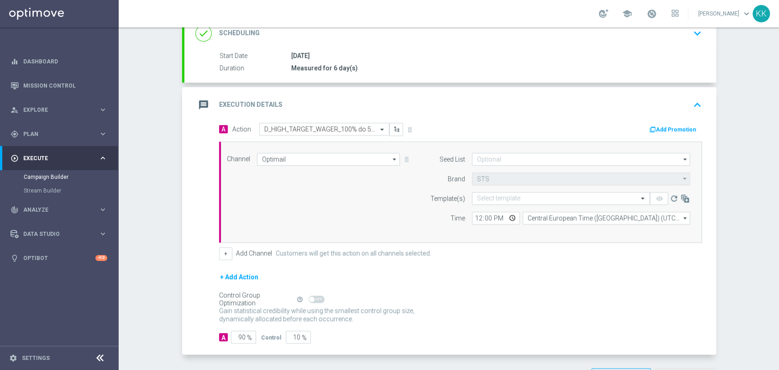
scroll to position [152, 0]
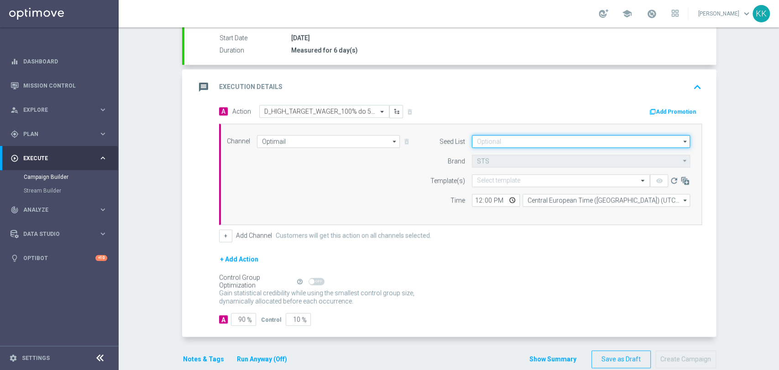
click at [492, 141] on input at bounding box center [581, 141] width 218 height 13
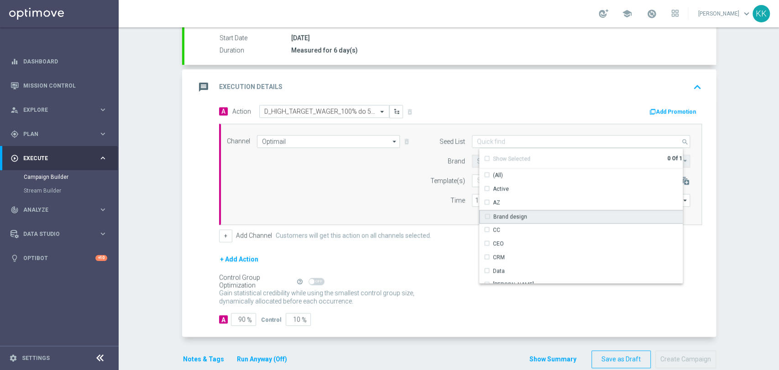
click at [508, 219] on div "Brand design" at bounding box center [510, 217] width 34 height 8
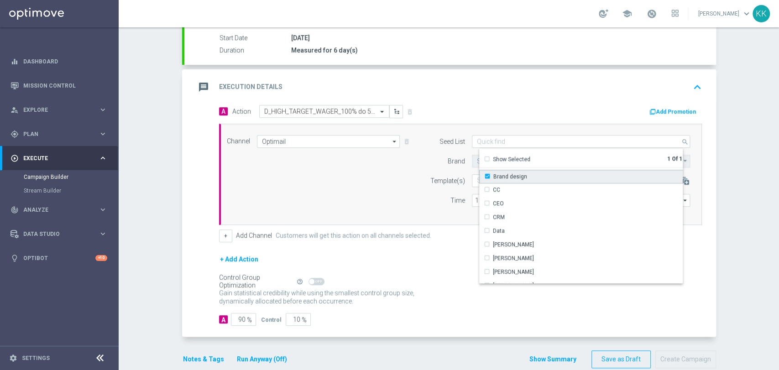
scroll to position [101, 0]
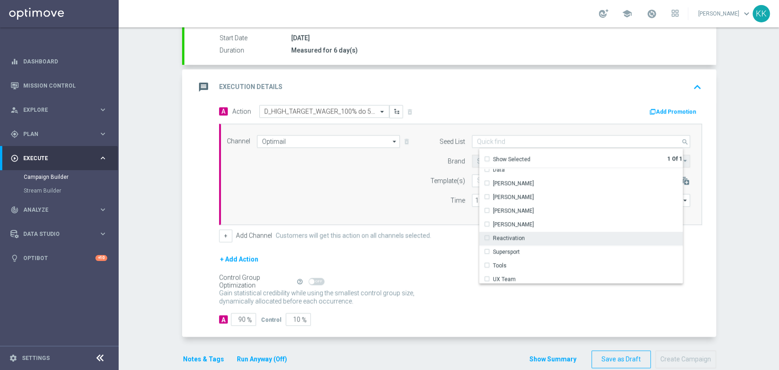
click at [507, 236] on div "Reactivation" at bounding box center [509, 238] width 32 height 8
click at [373, 217] on div "Channel Optimail Optimail arrow_drop_down Show Selected 1 of 22 Target group on…" at bounding box center [460, 174] width 483 height 101
type input "Selected 2 of 17"
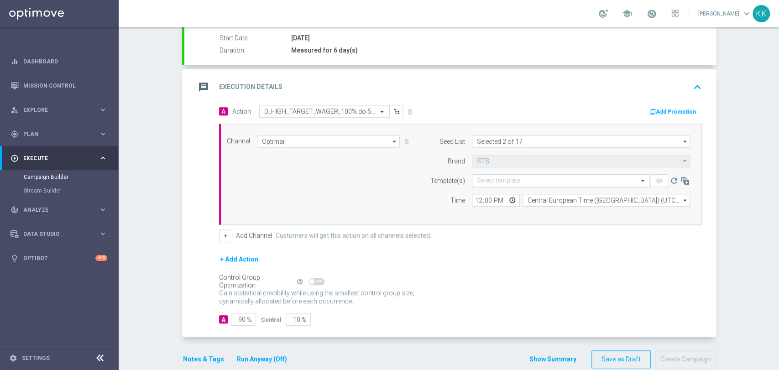
click at [481, 180] on input "text" at bounding box center [552, 181] width 150 height 8
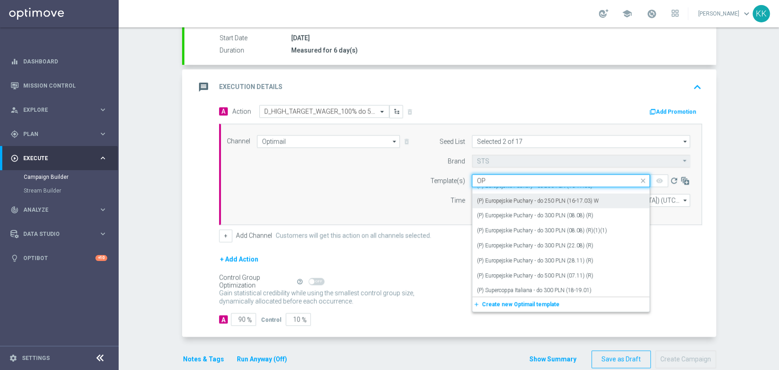
scroll to position [253, 0]
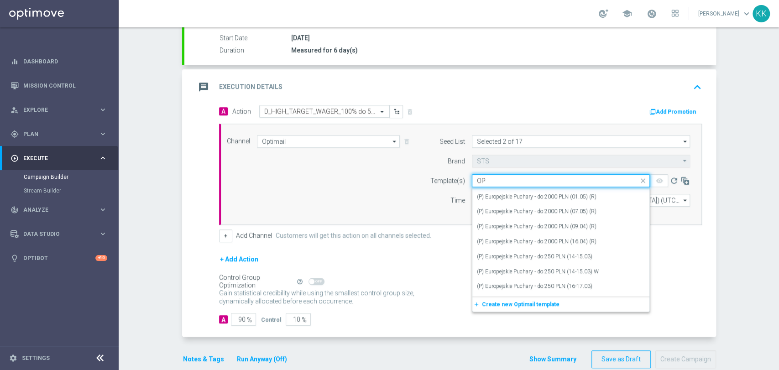
type input "O"
paste input "D_HIGH_TARGET_WAGER_100% do 500 PLN_120825"
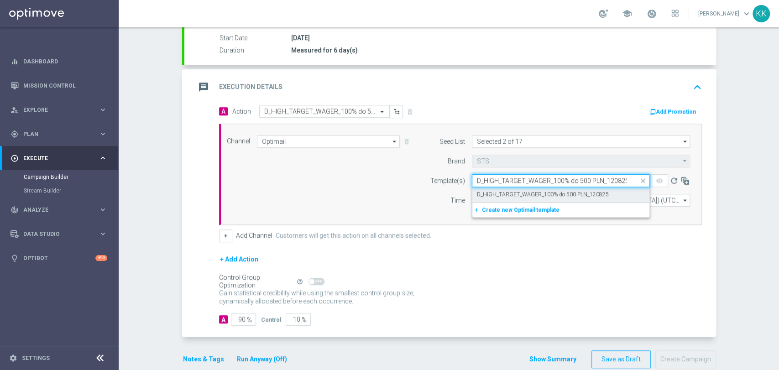
click at [552, 191] on label "D_HIGH_TARGET_WAGER_100% do 500 PLN_120825" at bounding box center [543, 195] width 132 height 8
type input "D_HIGH_TARGET_WAGER_100% do 500 PLN_120825"
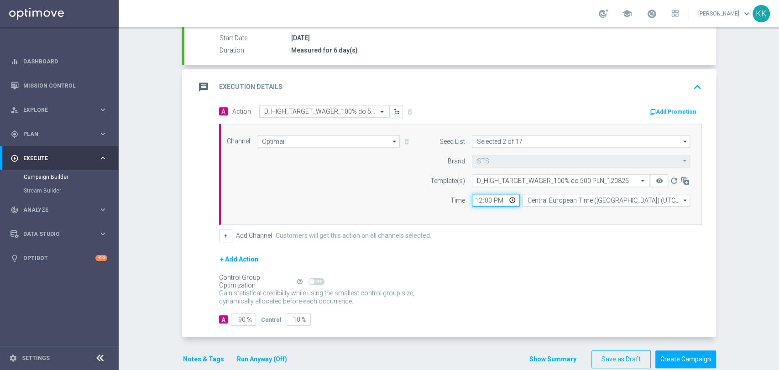
drag, startPoint x: 477, startPoint y: 201, endPoint x: 483, endPoint y: 189, distance: 13.3
click at [475, 200] on input "12:00" at bounding box center [496, 200] width 48 height 13
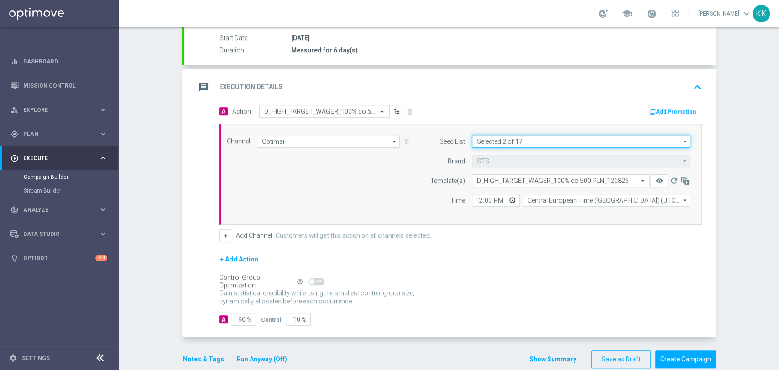
click at [504, 144] on input "Selected 2 of 17" at bounding box center [581, 141] width 218 height 13
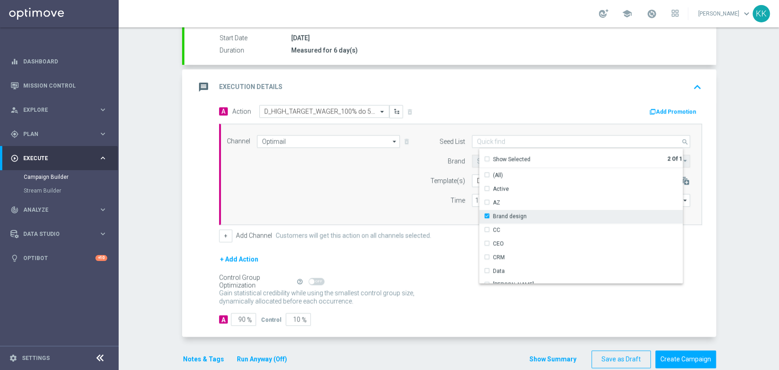
click at [487, 215] on div "Brand design" at bounding box center [505, 216] width 43 height 8
click at [420, 183] on div "Template(s)" at bounding box center [442, 180] width 47 height 13
type input "Reactivation"
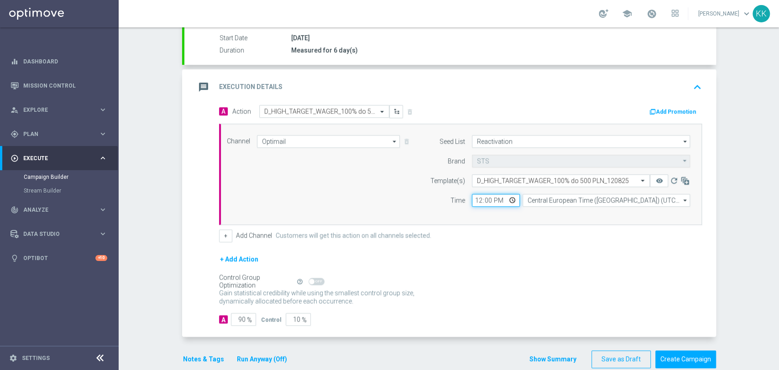
click at [477, 199] on input "12:00" at bounding box center [496, 200] width 48 height 13
type input "17:16"
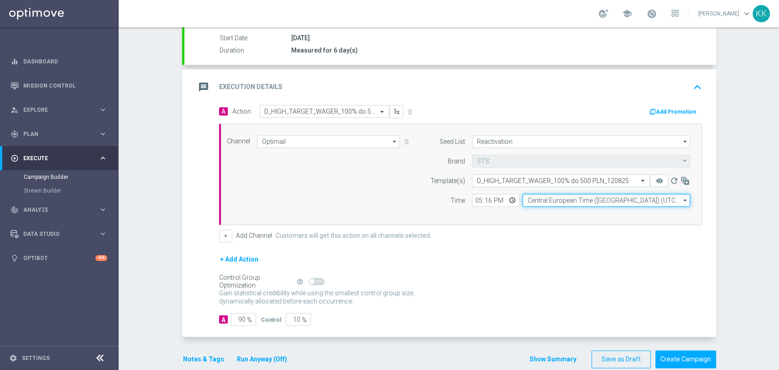
click at [577, 202] on input "Central European Time (Warsaw) (UTC +02:00)" at bounding box center [607, 200] width 168 height 13
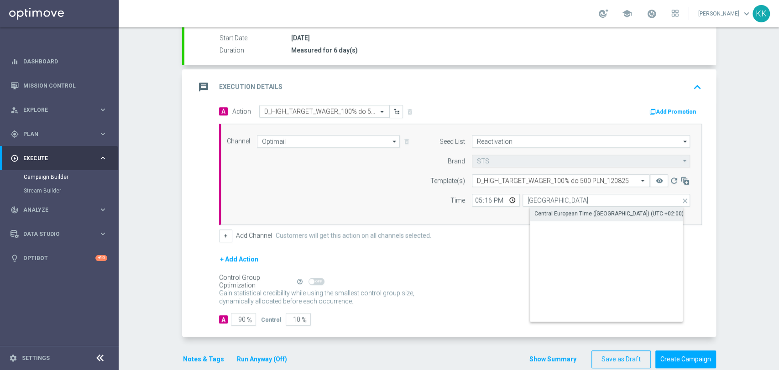
click at [577, 219] on div "Central European Time (Warsaw) (UTC +02:00)" at bounding box center [614, 213] width 168 height 13
type input "Central European Time (Warsaw) (UTC +02:00)"
click at [220, 235] on button "+" at bounding box center [225, 236] width 13 height 13
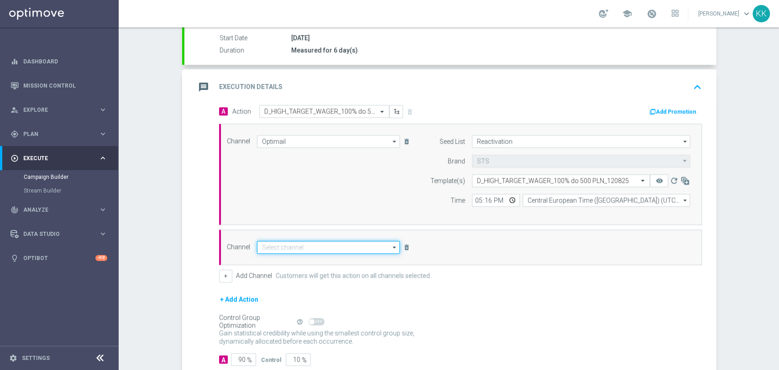
click at [286, 248] on input at bounding box center [328, 247] width 143 height 13
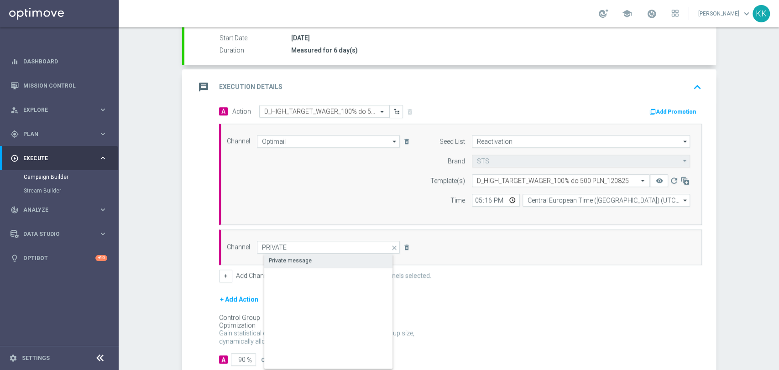
click at [293, 257] on div "Private message" at bounding box center [290, 261] width 43 height 8
type input "Private message"
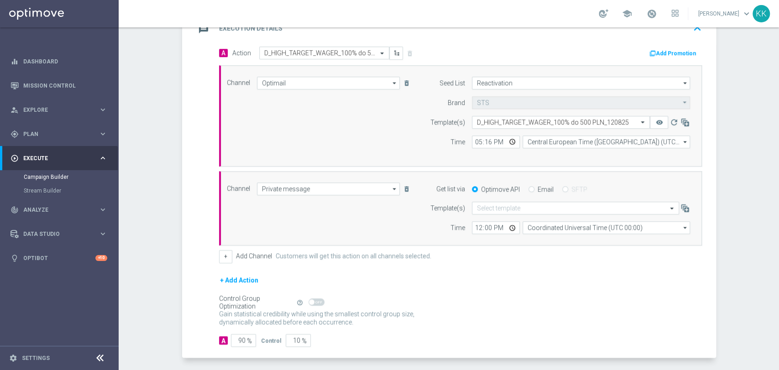
scroll to position [246, 0]
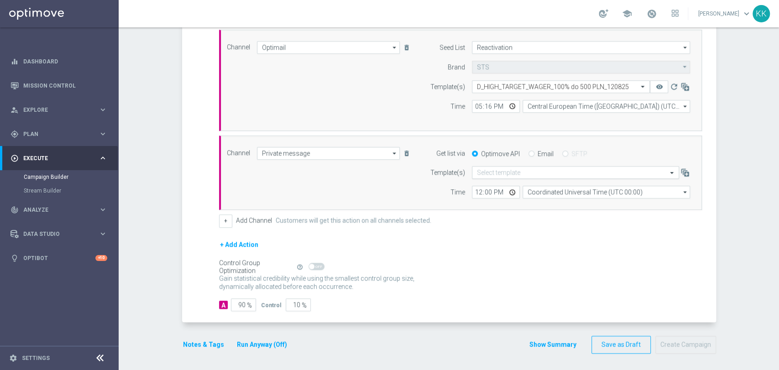
click at [495, 172] on input "text" at bounding box center [566, 173] width 179 height 8
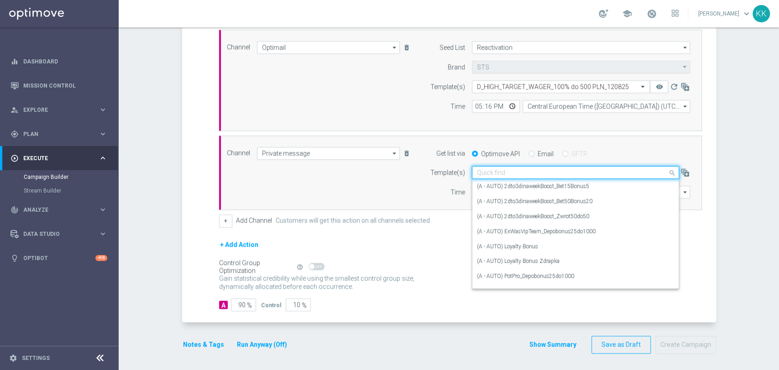
paste input "D_HIGH_TARGET_WAGER_100% do 500 PLN_120825"
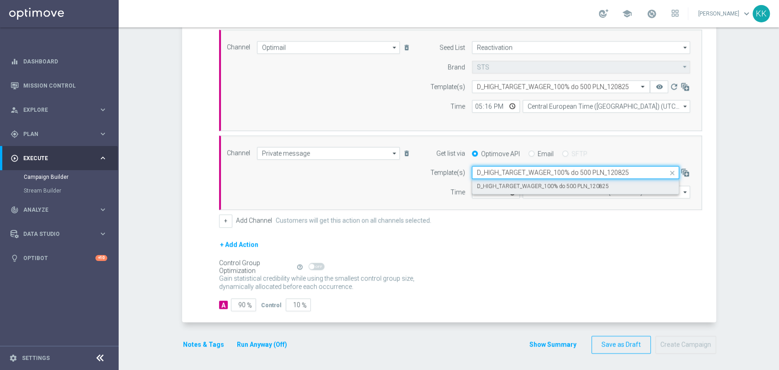
click at [499, 189] on label "D_HIGH_TARGET_WAGER_100% do 500 PLN_120825" at bounding box center [543, 187] width 132 height 8
type input "D_HIGH_TARGET_WAGER_100% do 500 PLN_120825"
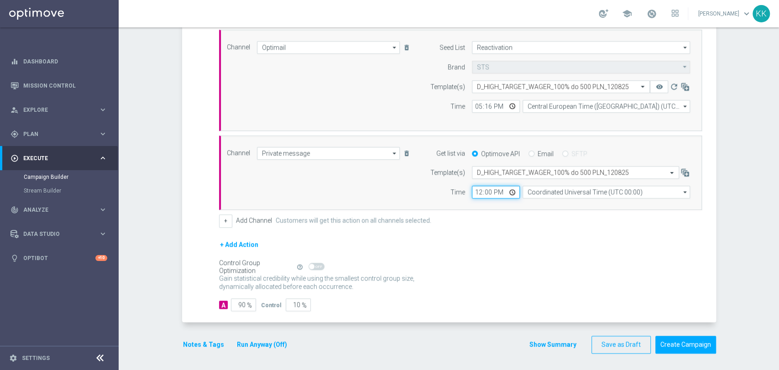
click at [478, 191] on input "12:00" at bounding box center [496, 192] width 48 height 13
type input "17:16"
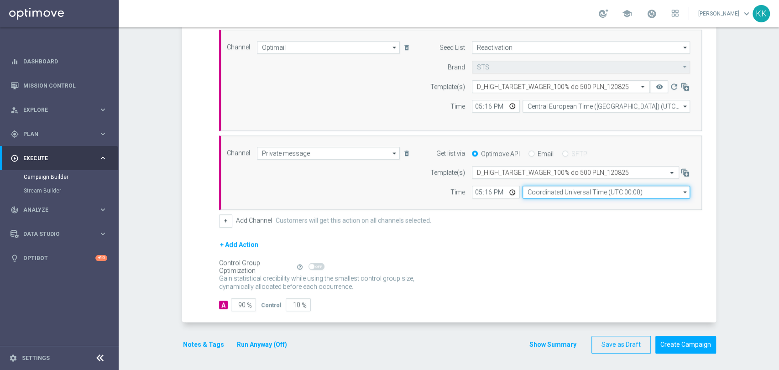
click at [537, 191] on input "Coordinated Universal Time (UTC 00:00)" at bounding box center [607, 192] width 168 height 13
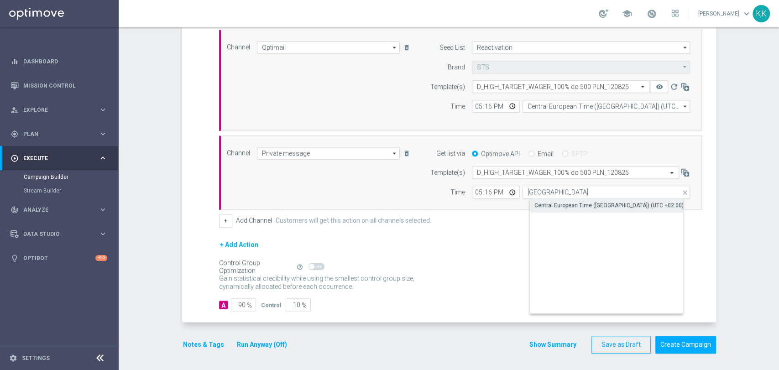
click at [543, 199] on div "Central European Time (Warsaw) (UTC +02:00)" at bounding box center [614, 205] width 168 height 13
type input "Central European Time (Warsaw) (UTC +02:00)"
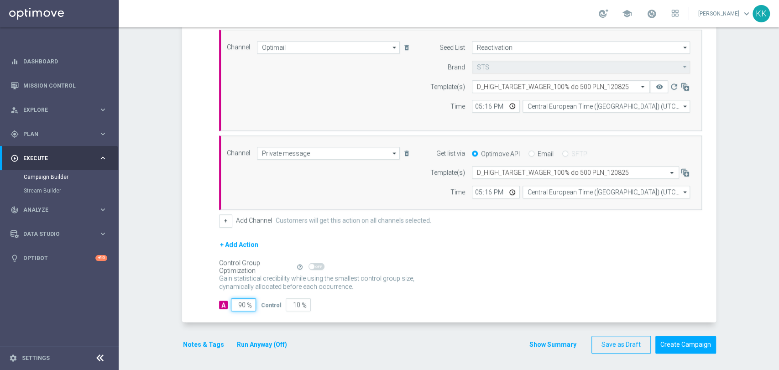
click at [240, 300] on input "90" at bounding box center [243, 305] width 25 height 13
type input "9"
type input "91"
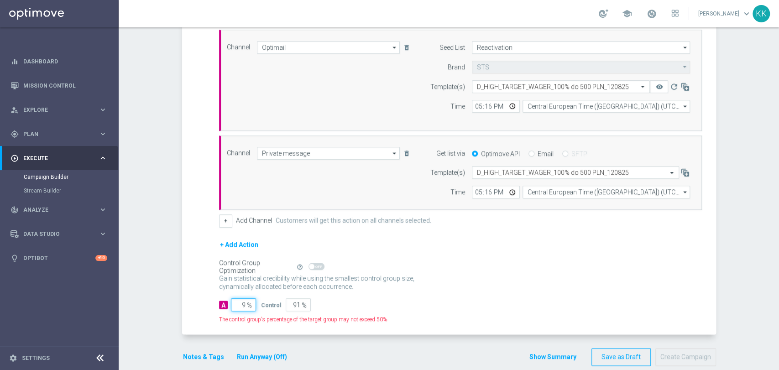
type input "95"
type input "5"
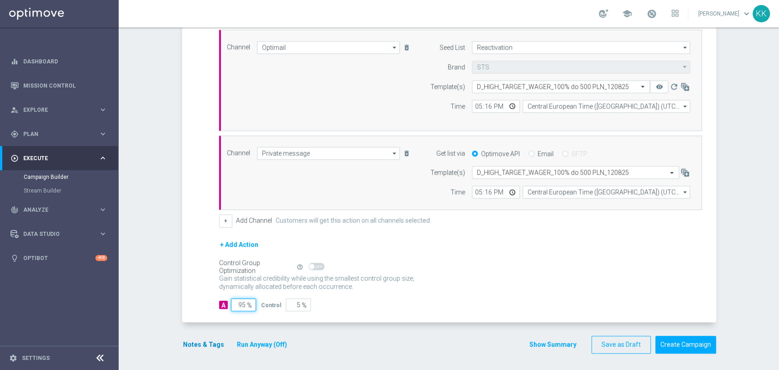
type input "95"
click at [195, 341] on button "Notes & Tags" at bounding box center [203, 344] width 43 height 11
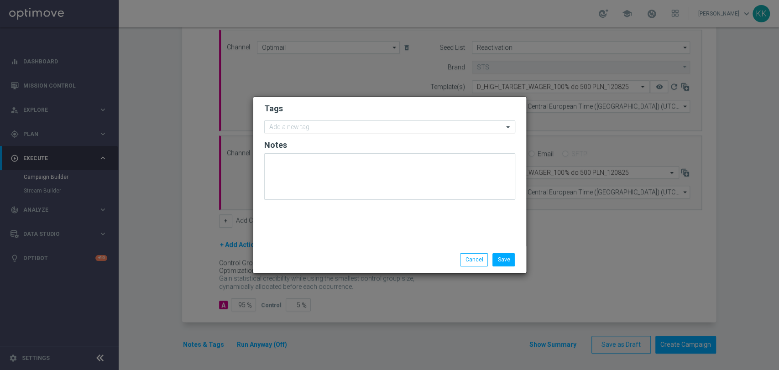
click at [316, 123] on div "Add a new tag" at bounding box center [384, 126] width 239 height 11
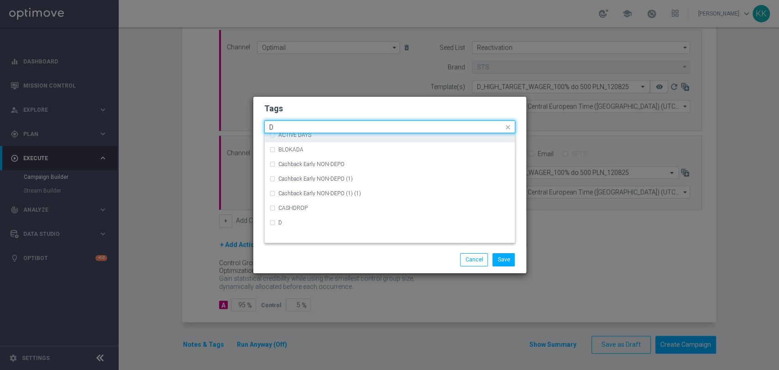
scroll to position [1014, 0]
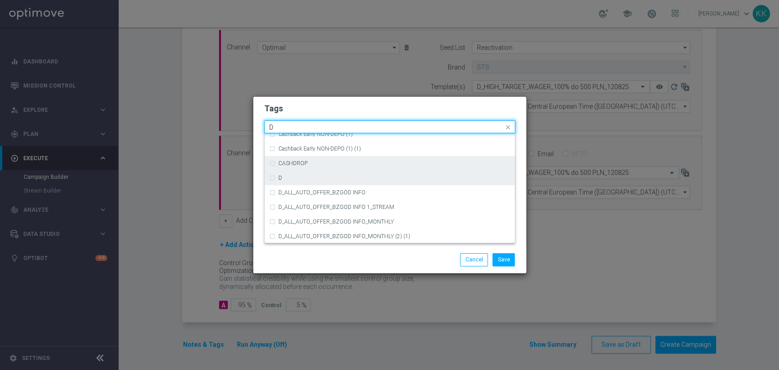
drag, startPoint x: 328, startPoint y: 181, endPoint x: 326, endPoint y: 170, distance: 11.6
click at [326, 181] on div "D" at bounding box center [389, 178] width 241 height 15
type input "D"
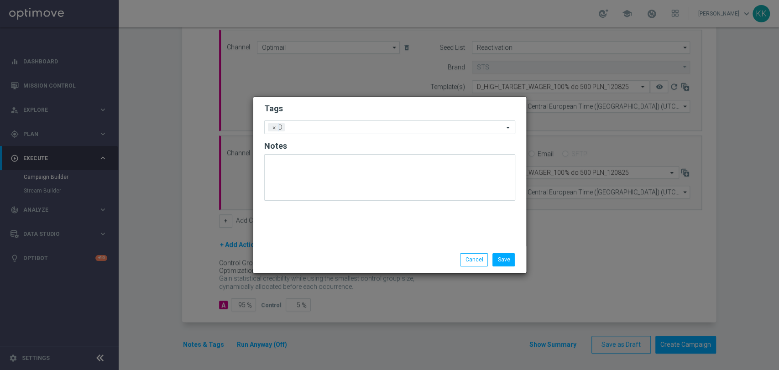
click at [331, 115] on form "Tags Add a new tag × D Notes" at bounding box center [389, 154] width 251 height 107
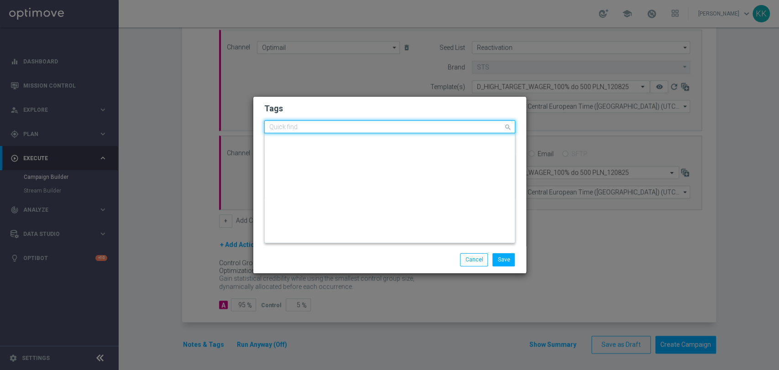
click at [332, 128] on input "text" at bounding box center [386, 128] width 234 height 8
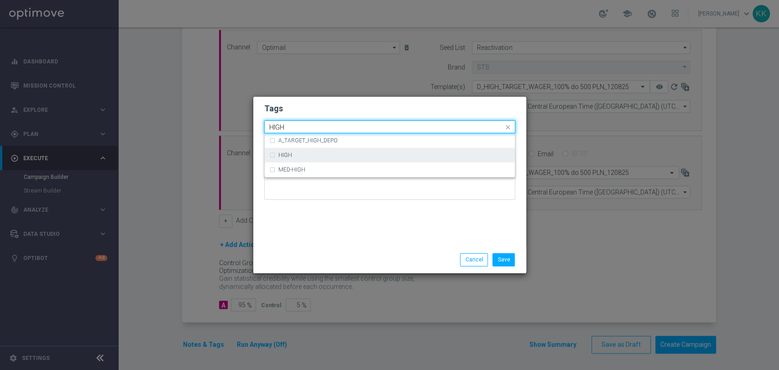
click at [321, 155] on div "HIGH" at bounding box center [394, 154] width 232 height 5
type input "HIGH"
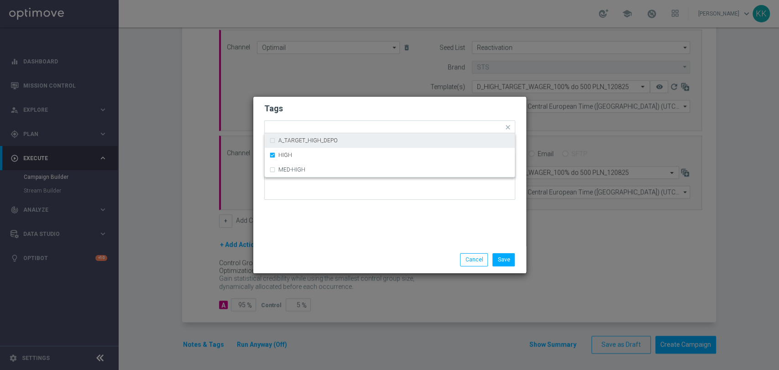
click at [329, 114] on h2 "Tags" at bounding box center [389, 108] width 251 height 11
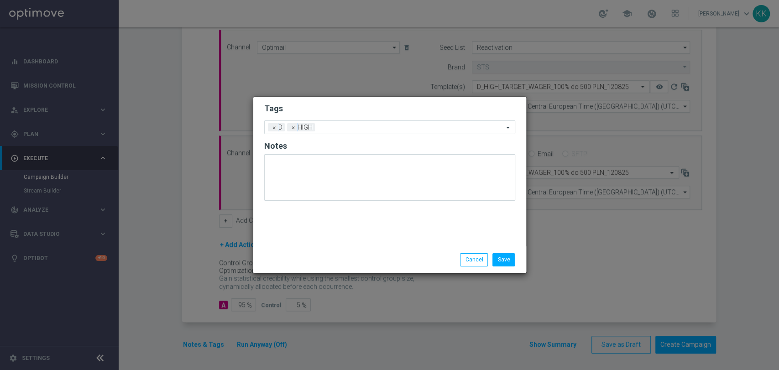
click at [329, 136] on form "Tags Add a new tag × D × HIGH Notes" at bounding box center [389, 154] width 251 height 107
click at [330, 131] on div at bounding box center [410, 128] width 186 height 9
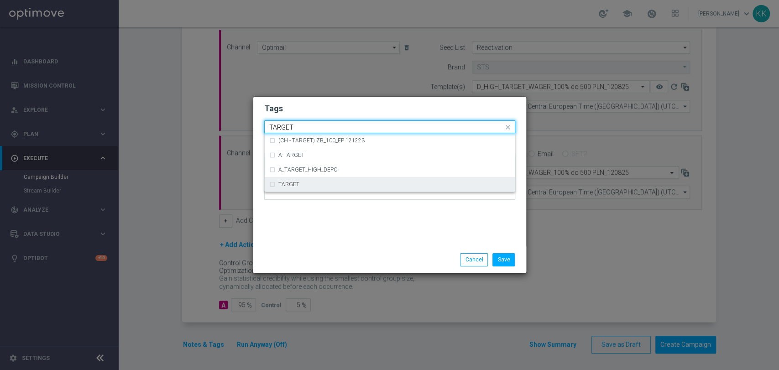
click at [336, 184] on div "TARGET" at bounding box center [394, 184] width 232 height 5
type input "TARGET"
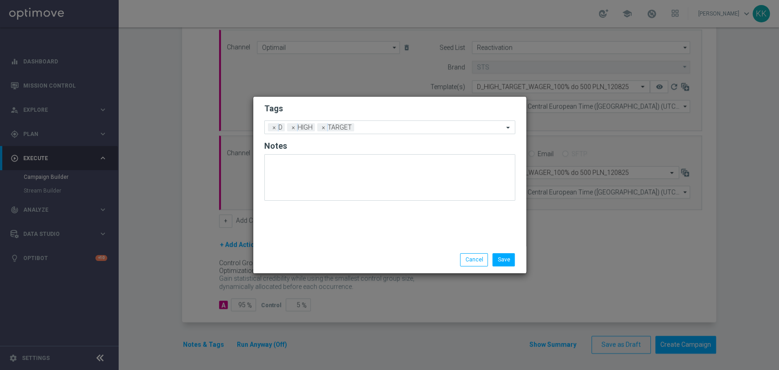
click at [348, 109] on h2 "Tags" at bounding box center [389, 108] width 251 height 11
click at [360, 120] on form "Tags Add a new tag × D × HIGH × TARGET Notes" at bounding box center [389, 154] width 251 height 107
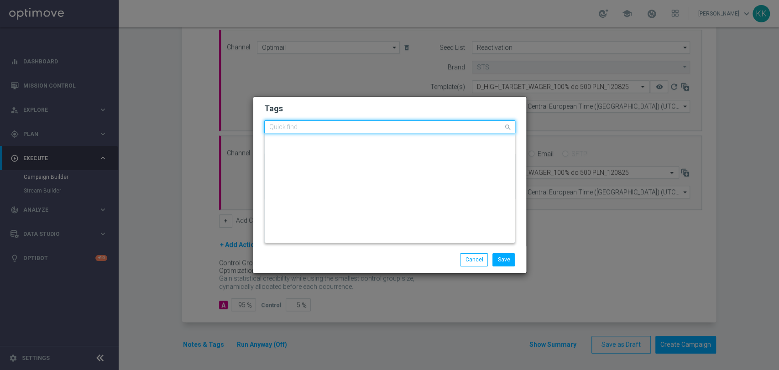
click at [366, 127] on input "text" at bounding box center [386, 128] width 234 height 8
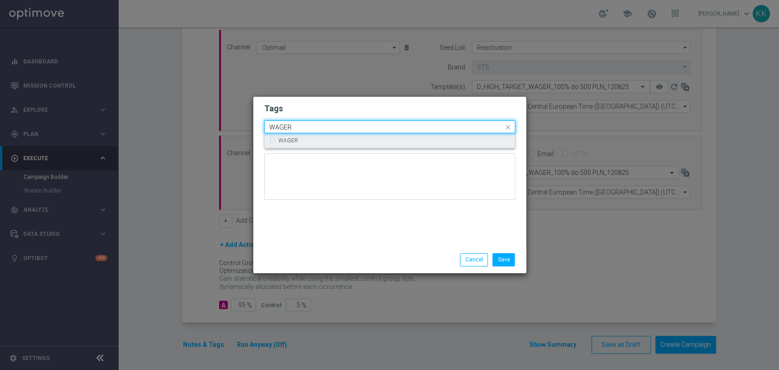
click at [370, 136] on div "WAGER" at bounding box center [389, 140] width 241 height 15
type input "WAGER"
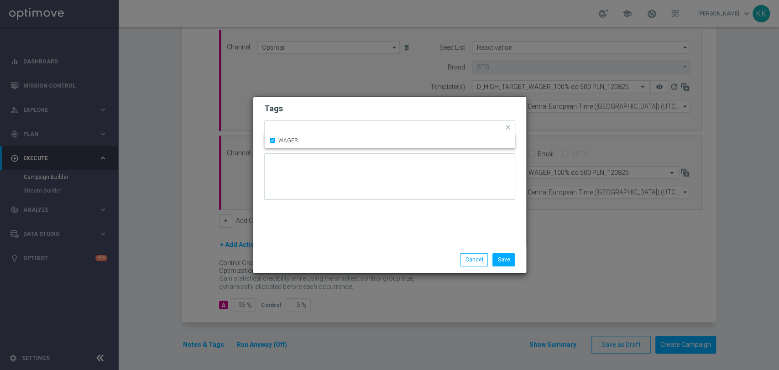
click at [381, 118] on form "Tags Quick find × D × HIGH × TARGET × WAGER WAGER Notes" at bounding box center [389, 154] width 251 height 106
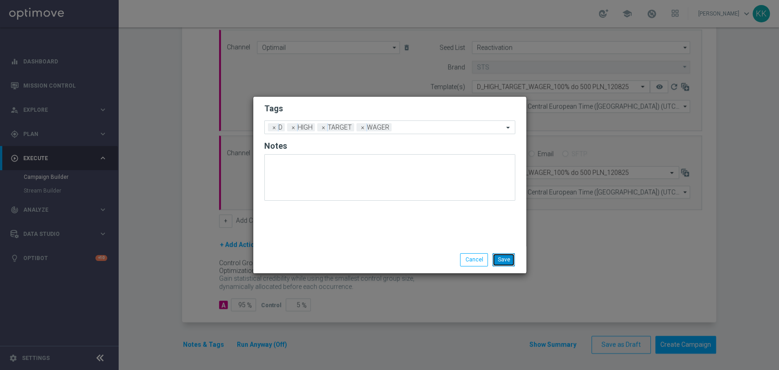
click at [509, 258] on button "Save" at bounding box center [504, 259] width 22 height 13
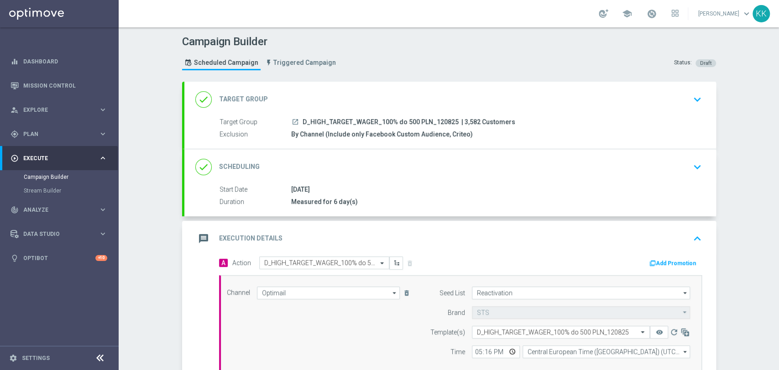
click at [678, 92] on div "done Target Group keyboard_arrow_down" at bounding box center [450, 99] width 510 height 17
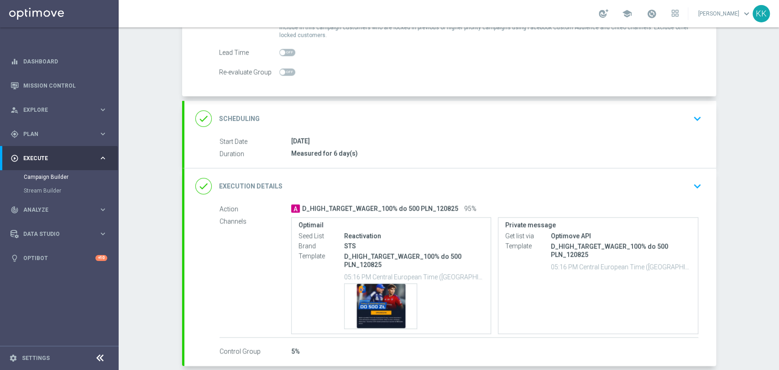
scroll to position [152, 0]
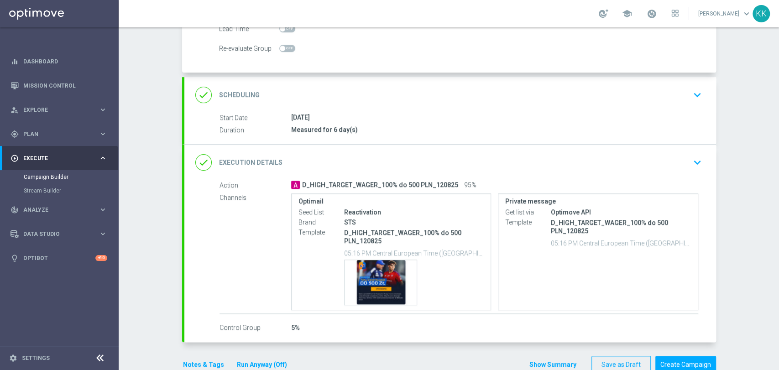
click at [697, 105] on div "done Scheduling keyboard_arrow_down" at bounding box center [450, 95] width 532 height 36
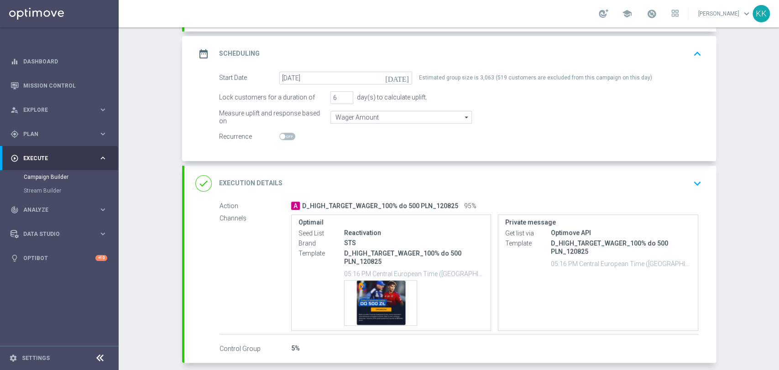
scroll to position [101, 0]
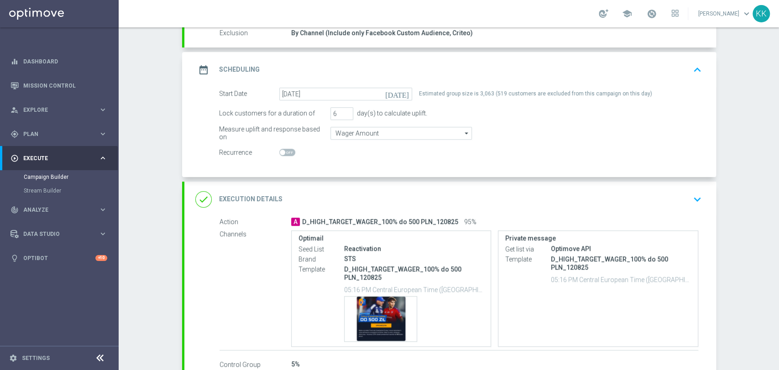
click at [696, 198] on icon "keyboard_arrow_down" at bounding box center [698, 200] width 14 height 14
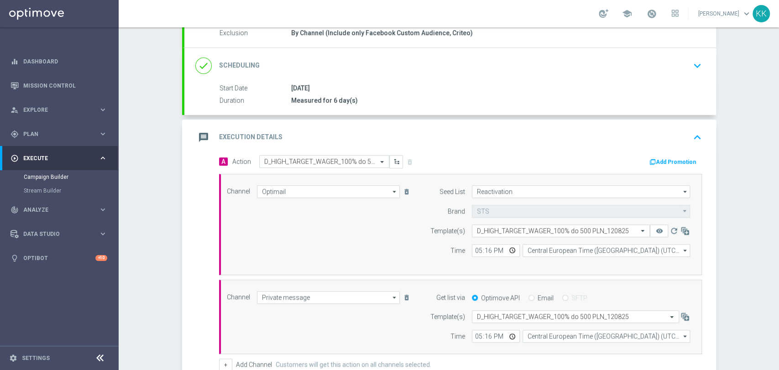
click at [685, 79] on div "done Scheduling keyboard_arrow_down" at bounding box center [450, 66] width 532 height 36
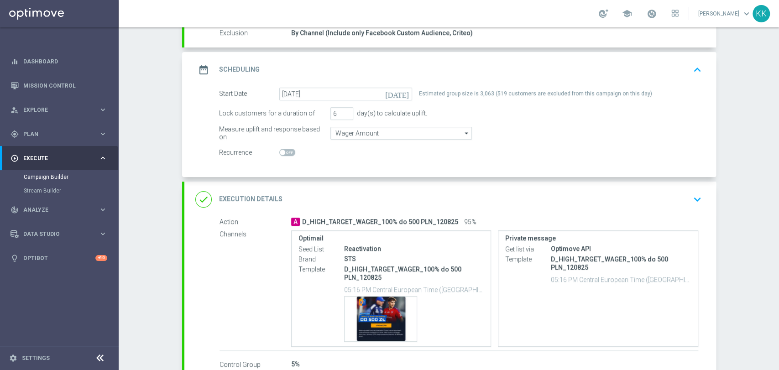
click at [691, 203] on icon "keyboard_arrow_down" at bounding box center [698, 200] width 14 height 14
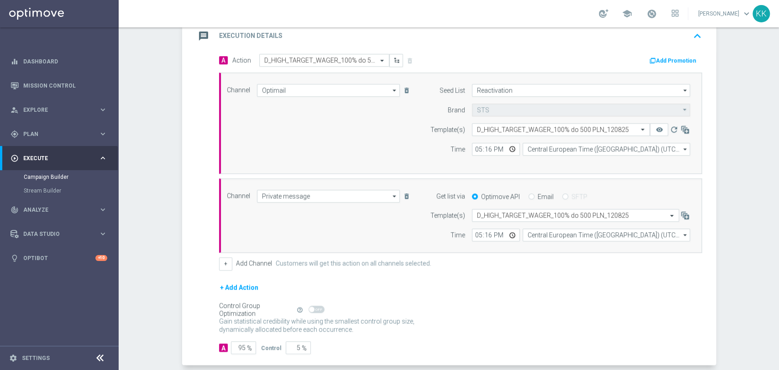
scroll to position [246, 0]
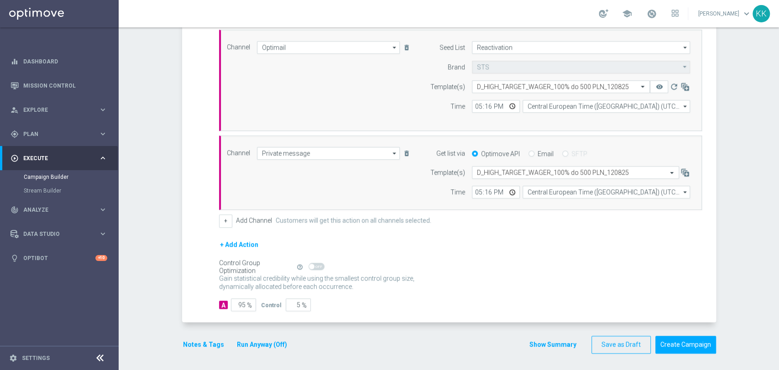
click at [186, 343] on button "Notes & Tags" at bounding box center [203, 344] width 43 height 11
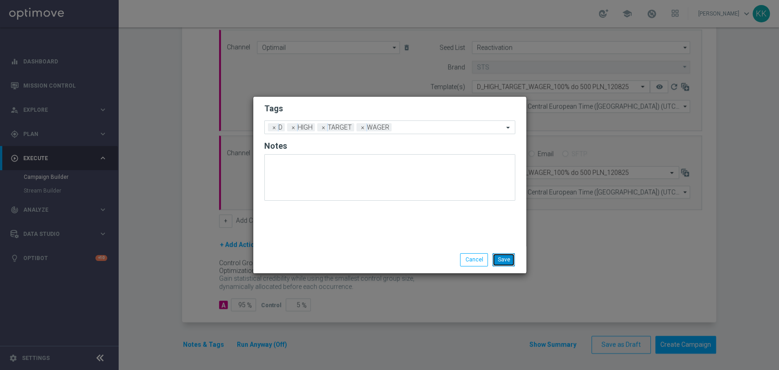
click at [493, 255] on button "Save" at bounding box center [504, 259] width 22 height 13
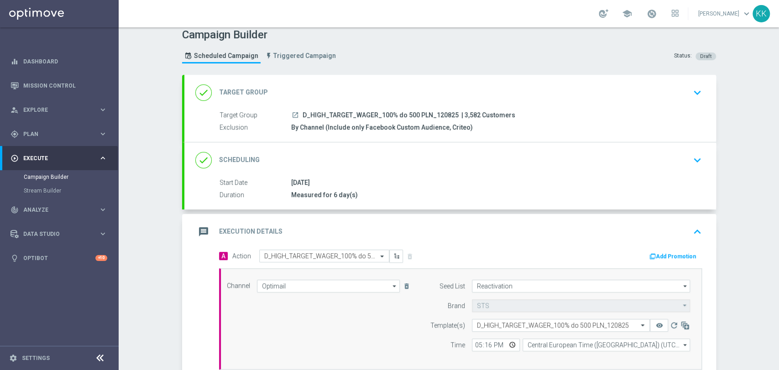
scroll to position [0, 0]
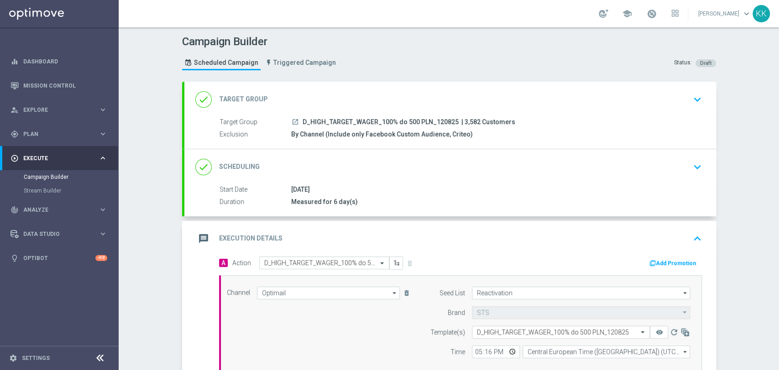
click at [701, 104] on div "done Target Group keyboard_arrow_down" at bounding box center [450, 100] width 532 height 36
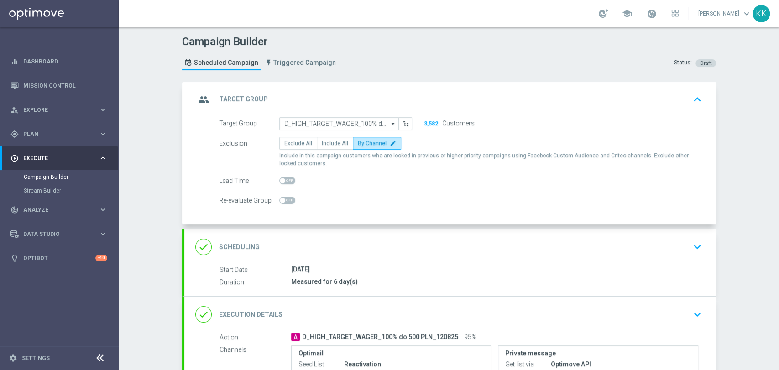
click at [666, 235] on div "done Scheduling keyboard_arrow_down" at bounding box center [450, 247] width 532 height 36
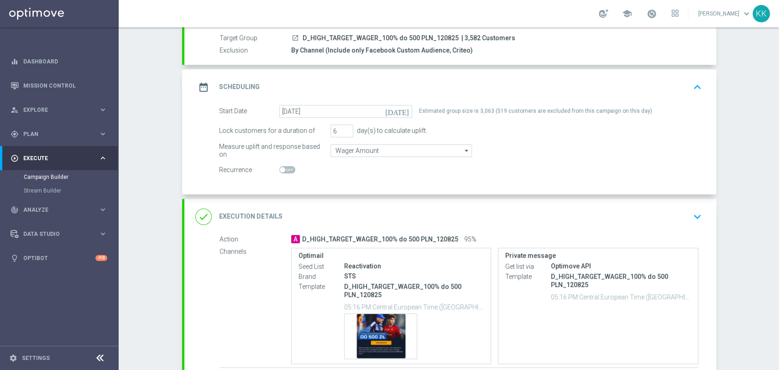
scroll to position [101, 0]
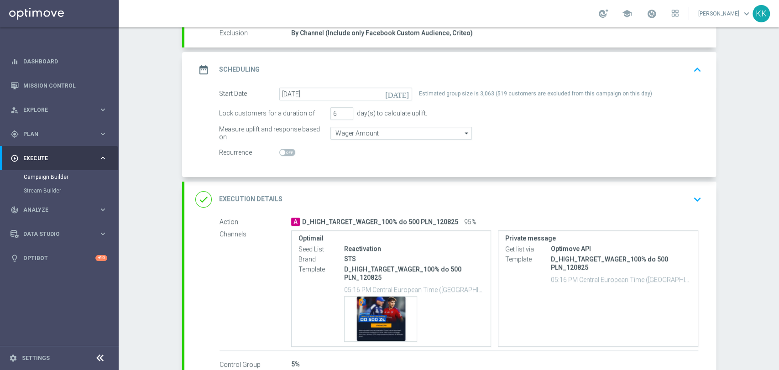
click at [692, 199] on icon "keyboard_arrow_down" at bounding box center [698, 200] width 14 height 14
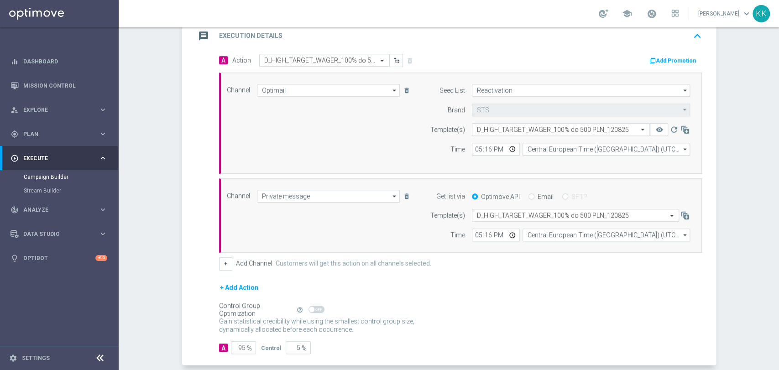
scroll to position [246, 0]
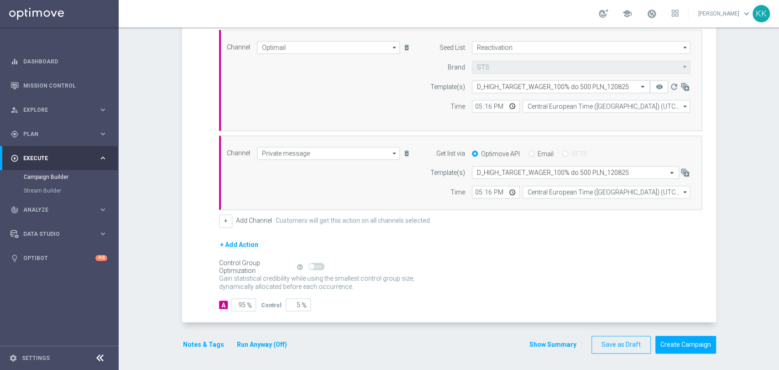
click at [209, 343] on button "Notes & Tags" at bounding box center [203, 344] width 43 height 11
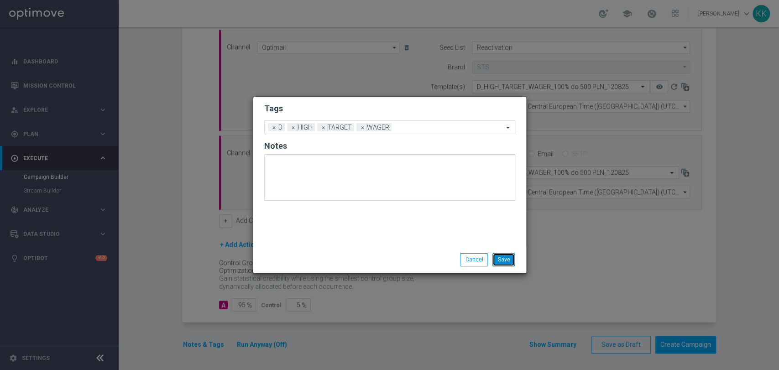
click at [504, 262] on button "Save" at bounding box center [504, 259] width 22 height 13
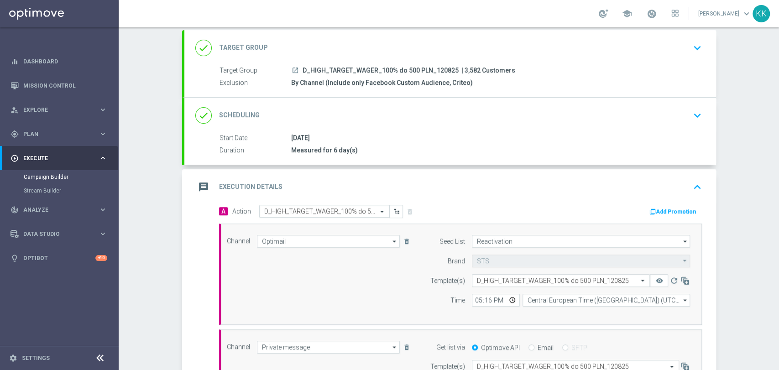
scroll to position [43, 0]
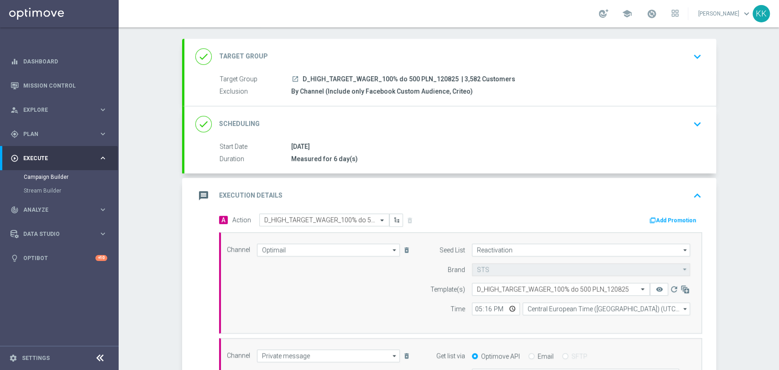
click at [672, 68] on div "done Target Group keyboard_arrow_down" at bounding box center [450, 57] width 532 height 36
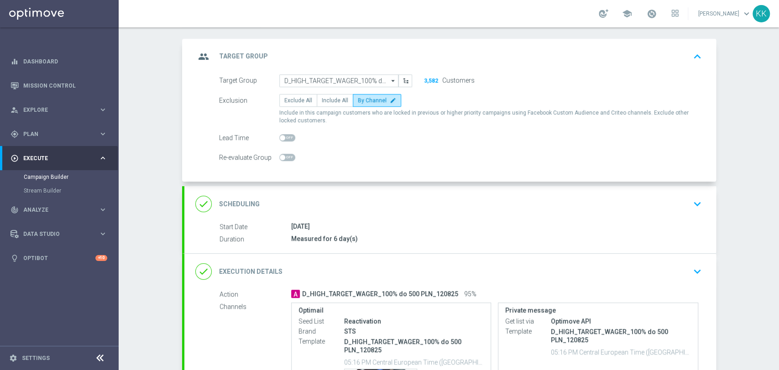
click at [624, 211] on div "done Scheduling keyboard_arrow_down" at bounding box center [450, 203] width 510 height 17
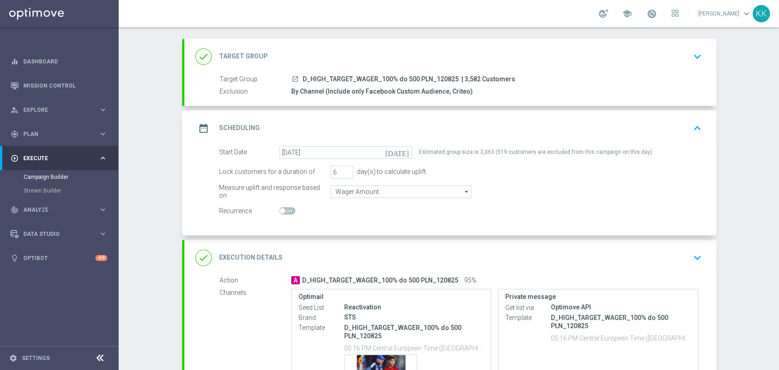
scroll to position [94, 0]
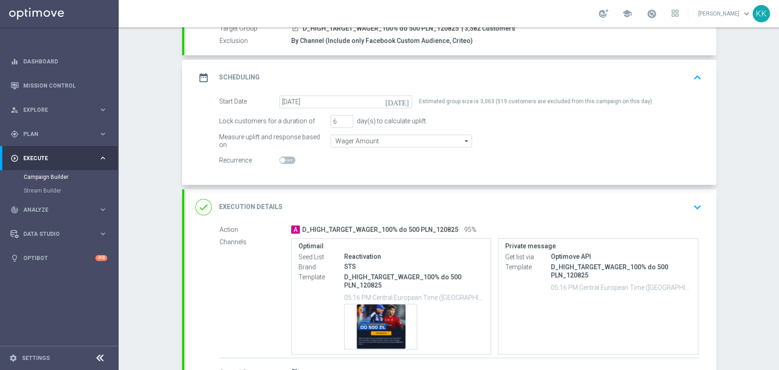
click at [691, 208] on icon "keyboard_arrow_down" at bounding box center [698, 207] width 14 height 14
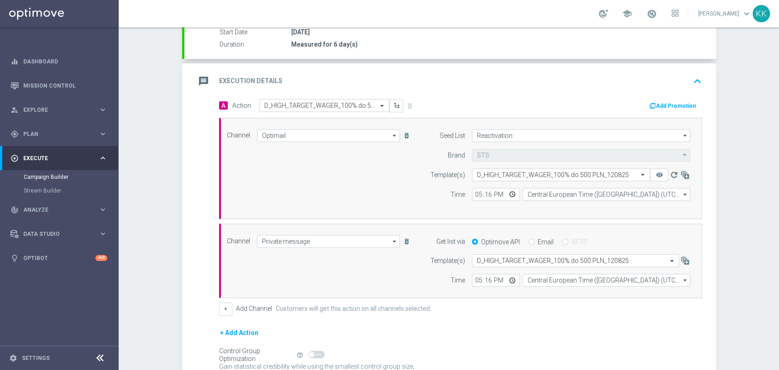
scroll to position [195, 0]
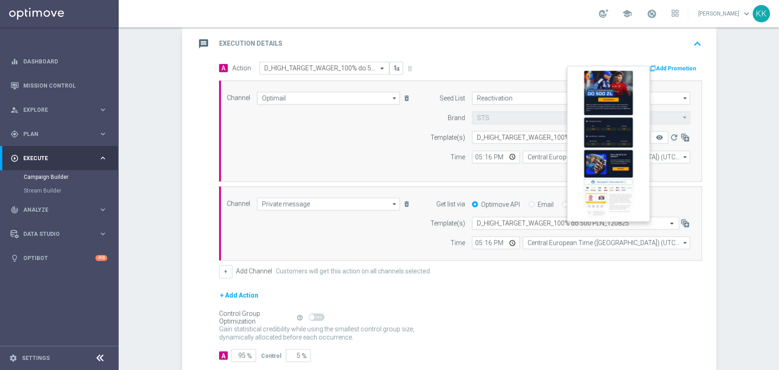
click at [652, 142] on button "remove_red_eye" at bounding box center [659, 137] width 18 height 13
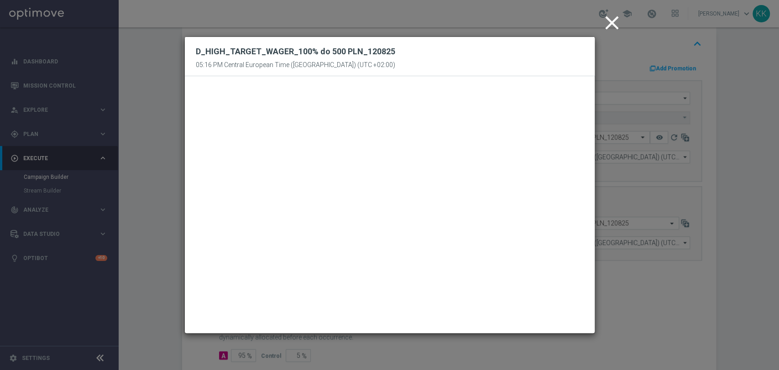
click at [609, 28] on icon "close" at bounding box center [612, 22] width 23 height 23
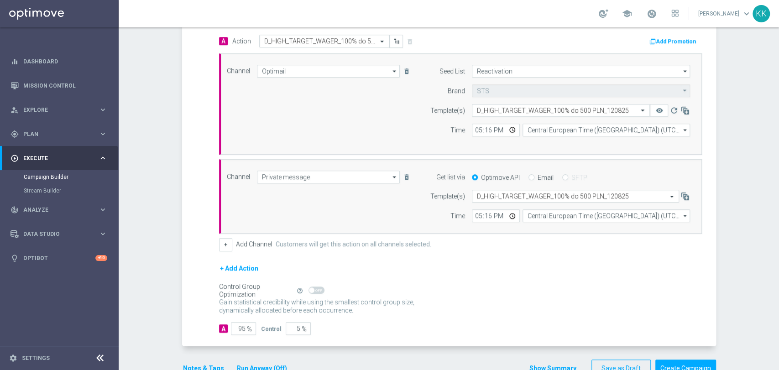
scroll to position [246, 0]
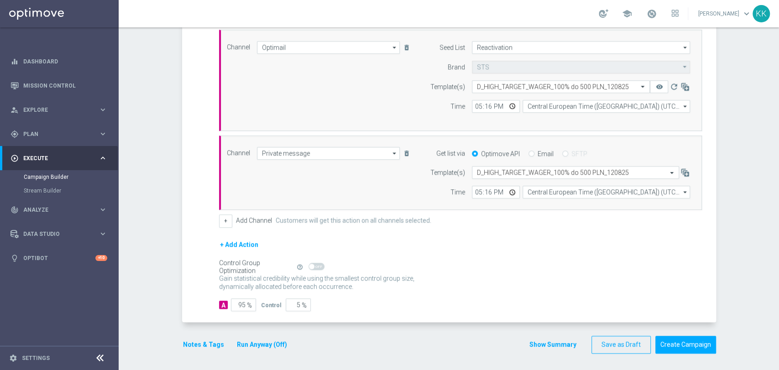
click at [198, 342] on button "Notes & Tags" at bounding box center [203, 344] width 43 height 11
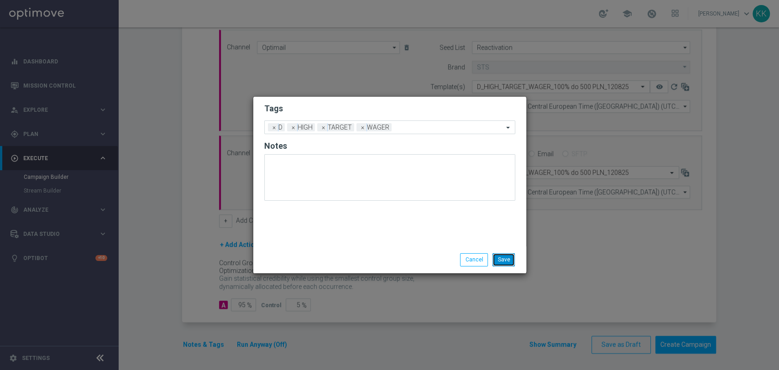
click at [513, 258] on button "Save" at bounding box center [504, 259] width 22 height 13
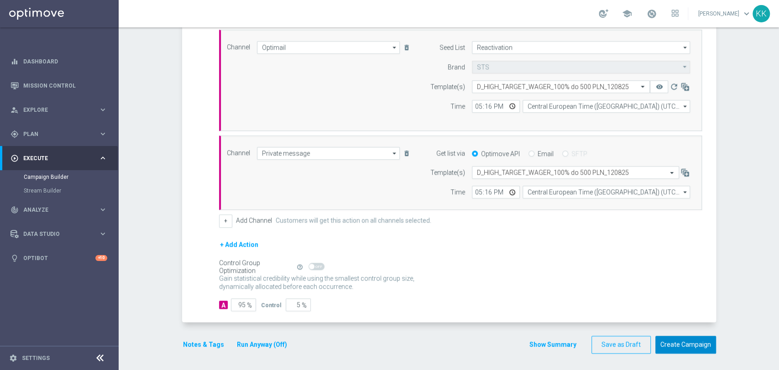
click at [679, 341] on button "Create Campaign" at bounding box center [686, 345] width 61 height 18
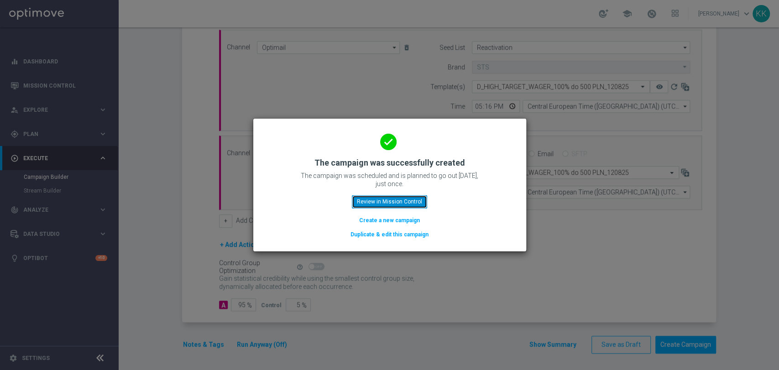
click at [384, 203] on button "Review in Mission Control" at bounding box center [389, 201] width 75 height 13
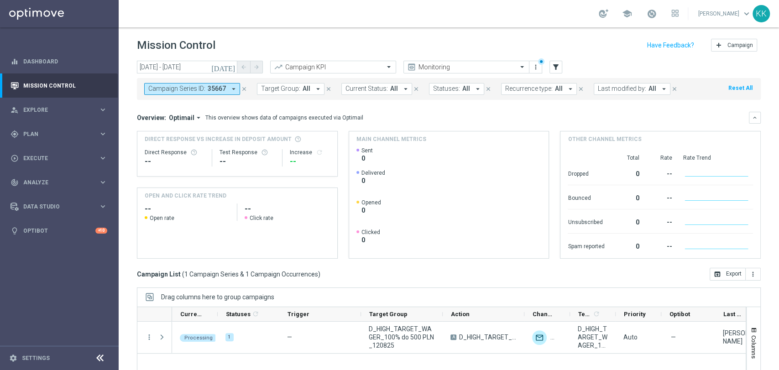
click at [243, 88] on icon "close" at bounding box center [244, 89] width 6 height 6
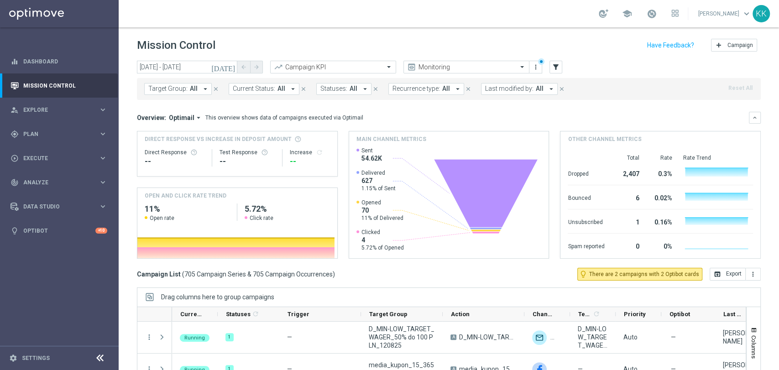
click at [195, 91] on span "All" at bounding box center [194, 89] width 8 height 8
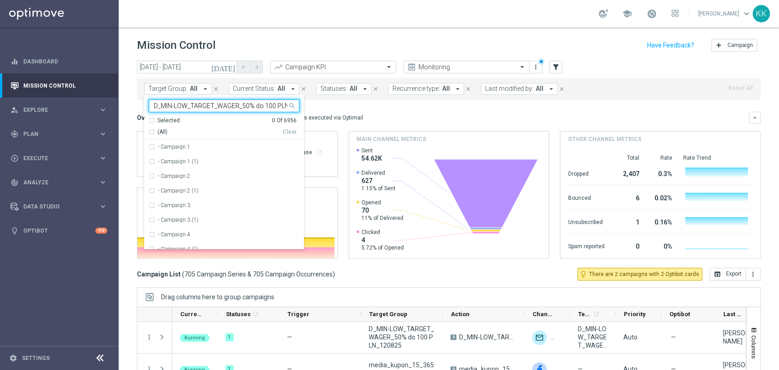
scroll to position [0, 23]
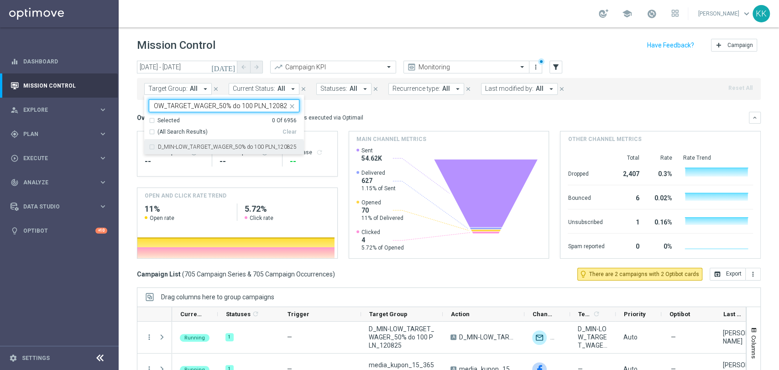
click at [155, 147] on div "D_MIN-LOW_TARGET_WAGER_50% do 100 PLN_120825" at bounding box center [224, 147] width 151 height 15
type input "D_MIN-LOW_TARGET_WAGER_50% do 100 PLN_120825"
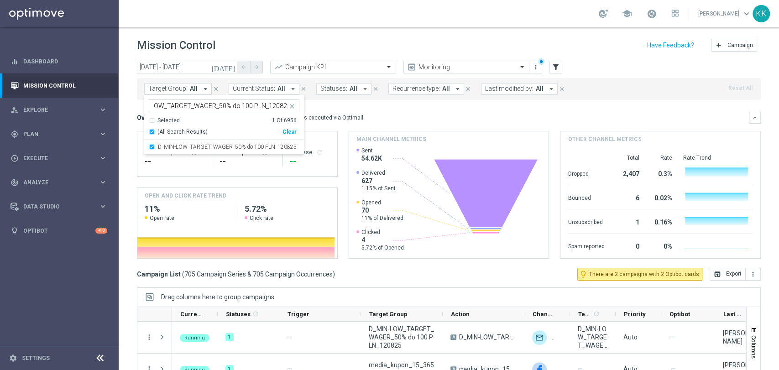
scroll to position [0, 0]
click at [300, 35] on header "Mission Control add Campaign" at bounding box center [449, 43] width 661 height 33
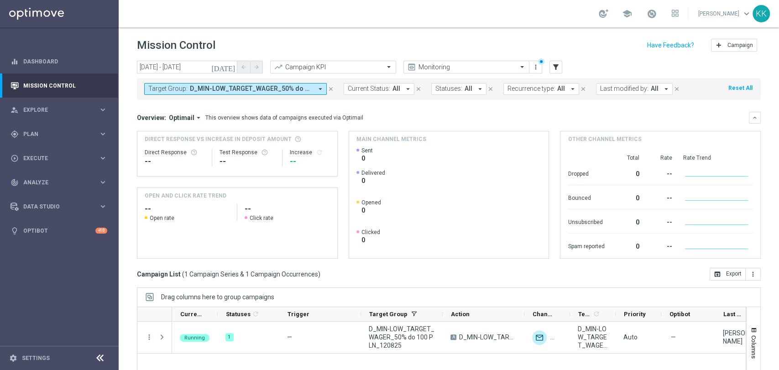
click at [290, 94] on button "Target Group: D_MIN-LOW_TARGET_WAGER_50% do 100 PLN_120825 arrow_drop_down" at bounding box center [235, 89] width 183 height 12
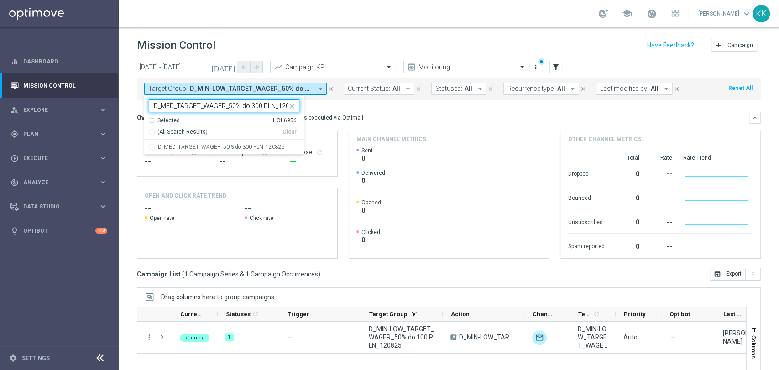
scroll to position [0, 10]
click at [226, 145] on label "D_MED_TARGET_WAGER_50% do 300 PLN_120825" at bounding box center [221, 146] width 127 height 5
type input "D_MED_TARGET_WAGER_50% do 300 PLN_120825"
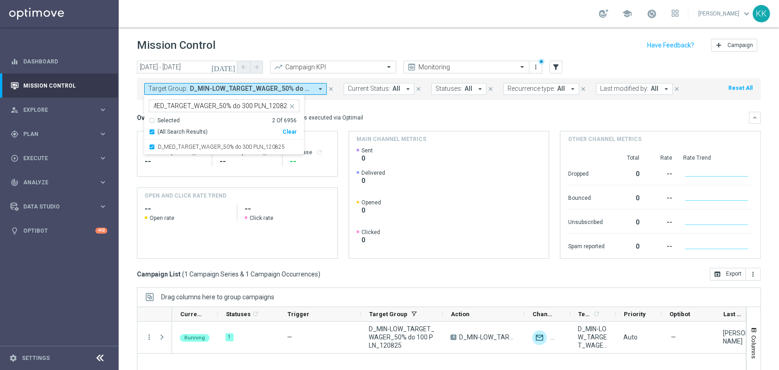
scroll to position [0, 0]
click at [334, 34] on header "Mission Control add Campaign" at bounding box center [449, 43] width 661 height 33
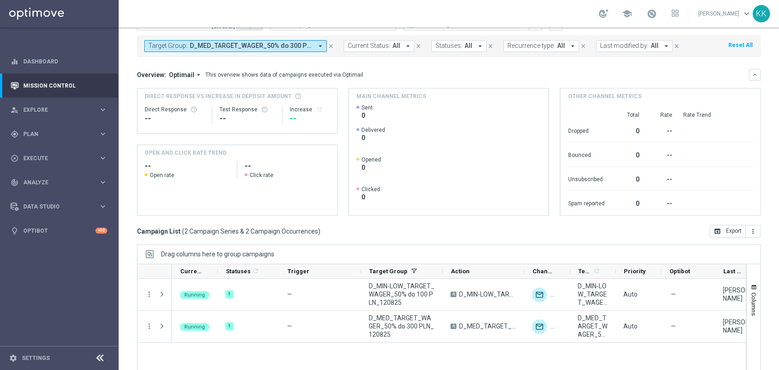
scroll to position [86, 0]
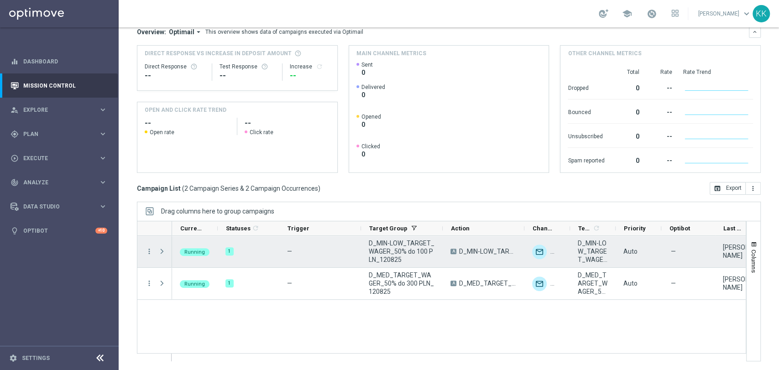
click at [159, 251] on span at bounding box center [162, 251] width 8 height 7
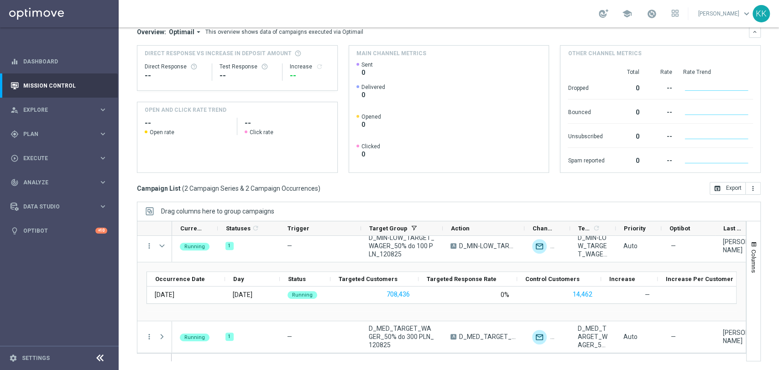
scroll to position [5, 0]
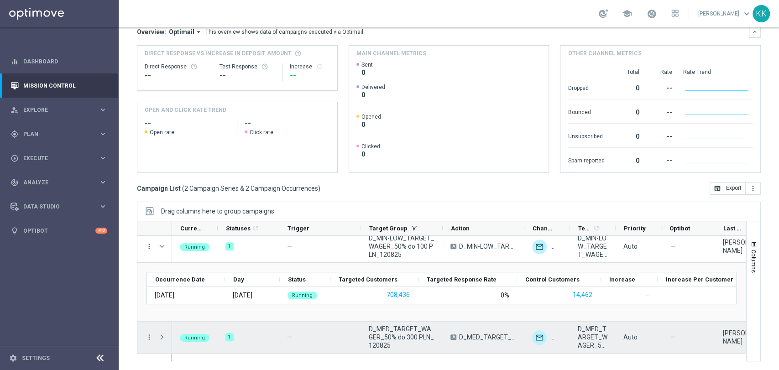
click at [164, 340] on span at bounding box center [162, 337] width 8 height 7
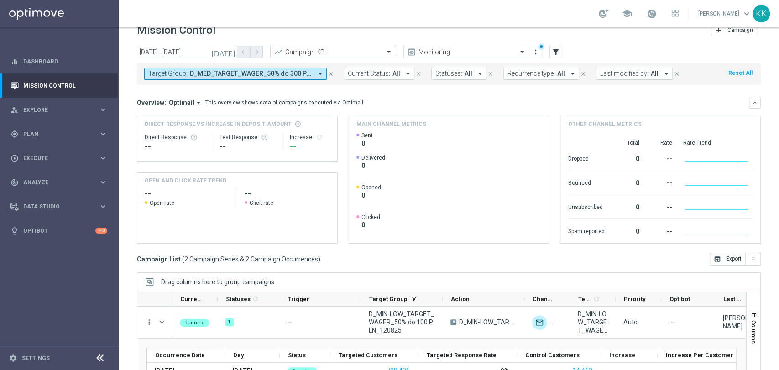
scroll to position [0, 0]
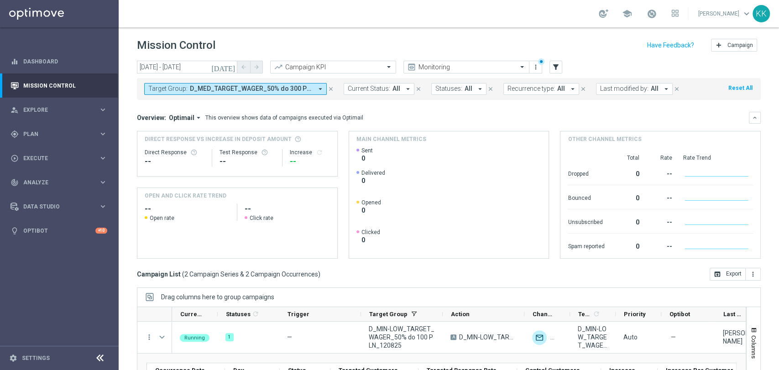
click at [199, 89] on span "D_MED_TARGET_WAGER_50% do 300 PLN_120825, D_MIN-LOW_TARGET_WAGER_50% do 100 PLN…" at bounding box center [251, 89] width 123 height 8
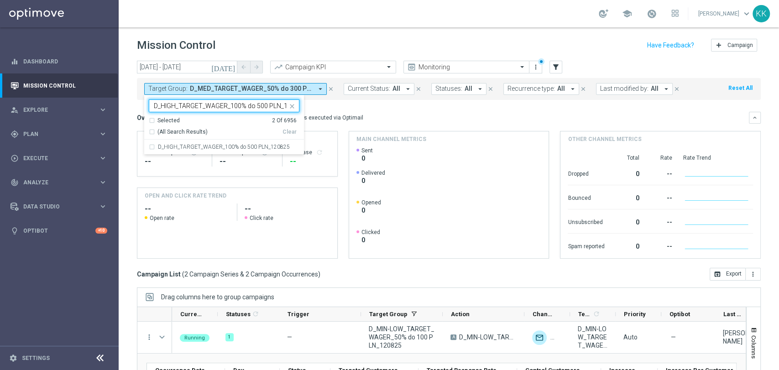
scroll to position [0, 15]
click at [203, 145] on label "D_HIGH_TARGET_WAGER_100% do 500 PLN_120825" at bounding box center [224, 146] width 132 height 5
type input "D_HIGH_TARGET_WAGER_100% do 500 PLN_120825"
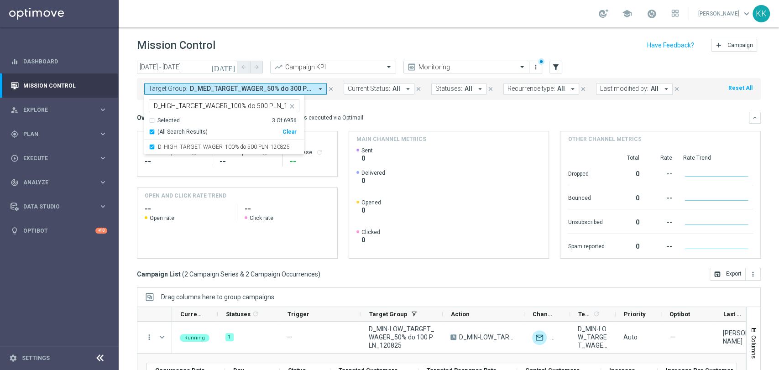
click at [289, 28] on header "Mission Control add Campaign" at bounding box center [449, 43] width 661 height 33
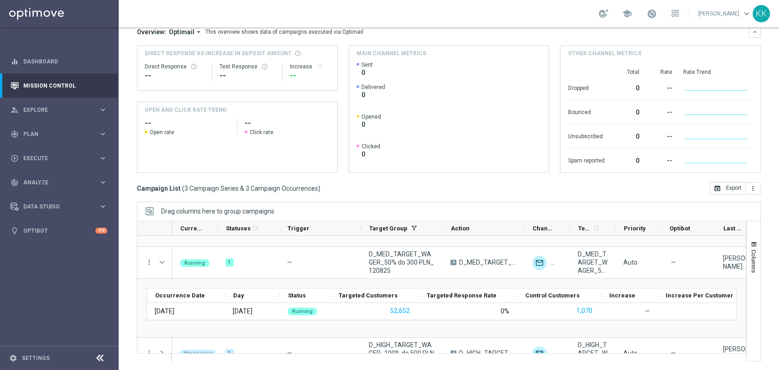
scroll to position [96, 0]
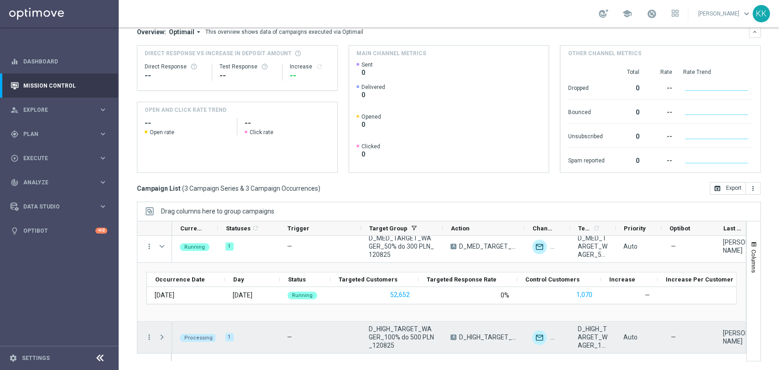
click at [161, 339] on span at bounding box center [162, 337] width 8 height 7
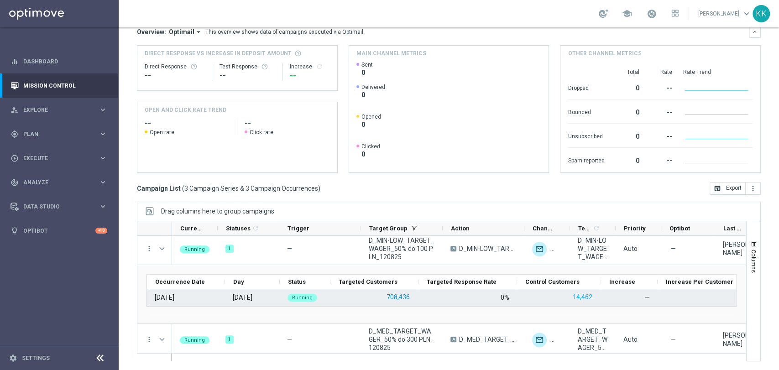
click at [390, 296] on button "708,436" at bounding box center [398, 297] width 25 height 11
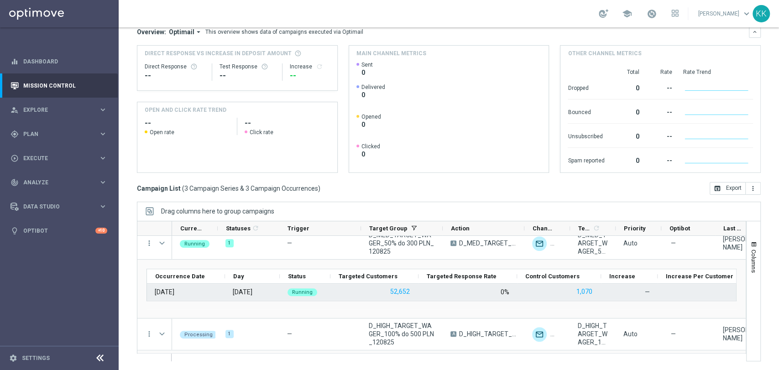
scroll to position [104, 0]
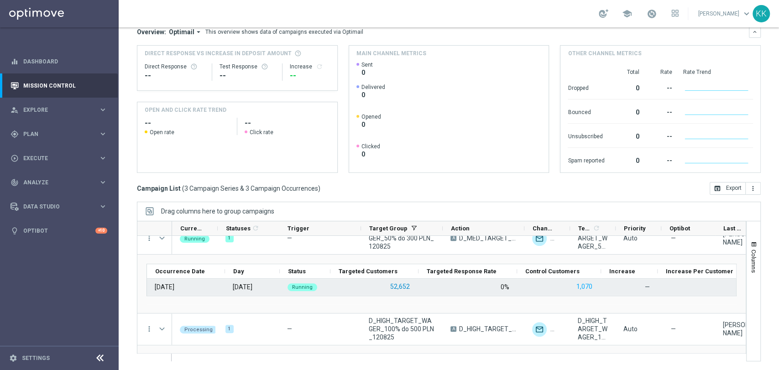
click at [404, 287] on button "52,652" at bounding box center [399, 286] width 21 height 11
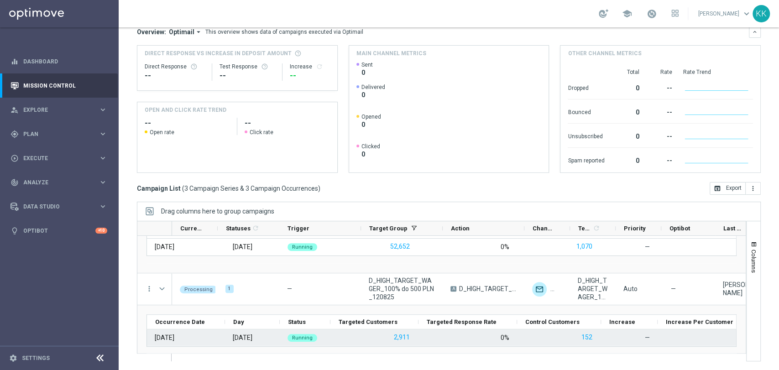
scroll to position [155, 0]
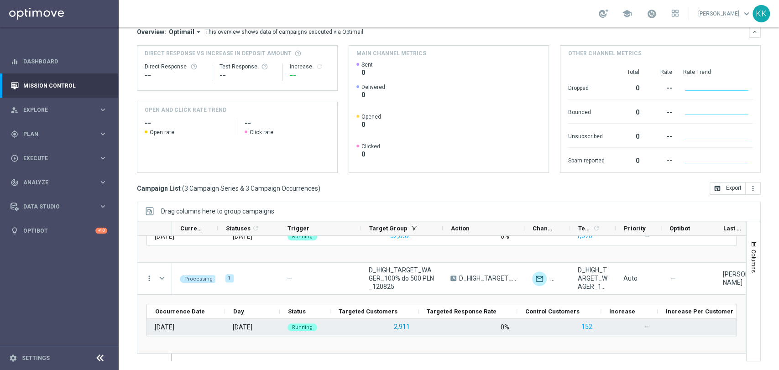
click at [408, 328] on button "2,911" at bounding box center [402, 326] width 18 height 11
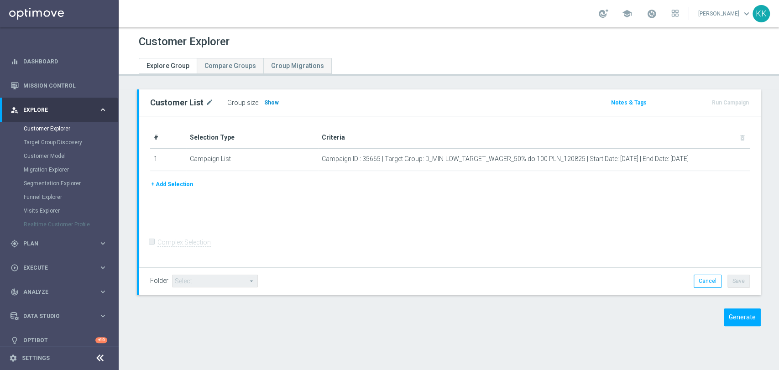
click at [271, 98] on h3 "Show" at bounding box center [271, 103] width 16 height 10
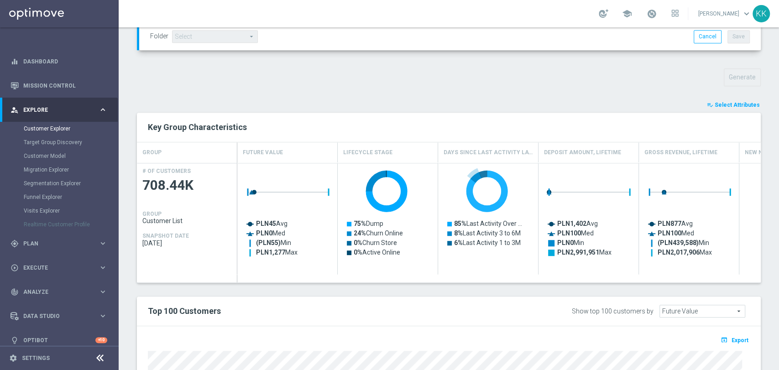
scroll to position [490, 0]
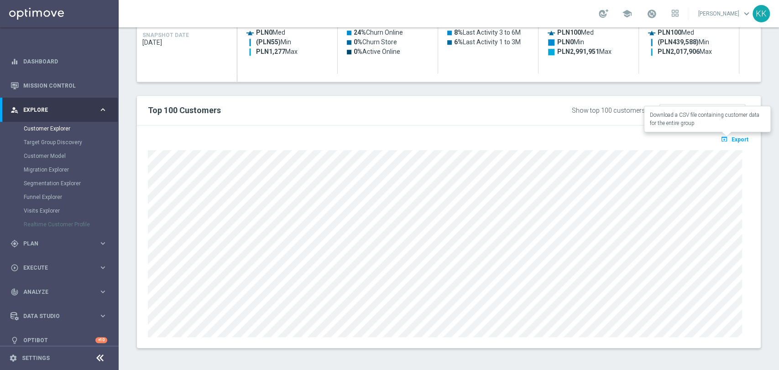
click at [721, 140] on icon "open_in_browser" at bounding box center [726, 139] width 10 height 7
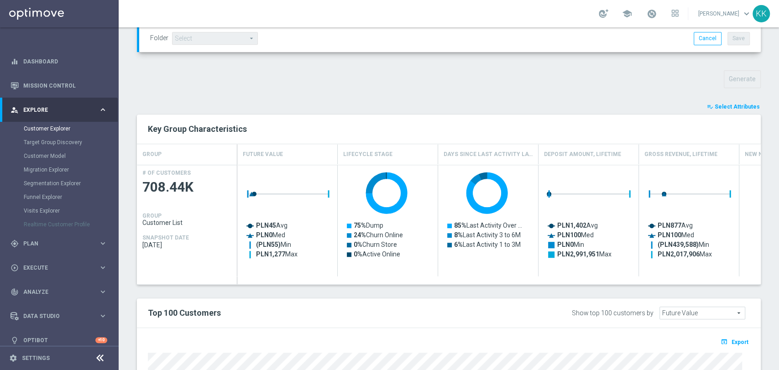
scroll to position [0, 0]
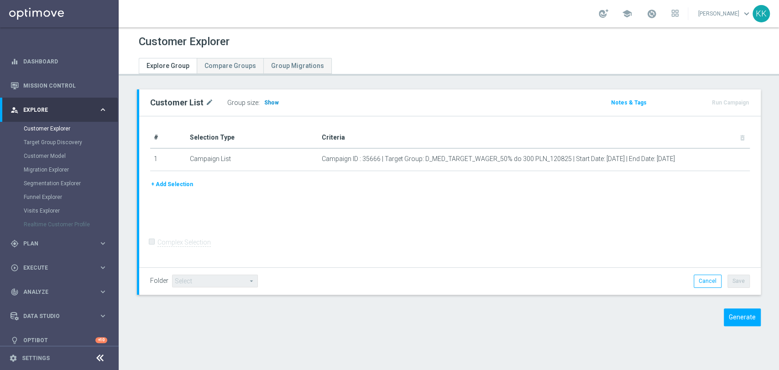
click at [270, 99] on h3 "Show" at bounding box center [271, 103] width 16 height 10
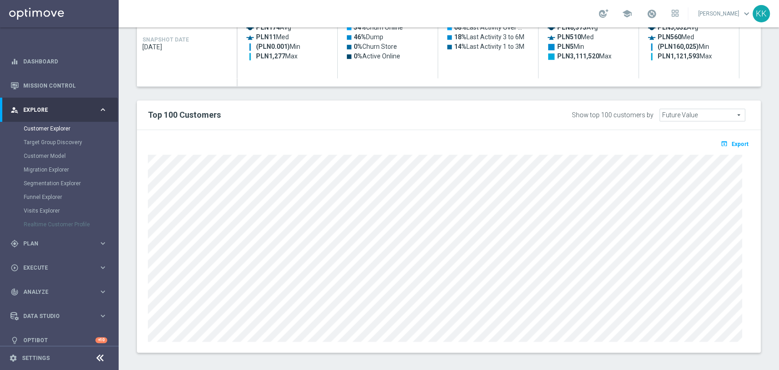
scroll to position [490, 0]
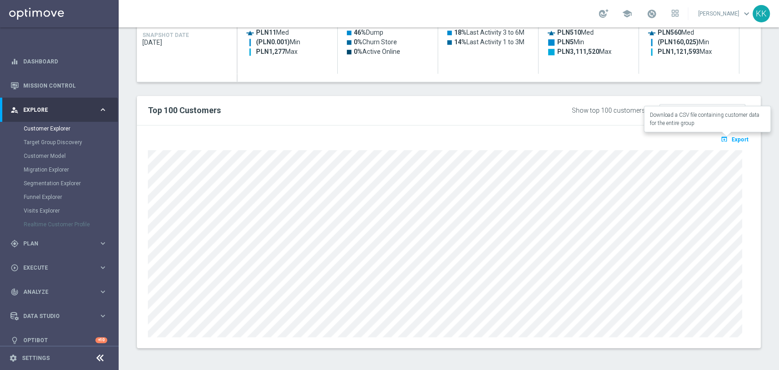
click at [736, 142] on span "Export" at bounding box center [740, 139] width 17 height 6
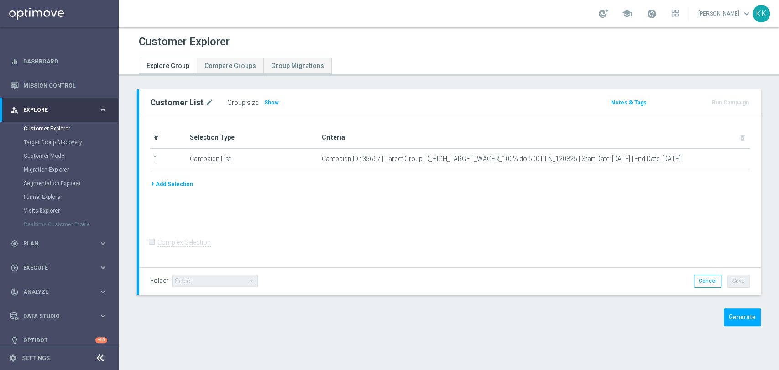
drag, startPoint x: 269, startPoint y: 100, endPoint x: 260, endPoint y: 119, distance: 21.0
click at [269, 100] on span "Show" at bounding box center [271, 103] width 15 height 6
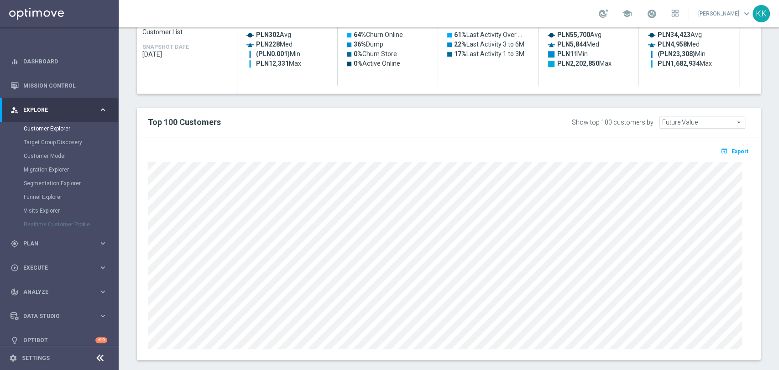
scroll to position [490, 0]
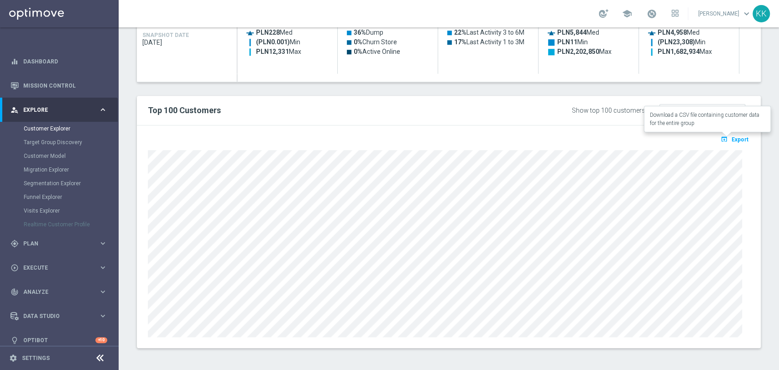
click at [732, 136] on span "Export" at bounding box center [740, 139] width 17 height 6
